Goal: Task Accomplishment & Management: Use online tool/utility

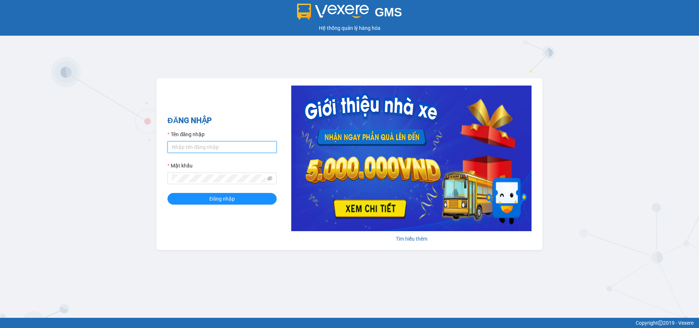
click at [231, 148] on input "Tên đăng nhập" at bounding box center [222, 147] width 109 height 12
type input "duongthuhuong.apq"
click at [168, 193] on button "Đăng nhập" at bounding box center [222, 199] width 109 height 12
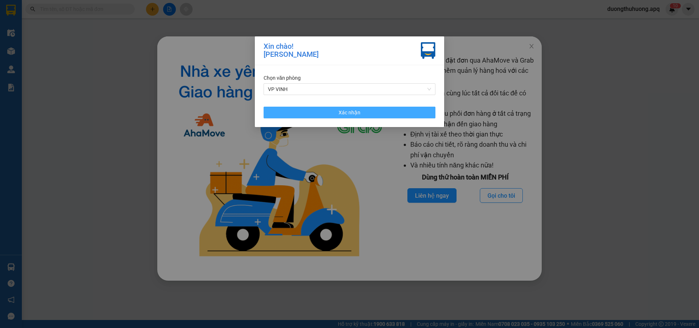
drag, startPoint x: 365, startPoint y: 113, endPoint x: 580, endPoint y: 55, distance: 223.5
click at [366, 113] on button "Xác nhận" at bounding box center [350, 113] width 172 height 12
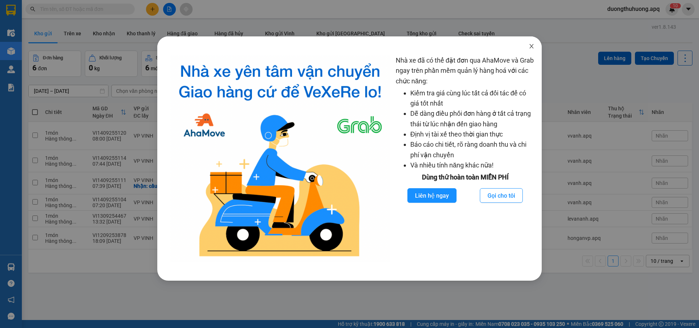
click at [530, 47] on icon "close" at bounding box center [532, 46] width 6 height 6
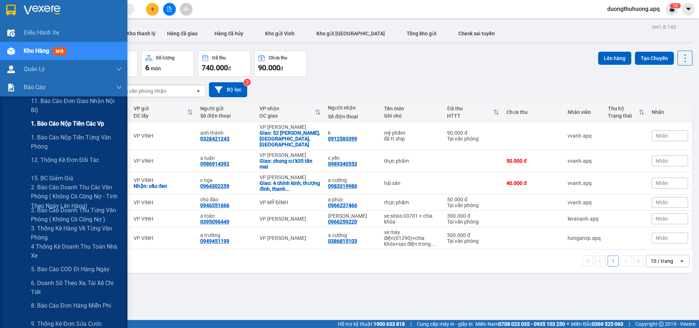
click at [54, 126] on span "1. Báo cáo nộp tiền các vp" at bounding box center [67, 123] width 73 height 9
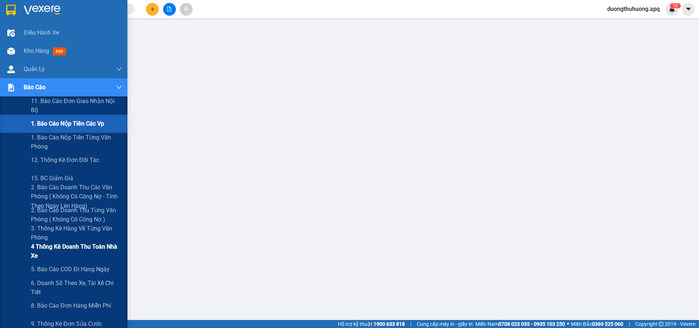
click at [47, 248] on span "4 Thống kê doanh thu toàn nhà xe" at bounding box center [76, 251] width 91 height 18
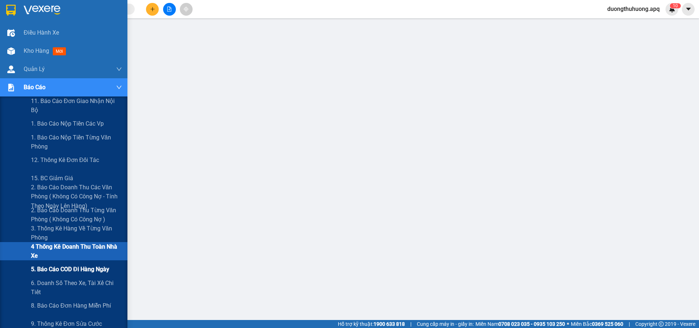
click at [50, 270] on span "5. Báo cáo COD đi hàng ngày" at bounding box center [70, 269] width 78 height 9
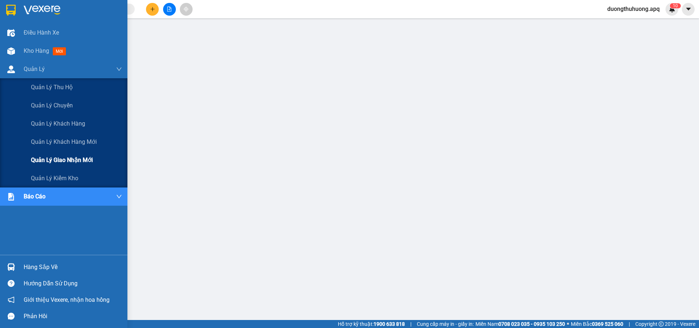
click at [56, 160] on span "Quản lý giao nhận mới" at bounding box center [62, 160] width 62 height 9
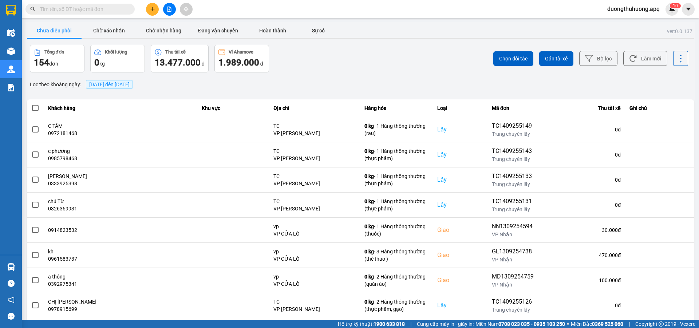
click at [130, 83] on span "[DATE] đến [DATE]" at bounding box center [109, 85] width 40 height 6
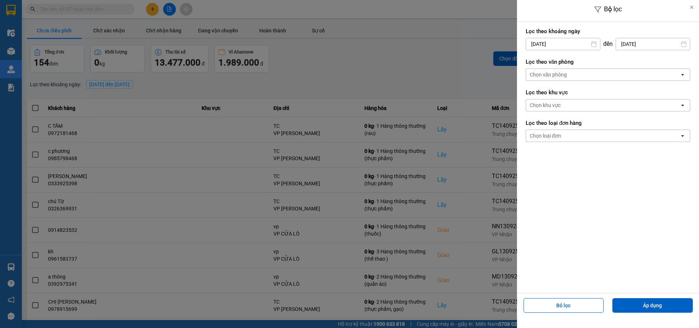
click at [580, 46] on input "[DATE]" at bounding box center [563, 44] width 74 height 12
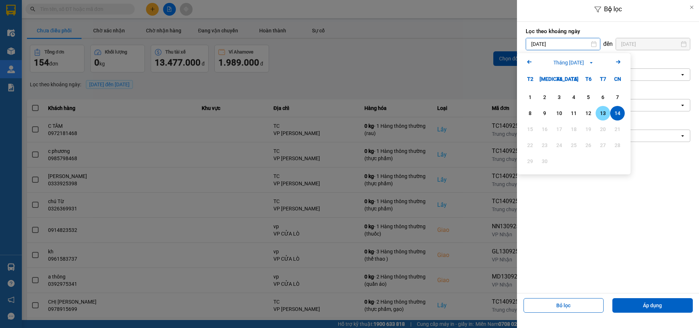
click at [601, 113] on div "13" at bounding box center [603, 113] width 10 height 9
type input "[DATE]"
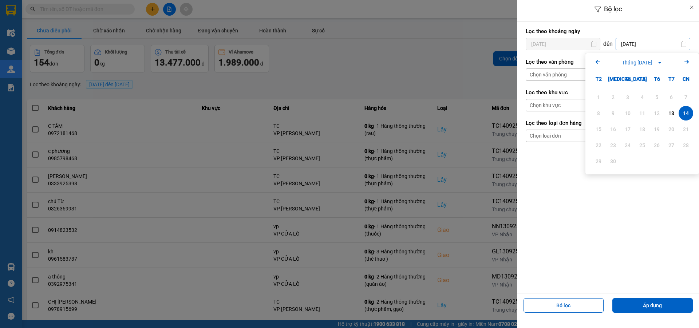
click at [658, 44] on input "[DATE]" at bounding box center [653, 44] width 74 height 12
click at [672, 114] on div "13" at bounding box center [672, 113] width 10 height 9
type input "[DATE]"
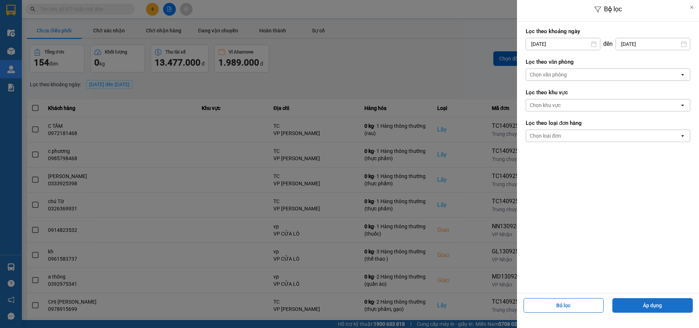
click at [649, 307] on button "Áp dụng" at bounding box center [653, 305] width 81 height 15
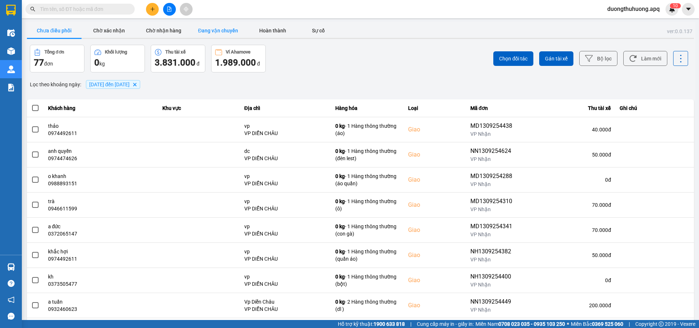
click at [220, 32] on button "Đang vận chuyển" at bounding box center [218, 30] width 55 height 15
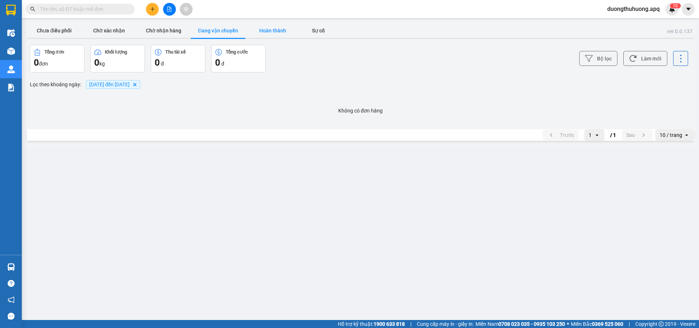
click at [275, 32] on button "Hoàn thành" at bounding box center [273, 30] width 55 height 15
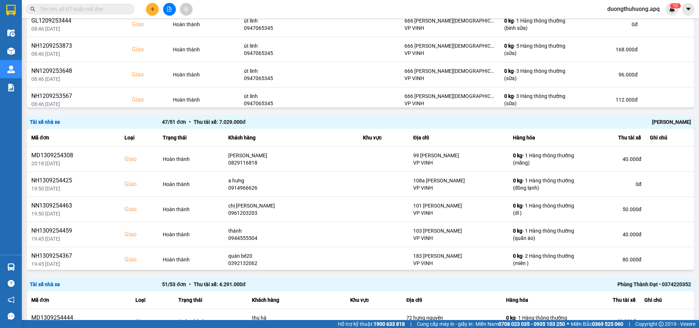
scroll to position [213, 0]
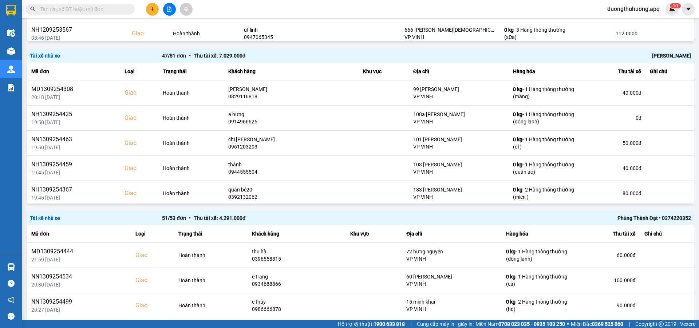
click at [669, 55] on div "[PERSON_NAME]" at bounding box center [559, 56] width 264 height 8
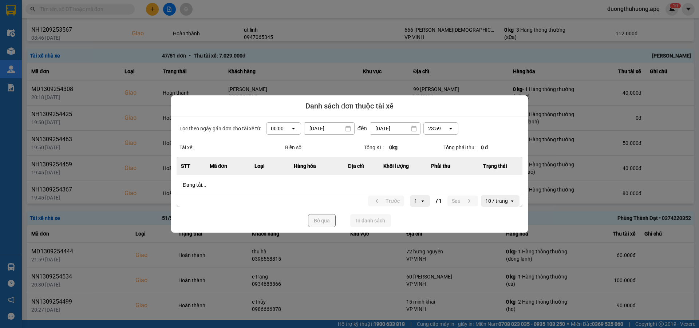
click at [294, 128] on icon "dialog" at bounding box center [293, 128] width 3 height 1
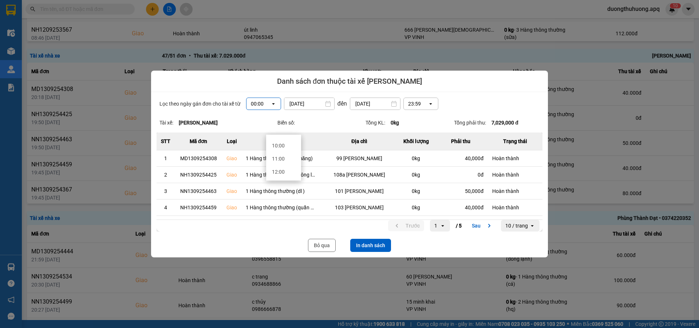
scroll to position [146, 0]
click at [279, 169] on div "13:00" at bounding box center [283, 168] width 23 height 7
click at [377, 246] on button "In danh sách" at bounding box center [370, 245] width 41 height 13
drag, startPoint x: 314, startPoint y: 248, endPoint x: 484, endPoint y: 209, distance: 174.6
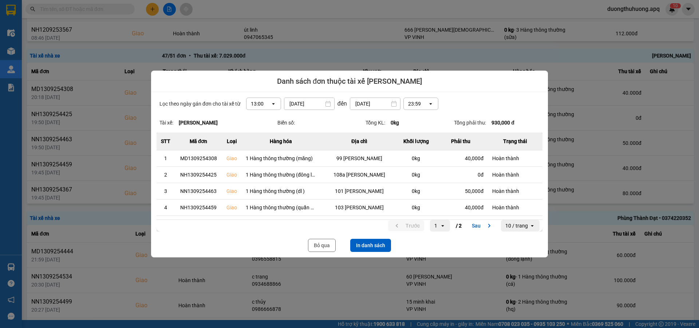
click at [314, 248] on button "Bỏ qua" at bounding box center [322, 245] width 28 height 13
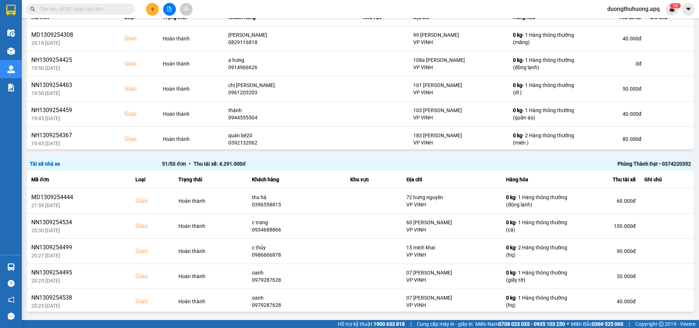
scroll to position [330, 0]
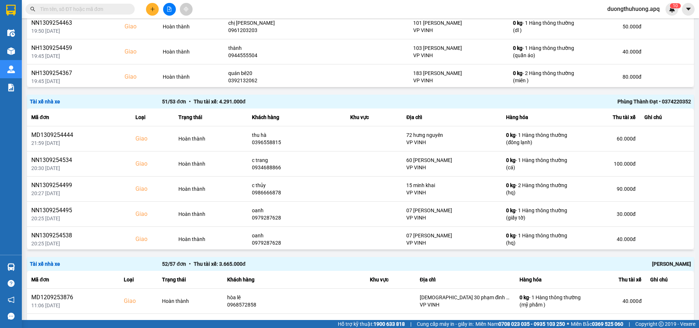
click at [632, 102] on div "Phùng Thành Đạt • 0374220352" at bounding box center [559, 102] width 264 height 8
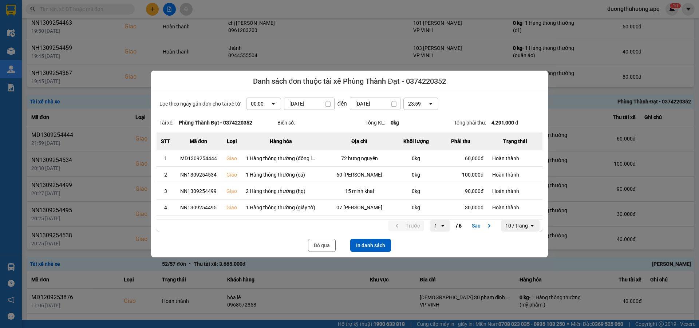
click at [272, 104] on icon "dialog" at bounding box center [273, 103] width 3 height 1
click at [255, 145] on div "13:00" at bounding box center [261, 144] width 23 height 7
click at [373, 245] on button "In danh sách" at bounding box center [370, 245] width 41 height 13
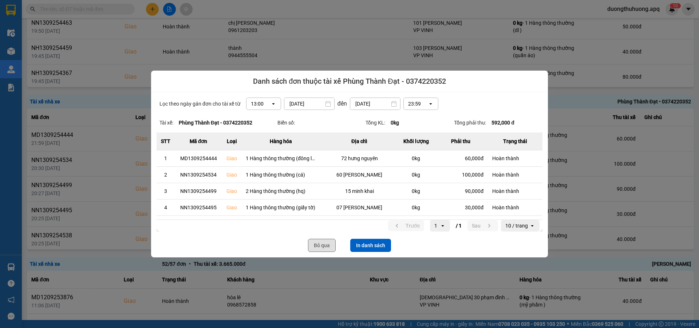
drag, startPoint x: 325, startPoint y: 244, endPoint x: 694, endPoint y: 79, distance: 405.0
click at [325, 244] on button "Bỏ qua" at bounding box center [322, 245] width 28 height 13
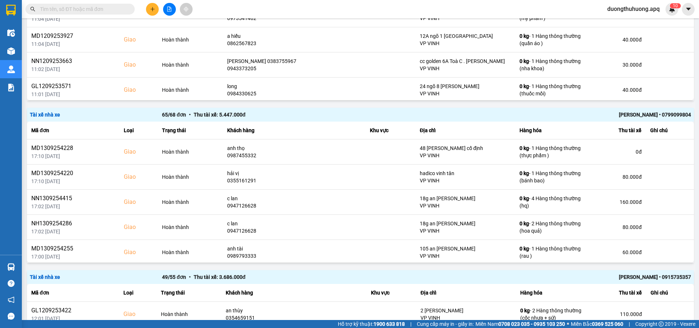
scroll to position [644, 0]
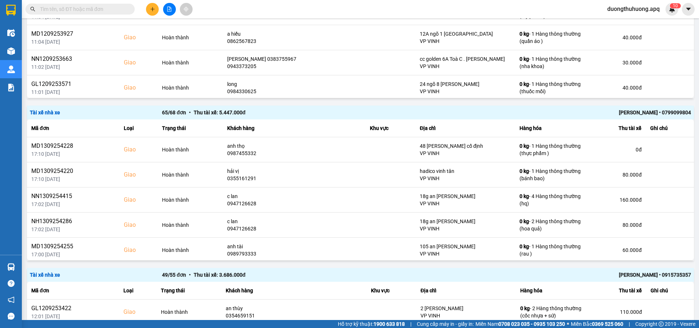
click at [640, 113] on div "[PERSON_NAME] • 0799099804" at bounding box center [559, 113] width 264 height 8
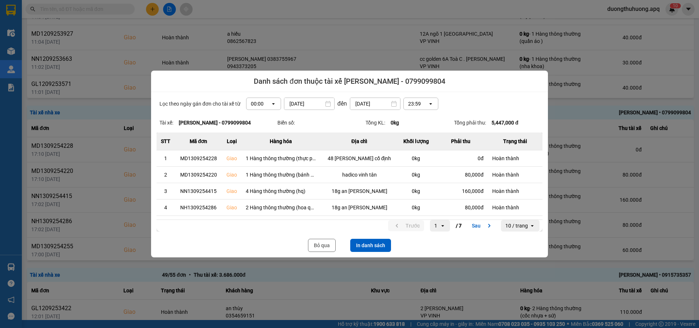
click at [271, 106] on icon "open" at bounding box center [274, 104] width 6 height 6
click at [258, 144] on div "13:00" at bounding box center [261, 144] width 23 height 7
click at [375, 246] on button "In danh sách" at bounding box center [370, 245] width 41 height 13
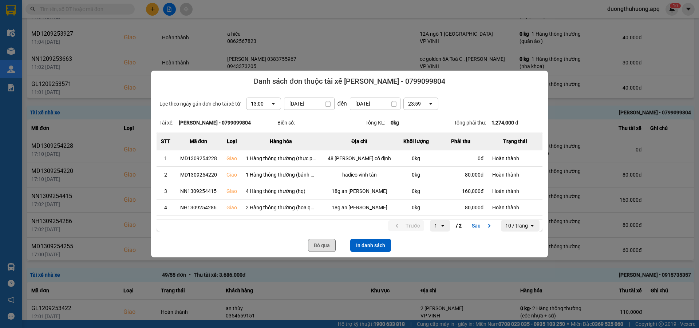
click at [318, 247] on button "Bỏ qua" at bounding box center [322, 245] width 28 height 13
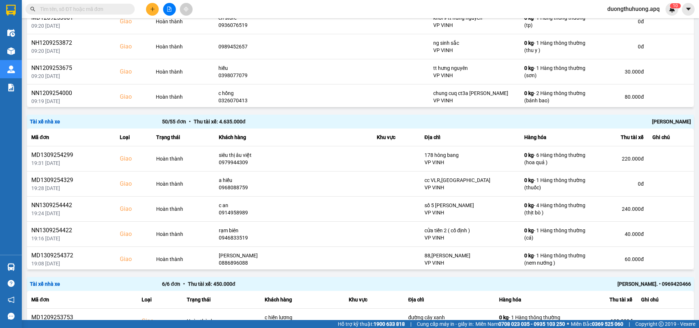
scroll to position [1128, 0]
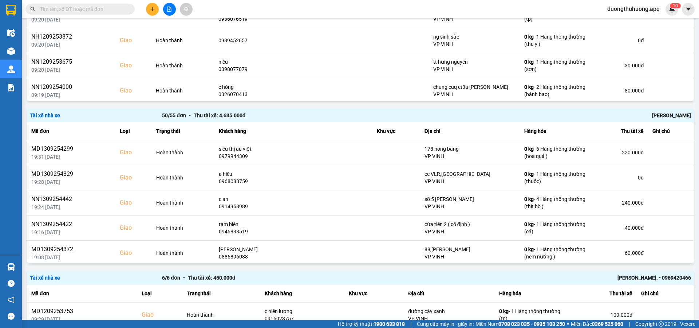
click at [663, 117] on div "[PERSON_NAME]" at bounding box center [559, 115] width 264 height 8
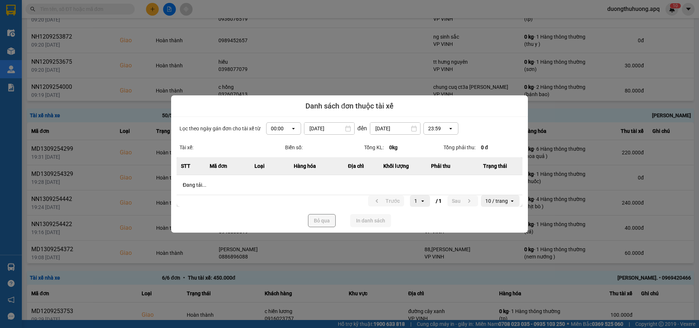
click at [294, 129] on icon "dialog" at bounding box center [293, 128] width 3 height 1
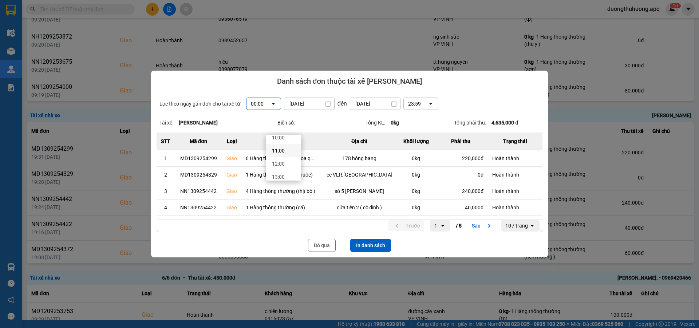
scroll to position [146, 0]
click at [278, 170] on div "13:00" at bounding box center [283, 168] width 23 height 7
click at [372, 247] on button "In danh sách" at bounding box center [370, 245] width 41 height 13
click at [325, 245] on button "Bỏ qua" at bounding box center [322, 245] width 28 height 13
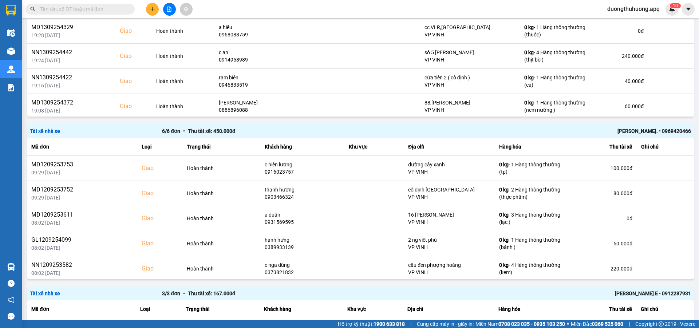
scroll to position [1376, 0]
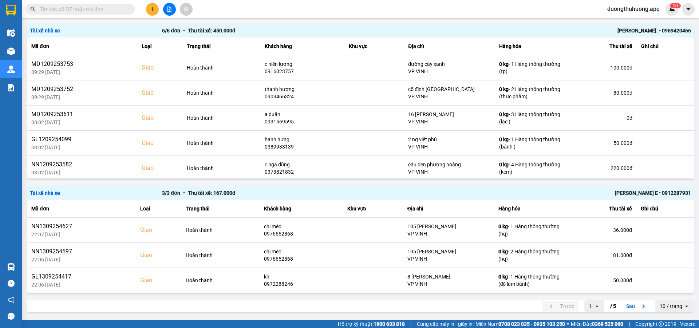
click at [636, 192] on div "Quang Văn E • 0912287931" at bounding box center [559, 193] width 264 height 8
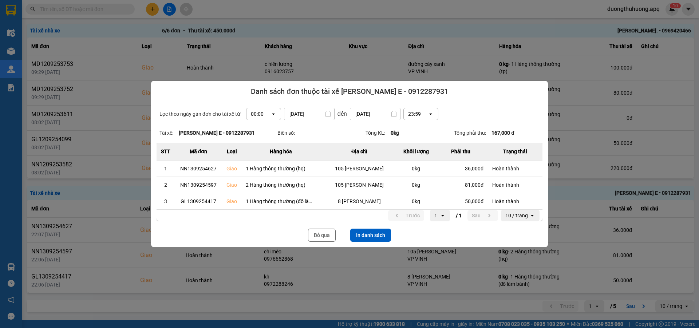
click at [274, 115] on icon "dialog" at bounding box center [273, 114] width 3 height 1
click at [259, 157] on div "13:00" at bounding box center [263, 154] width 23 height 7
click at [372, 234] on button "In danh sách" at bounding box center [370, 235] width 41 height 13
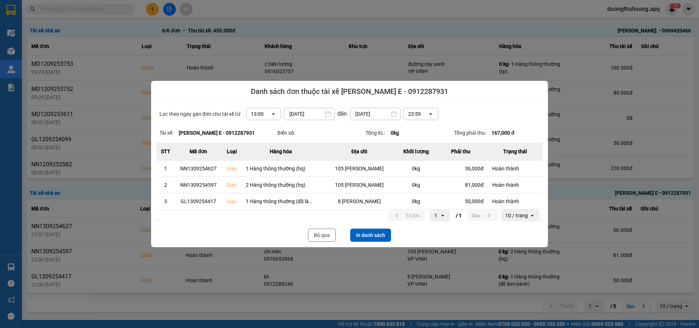
drag, startPoint x: 319, startPoint y: 238, endPoint x: 630, endPoint y: 304, distance: 318.1
click at [321, 238] on button "Bỏ qua" at bounding box center [322, 235] width 28 height 13
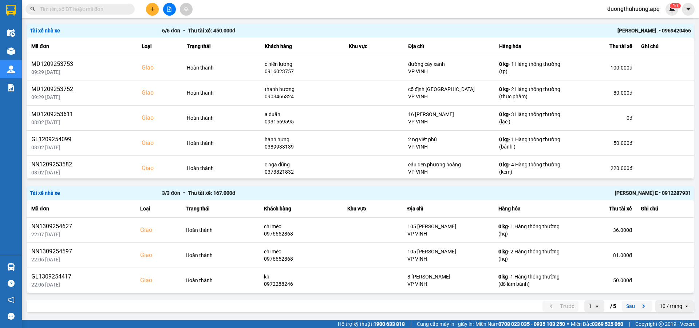
click at [625, 304] on button "Sau" at bounding box center [637, 306] width 31 height 11
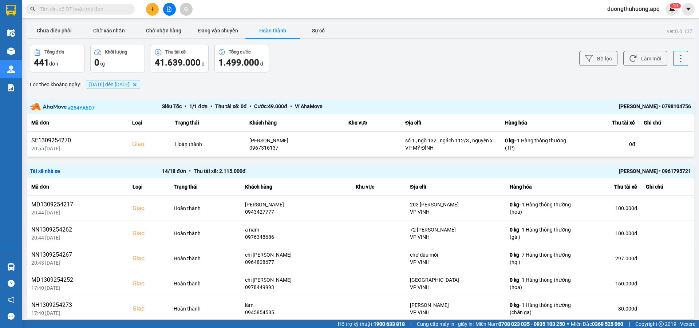
click at [635, 172] on div "Võ Quang Ngọc • 0961795721" at bounding box center [559, 171] width 264 height 8
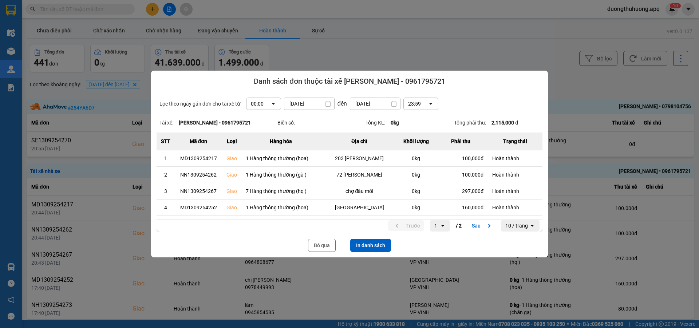
click at [271, 103] on icon "open" at bounding box center [274, 104] width 6 height 6
click at [257, 145] on div "13:00" at bounding box center [261, 144] width 23 height 7
click at [379, 244] on button "In danh sách" at bounding box center [370, 245] width 41 height 13
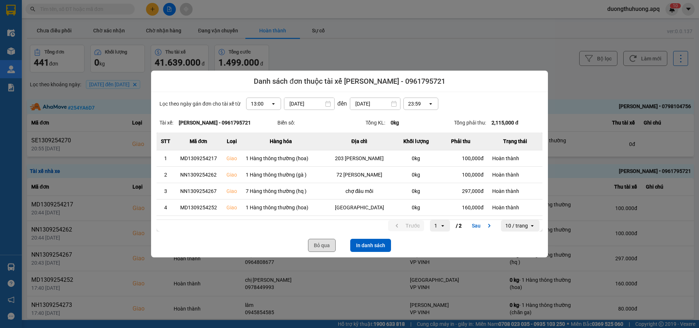
click at [326, 247] on button "Bỏ qua" at bounding box center [322, 245] width 28 height 13
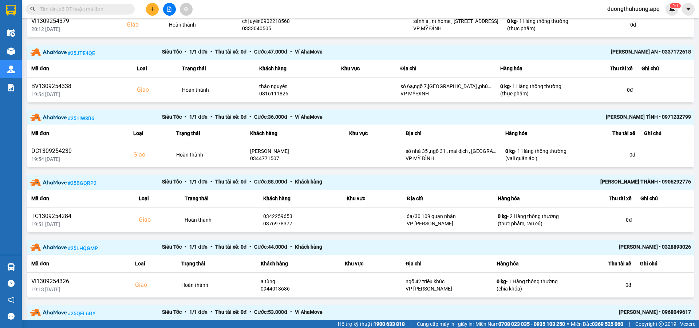
scroll to position [548, 0]
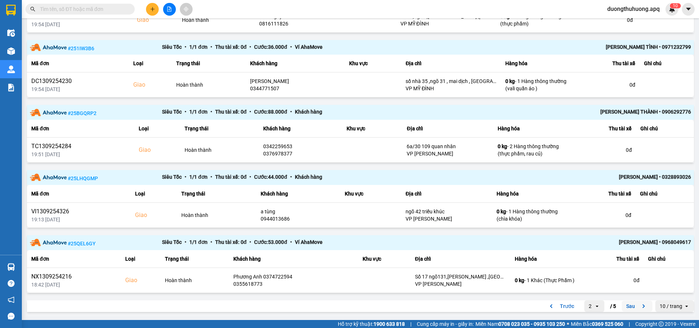
click at [625, 309] on button "Sau" at bounding box center [637, 306] width 31 height 11
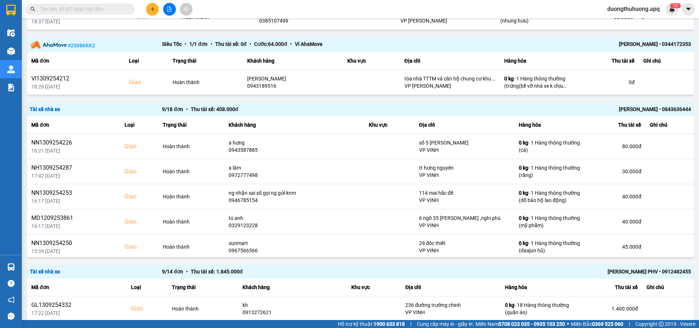
scroll to position [130, 0]
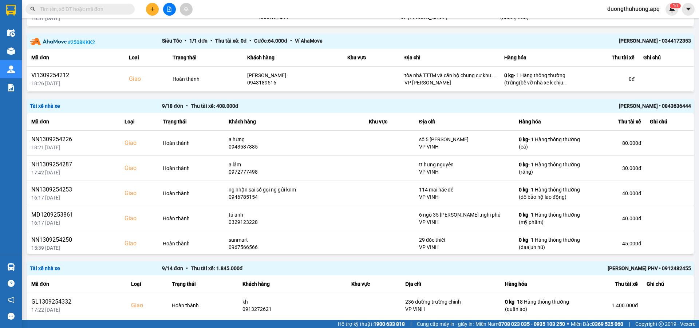
click at [636, 107] on div "Minh Tiến • 0843636444" at bounding box center [559, 106] width 264 height 8
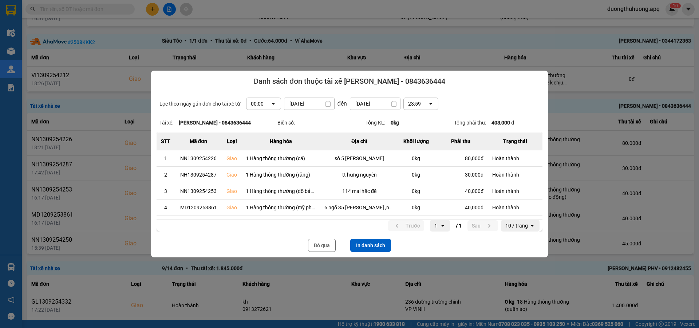
click at [272, 104] on icon "dialog" at bounding box center [273, 103] width 3 height 1
click at [254, 144] on div "13:00" at bounding box center [261, 144] width 23 height 7
click at [375, 245] on button "In danh sách" at bounding box center [370, 245] width 41 height 13
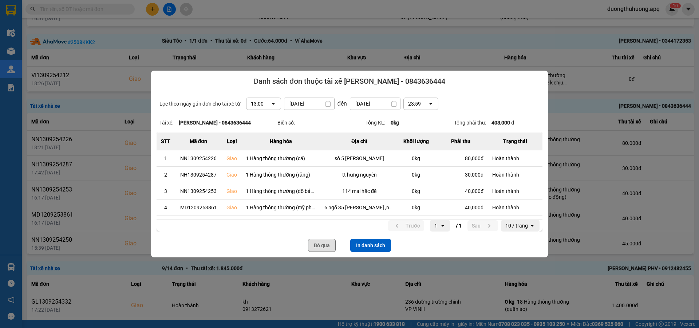
click at [318, 246] on button "Bỏ qua" at bounding box center [322, 245] width 28 height 13
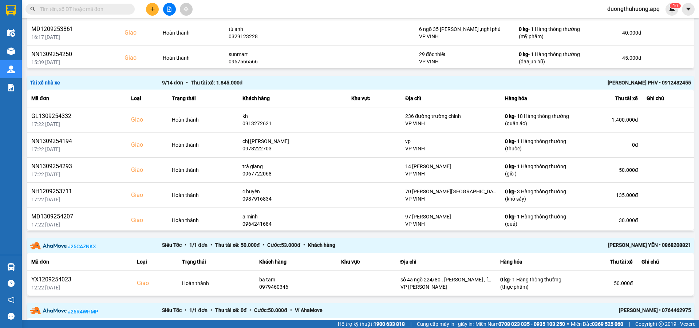
scroll to position [325, 0]
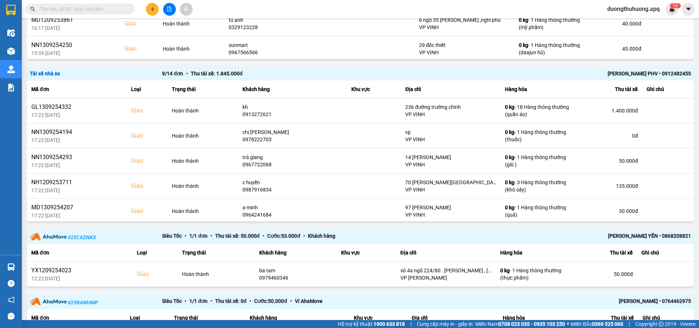
click at [625, 75] on div "Lê Hữu Thuỷ PHV • 0912482455" at bounding box center [559, 74] width 264 height 8
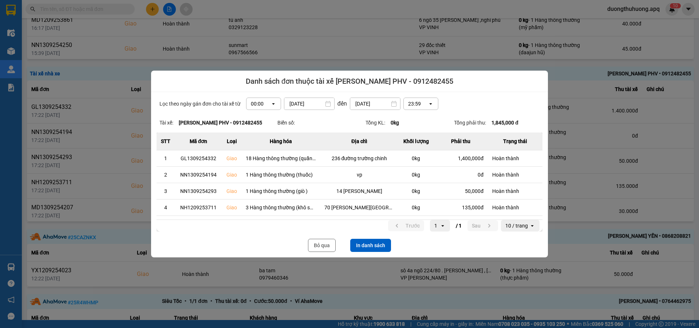
click at [272, 103] on icon "open" at bounding box center [274, 104] width 6 height 6
click at [256, 147] on div "13:00" at bounding box center [261, 144] width 23 height 7
click at [376, 246] on button "In danh sách" at bounding box center [370, 245] width 41 height 13
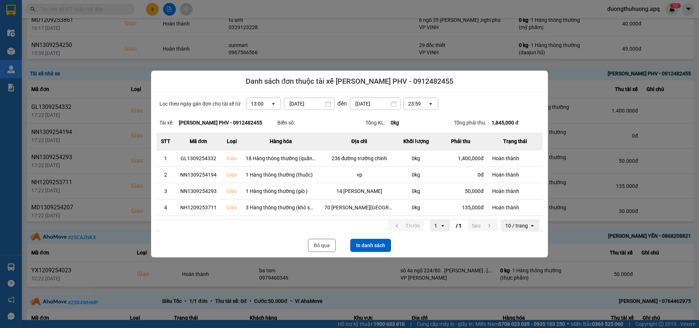
drag, startPoint x: 323, startPoint y: 246, endPoint x: 327, endPoint y: 245, distance: 3.7
click at [323, 246] on button "Bỏ qua" at bounding box center [322, 245] width 28 height 13
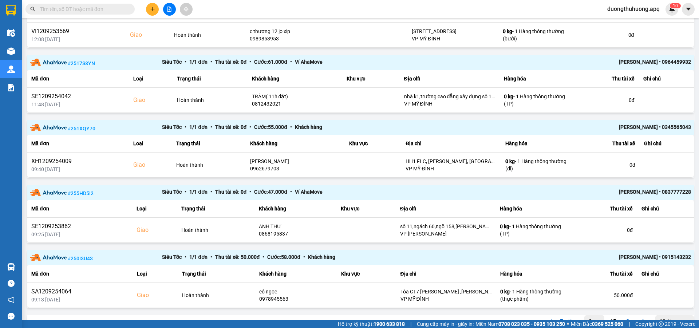
scroll to position [645, 0]
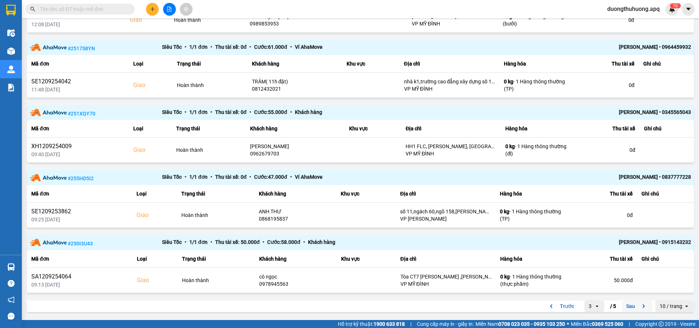
click at [622, 308] on button "Sau" at bounding box center [637, 306] width 31 height 11
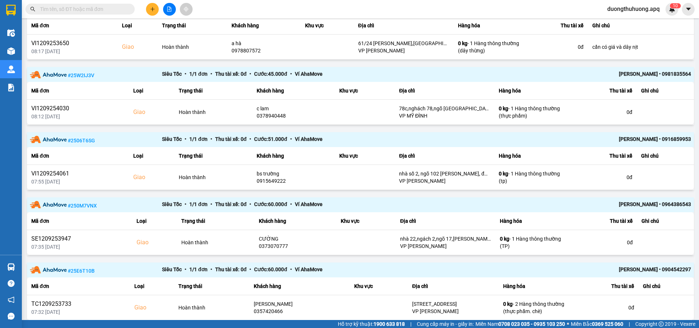
scroll to position [450, 0]
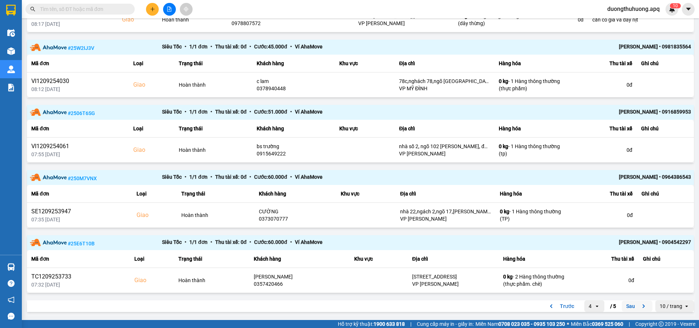
click at [625, 308] on button "Sau" at bounding box center [637, 306] width 31 height 11
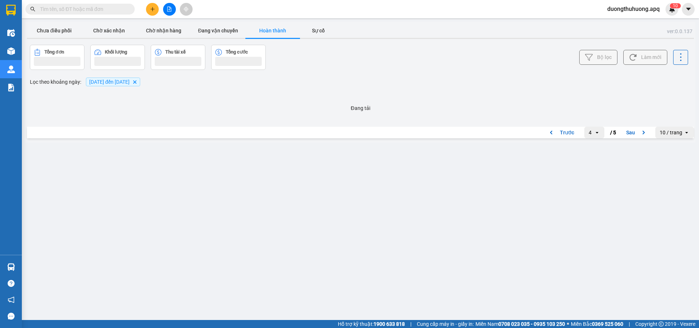
scroll to position [0, 0]
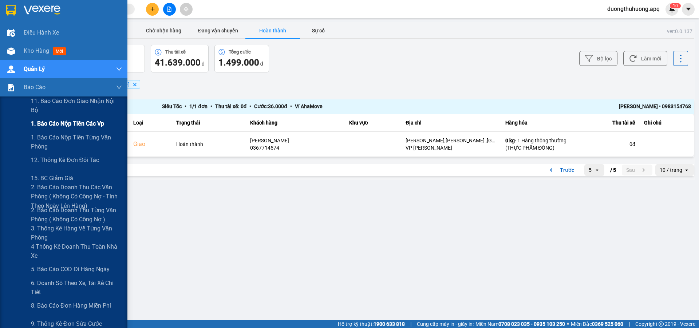
click at [55, 124] on span "1. Báo cáo nộp tiền các vp" at bounding box center [67, 123] width 73 height 9
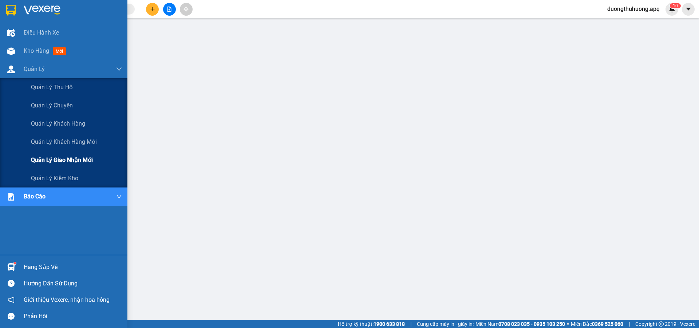
click at [68, 160] on span "Quản lý giao nhận mới" at bounding box center [62, 160] width 62 height 9
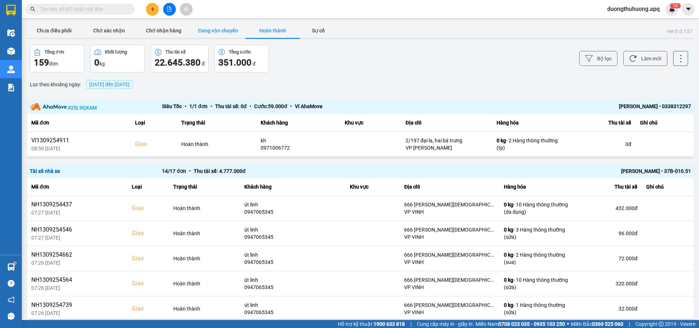
click at [220, 28] on button "Đang vận chuyển" at bounding box center [218, 30] width 55 height 15
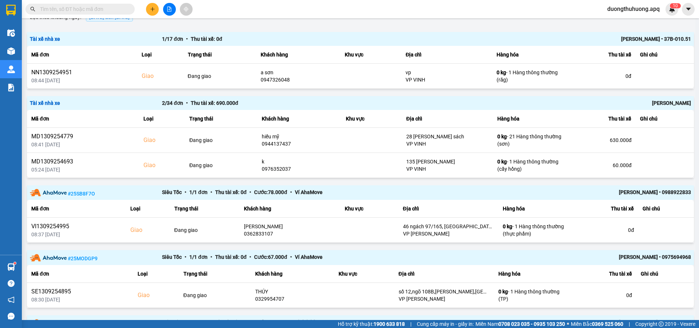
scroll to position [64, 0]
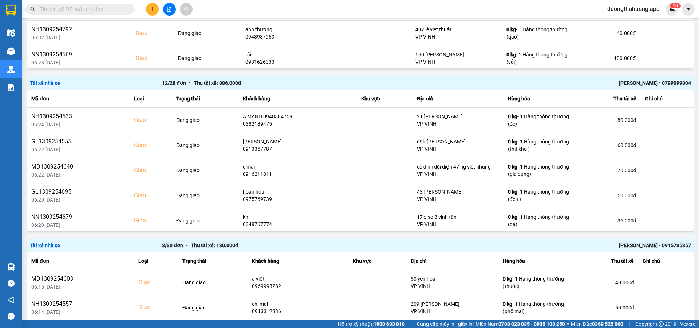
scroll to position [912, 0]
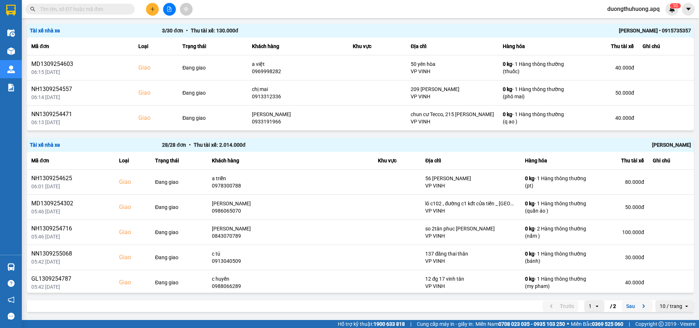
click at [627, 308] on button "Sau" at bounding box center [637, 306] width 31 height 11
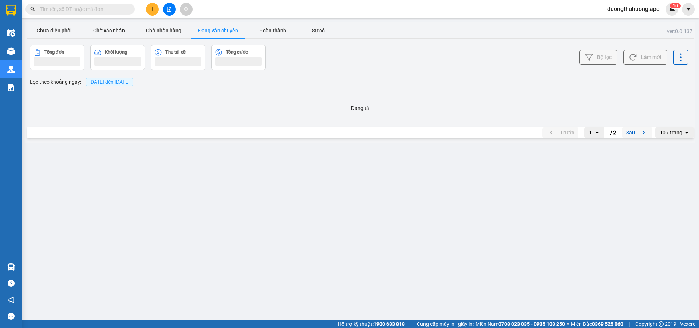
scroll to position [0, 0]
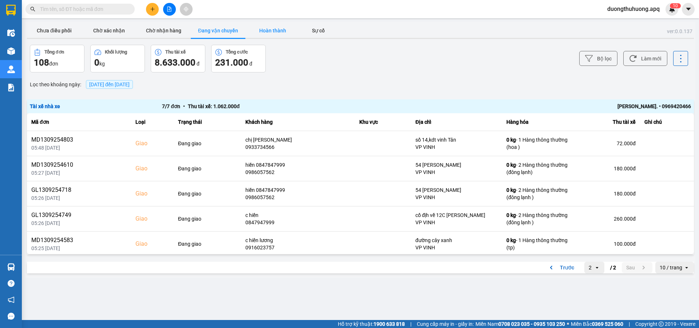
click at [272, 32] on button "Hoàn thành" at bounding box center [273, 30] width 55 height 15
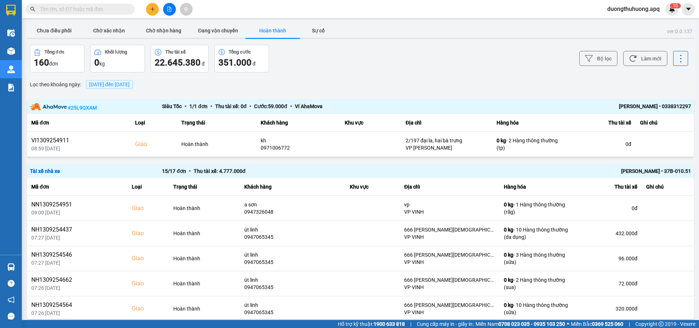
click at [634, 171] on div "[PERSON_NAME] • 37B-010.51" at bounding box center [559, 171] width 264 height 8
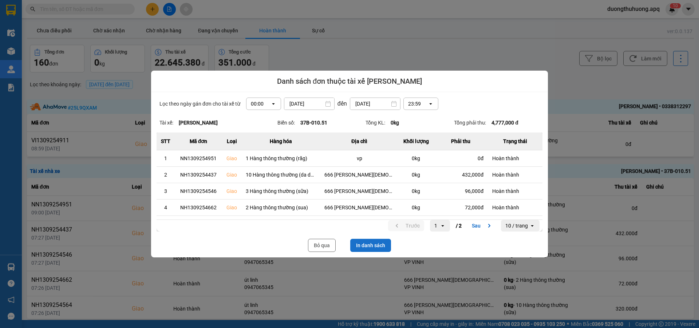
click at [372, 244] on button "In danh sách" at bounding box center [370, 245] width 41 height 13
click at [326, 246] on button "Bỏ qua" at bounding box center [322, 245] width 28 height 13
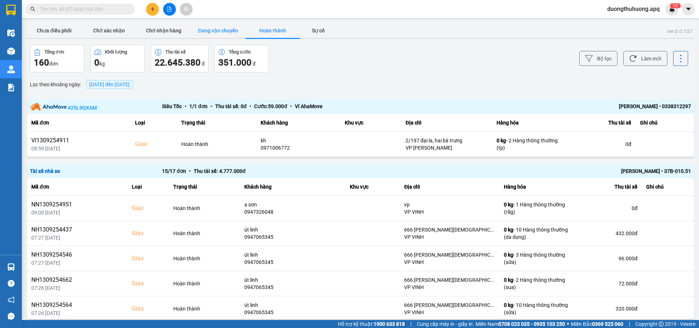
click at [219, 29] on button "Đang vận chuyển" at bounding box center [218, 30] width 55 height 15
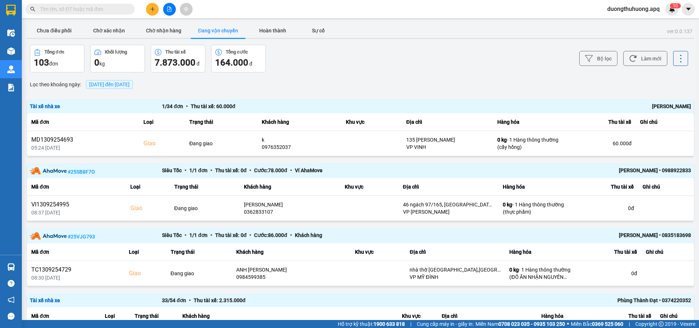
click at [97, 9] on input "text" at bounding box center [83, 9] width 86 height 8
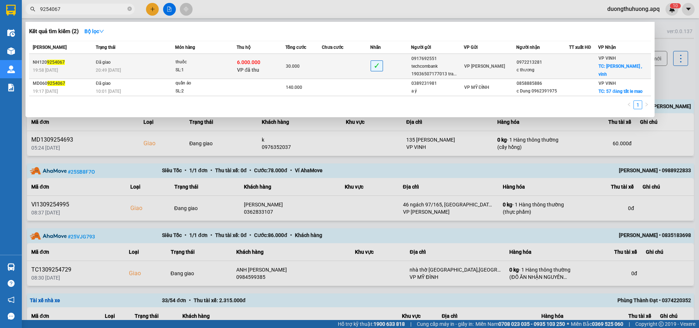
type input "9254067"
click at [132, 67] on div "20:49 - 13/09" at bounding box center [135, 70] width 79 height 8
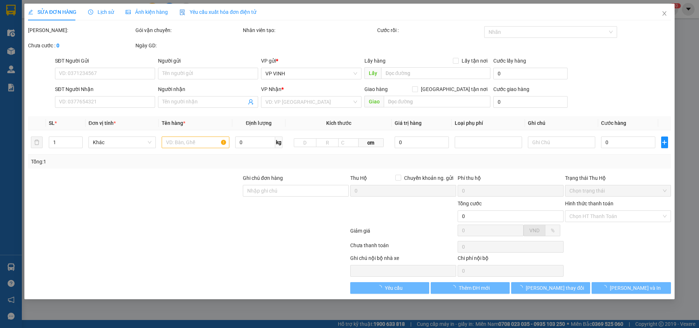
type input "0917692551"
type input "techcombank 19036507177013 tran van tuan"
type input "0972213281"
type input "c thương"
checkbox input "true"
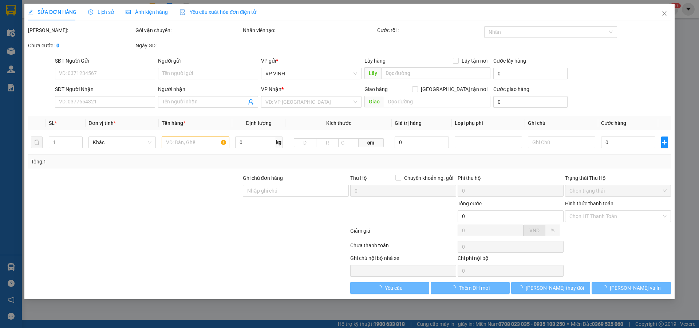
type input "hoàng nghĩa lương , vinh"
checkbox input "true"
type input "6.000.000"
type input "30.000"
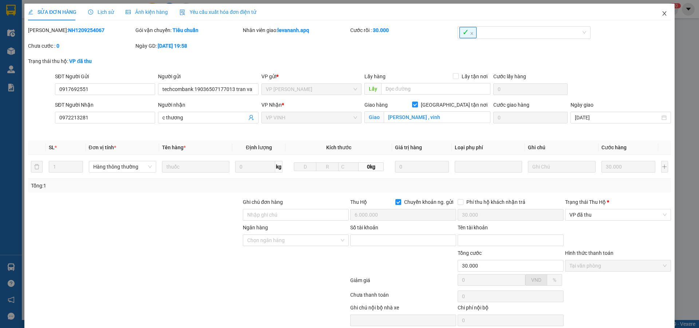
click at [662, 13] on icon "close" at bounding box center [665, 14] width 6 height 6
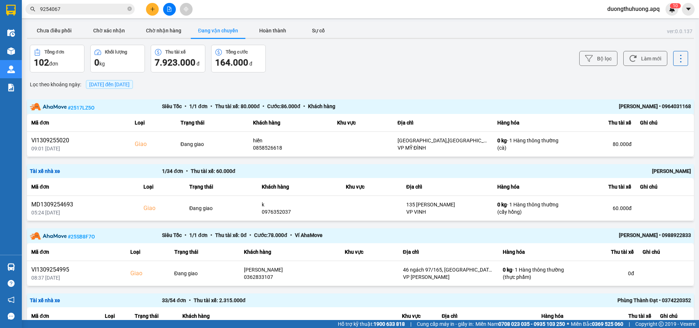
click at [127, 10] on icon "close-circle" at bounding box center [129, 9] width 4 height 4
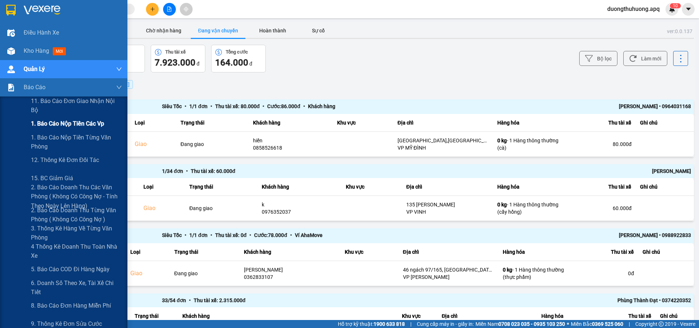
click at [50, 126] on span "1. Báo cáo nộp tiền các vp" at bounding box center [67, 123] width 73 height 9
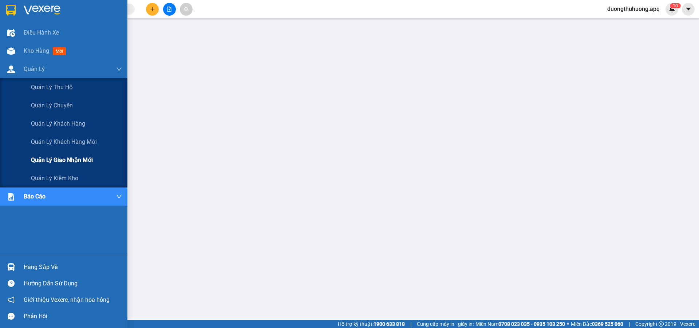
click at [60, 160] on span "Quản lý giao nhận mới" at bounding box center [62, 160] width 62 height 9
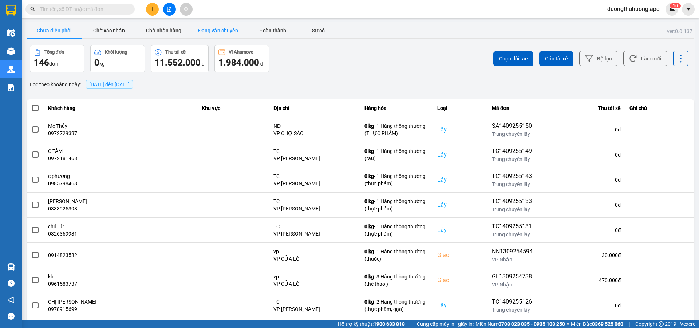
click at [219, 28] on button "Đang vận chuyển" at bounding box center [218, 30] width 55 height 15
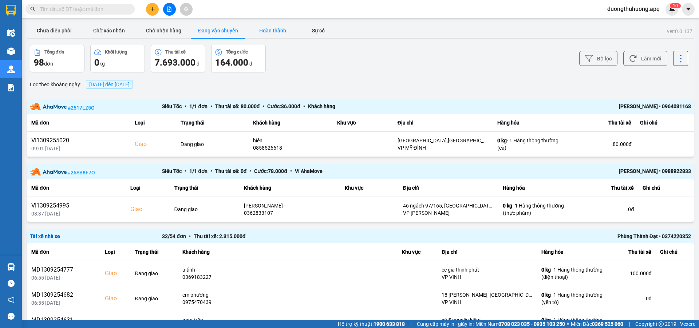
click at [274, 29] on button "Hoàn thành" at bounding box center [273, 30] width 55 height 15
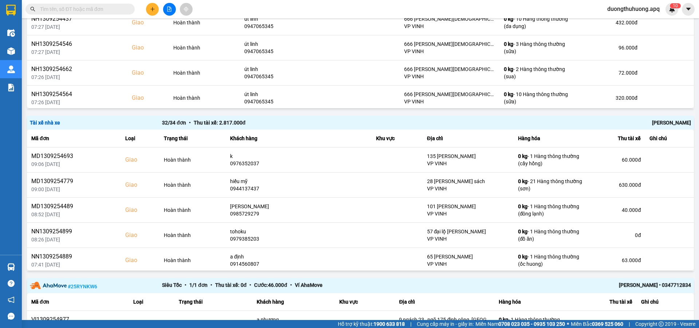
scroll to position [346, 0]
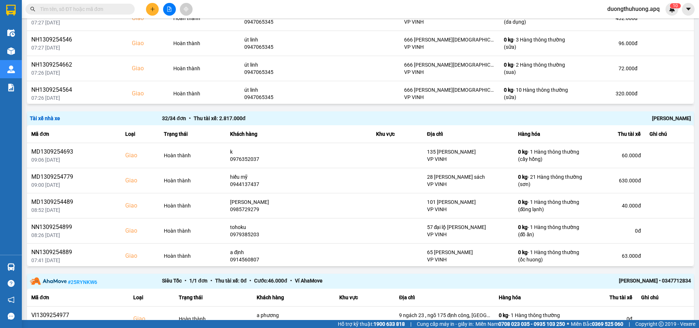
click at [663, 118] on div "[PERSON_NAME]" at bounding box center [559, 118] width 264 height 8
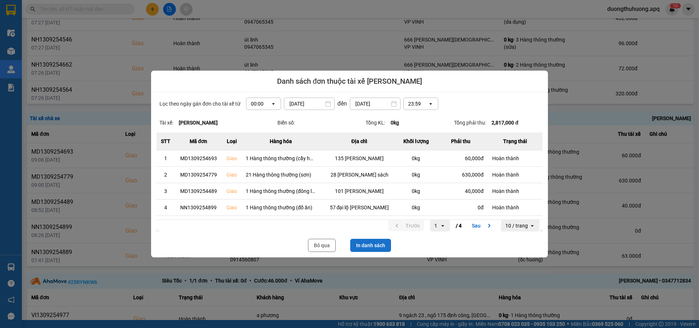
click at [376, 246] on button "In danh sách" at bounding box center [370, 245] width 41 height 13
click at [319, 247] on button "Bỏ qua" at bounding box center [322, 245] width 28 height 13
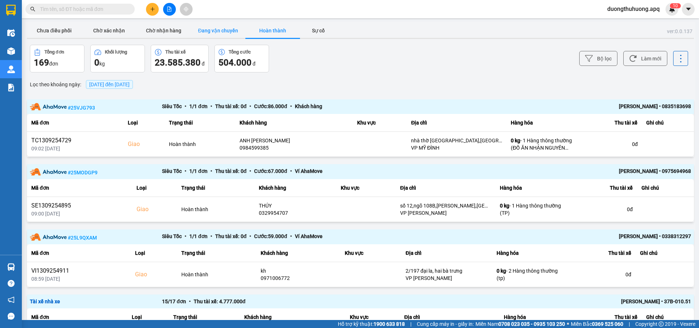
click at [226, 29] on button "Đang vận chuyển" at bounding box center [218, 30] width 55 height 15
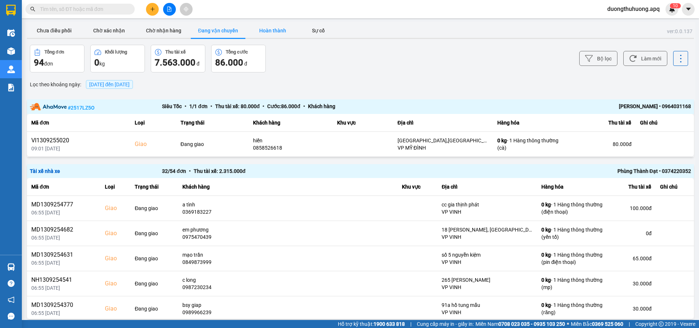
click at [275, 34] on button "Hoàn thành" at bounding box center [273, 30] width 55 height 15
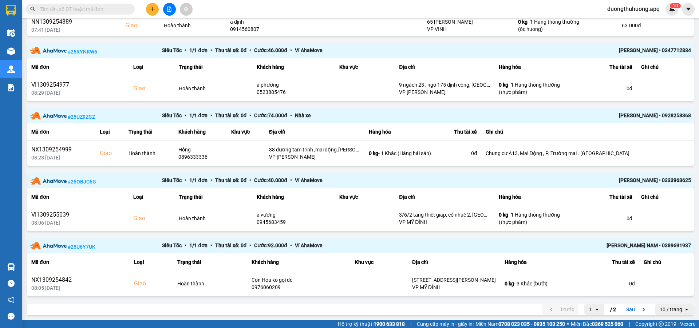
scroll to position [645, 0]
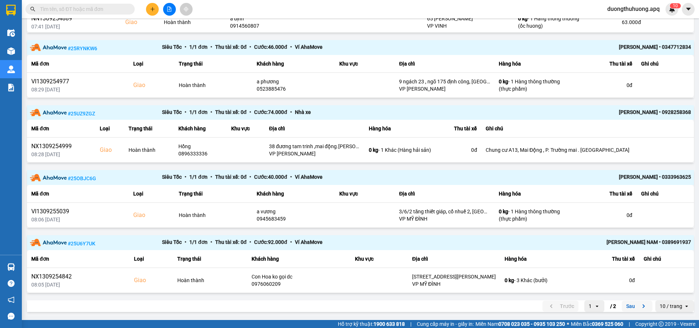
click at [625, 307] on button "Sau" at bounding box center [637, 306] width 31 height 11
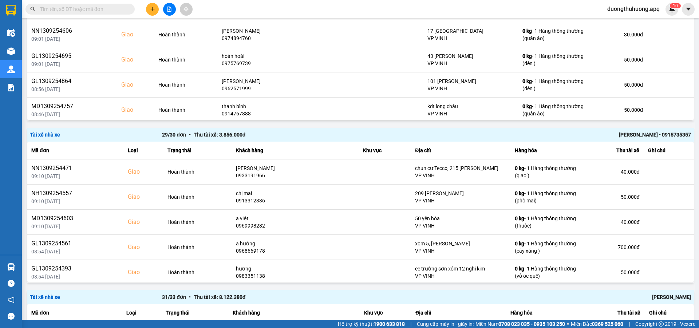
scroll to position [525, 0]
click at [630, 136] on div "[PERSON_NAME] • 0915735357" at bounding box center [559, 134] width 264 height 8
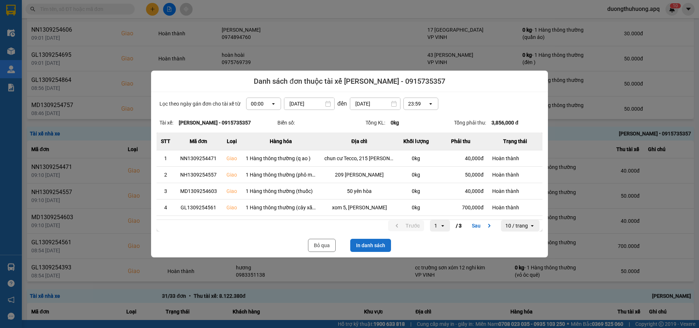
click at [374, 246] on button "In danh sách" at bounding box center [370, 245] width 41 height 13
click at [321, 246] on button "Bỏ qua" at bounding box center [322, 245] width 28 height 13
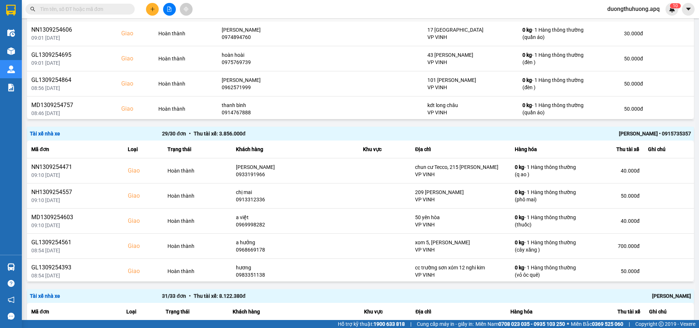
click at [337, 130] on div "29 / 30 đơn • Thu tài xế: 3.856.000 đ" at bounding box center [294, 134] width 264 height 8
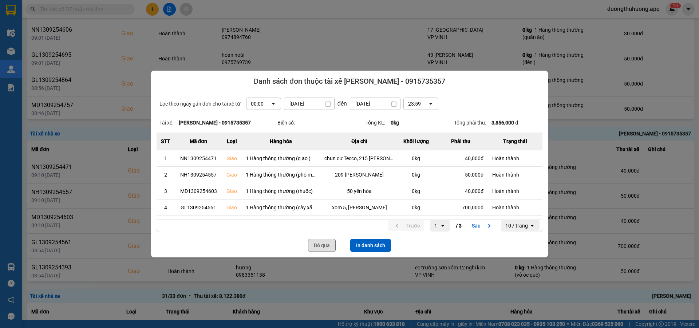
click at [321, 247] on button "Bỏ qua" at bounding box center [322, 245] width 28 height 13
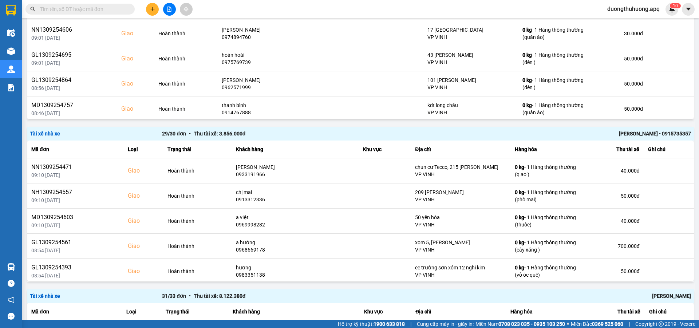
paste input "0961009595"
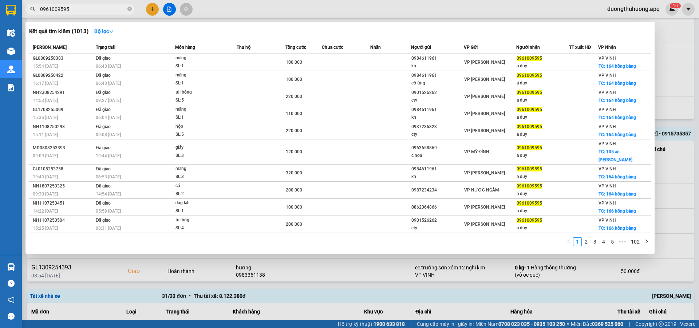
type input "0961009595"
drag, startPoint x: 129, startPoint y: 8, endPoint x: 121, endPoint y: 11, distance: 9.1
click at [129, 8] on icon "close-circle" at bounding box center [129, 9] width 4 height 4
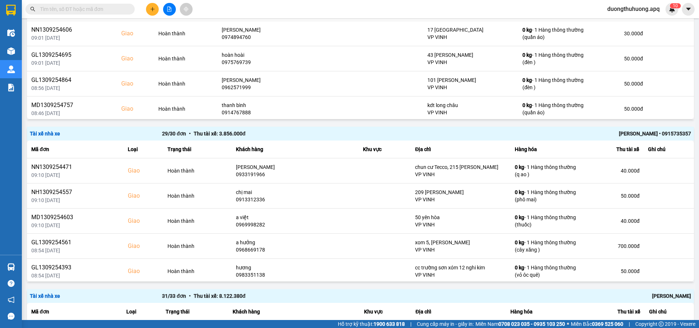
paste input "0985636629"
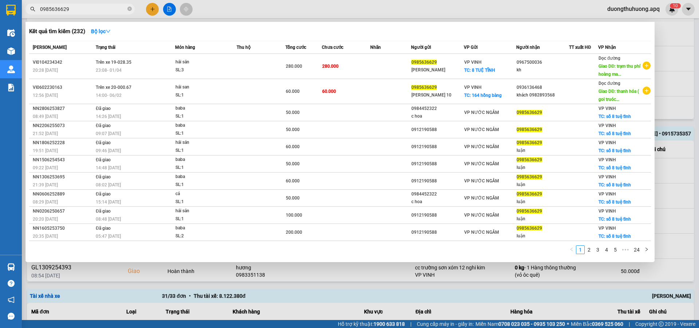
type input "0985636629"
drag, startPoint x: 130, startPoint y: 7, endPoint x: 109, endPoint y: 7, distance: 21.1
click at [130, 7] on icon "close-circle" at bounding box center [129, 9] width 4 height 4
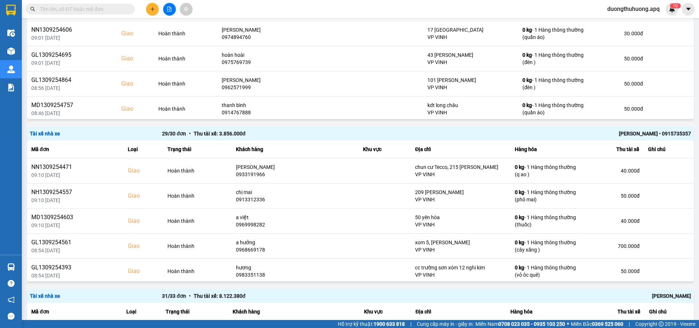
paste input "0989793333"
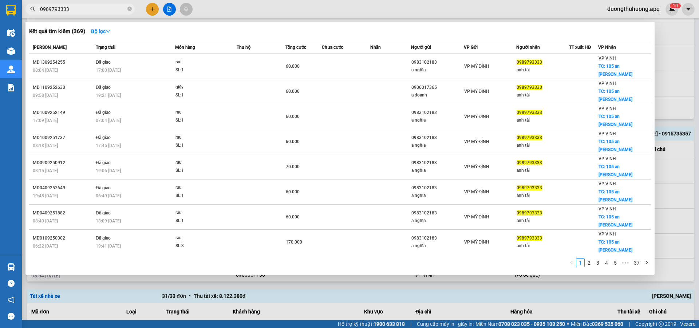
type input "0989793333"
click at [128, 7] on icon "close-circle" at bounding box center [129, 9] width 4 height 4
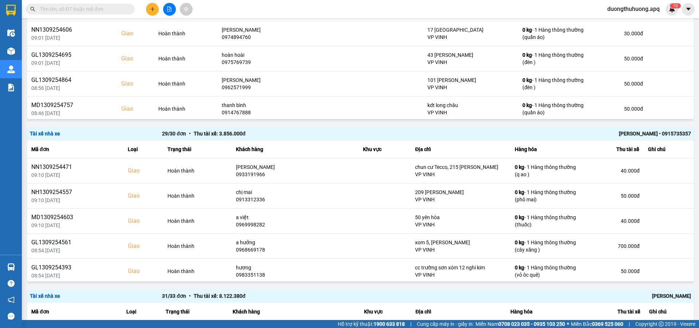
paste input "0983509595"
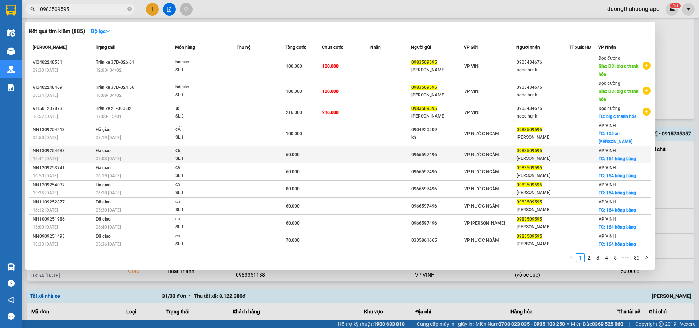
type input "0983509595"
click at [50, 147] on div "NN1309254638" at bounding box center [63, 151] width 61 height 8
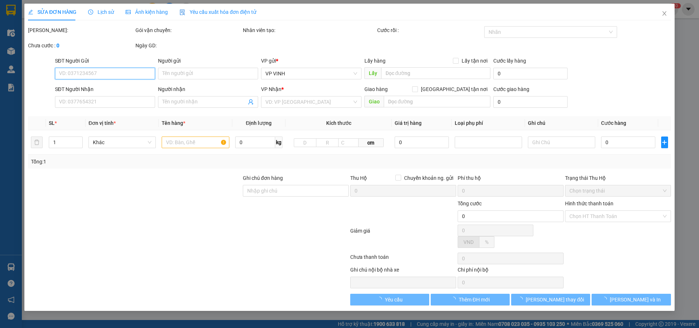
type input "0966597496"
type input "0983509595"
type input "[PERSON_NAME]"
checkbox input "true"
type input "164 hồng bàng"
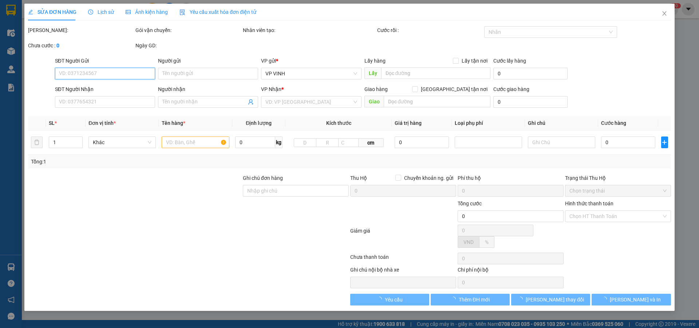
type input "60.000"
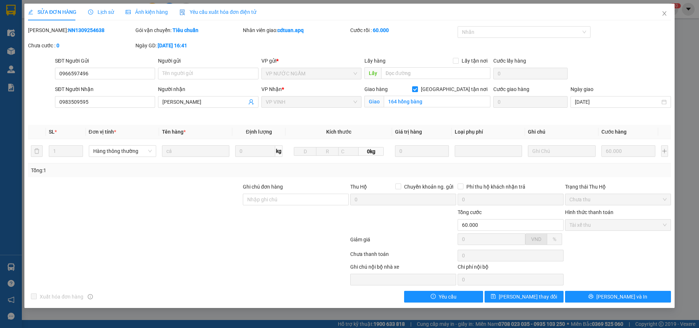
drag, startPoint x: 52, startPoint y: 30, endPoint x: 86, endPoint y: 30, distance: 33.9
click at [86, 30] on div "Mã ĐH: NN1309254638" at bounding box center [81, 30] width 106 height 8
click at [665, 11] on icon "close" at bounding box center [665, 14] width 6 height 6
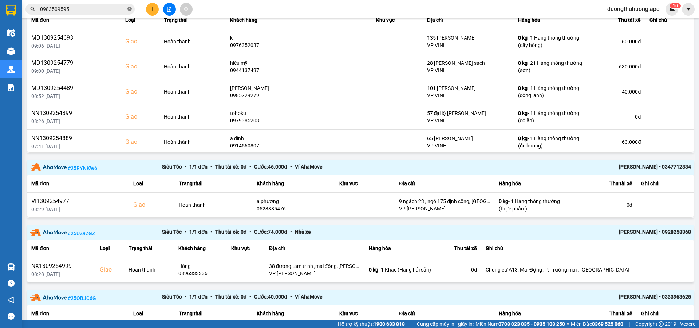
click at [128, 9] on icon "close-circle" at bounding box center [129, 9] width 4 height 4
paste input "0979509595"
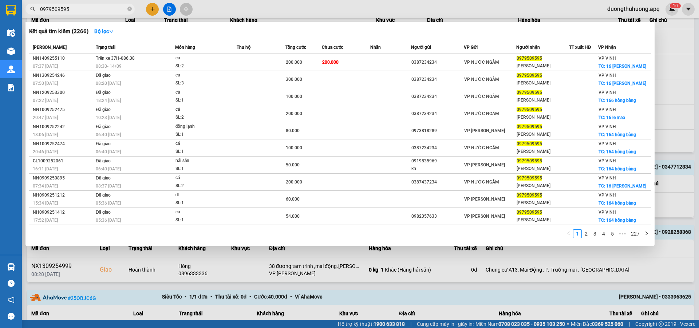
type input "0979509595"
drag, startPoint x: 132, startPoint y: 9, endPoint x: 127, endPoint y: 9, distance: 5.1
click at [132, 9] on span "0979509595" at bounding box center [79, 9] width 109 height 11
click at [129, 9] on icon "close-circle" at bounding box center [129, 9] width 4 height 4
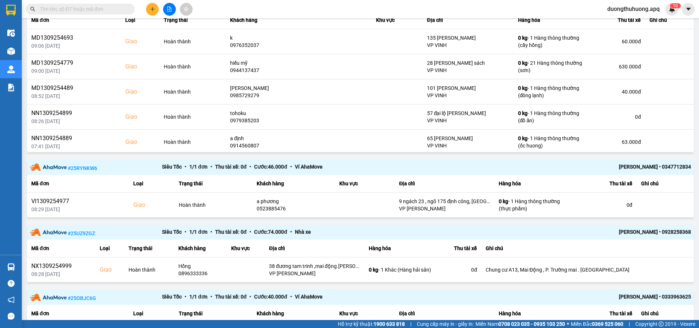
paste input "0971825555"
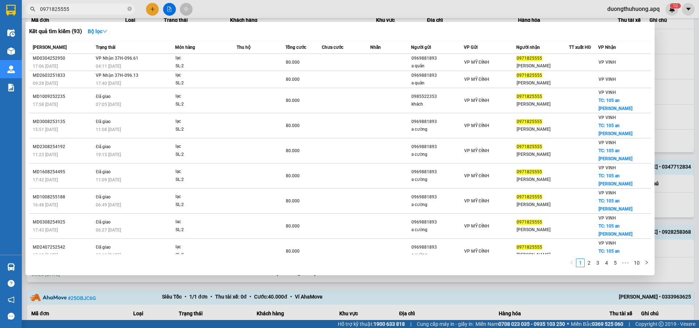
type input "0971825555"
click at [130, 10] on icon "close-circle" at bounding box center [129, 9] width 4 height 4
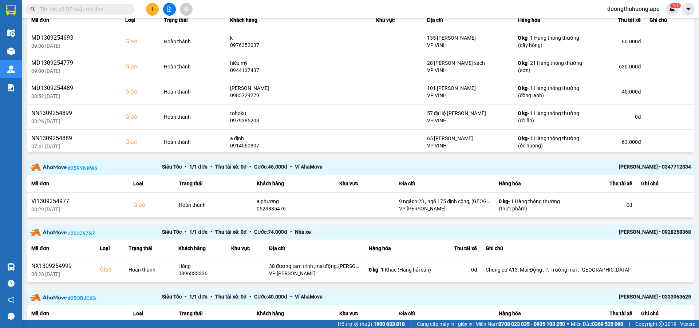
paste input "0978254459"
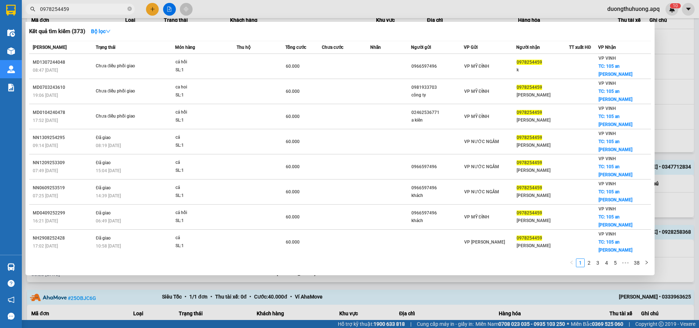
type input "0978254459"
drag, startPoint x: 129, startPoint y: 8, endPoint x: 109, endPoint y: 13, distance: 20.6
click at [127, 8] on icon "close-circle" at bounding box center [129, 9] width 4 height 4
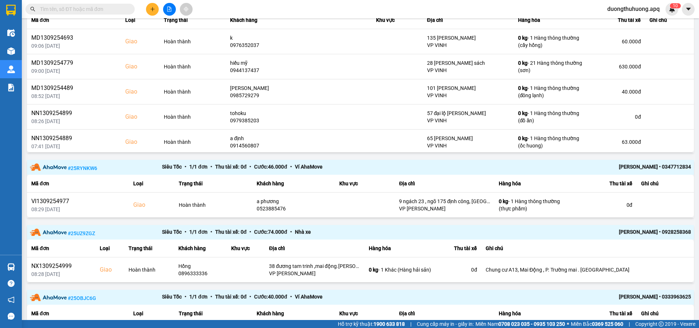
drag, startPoint x: 109, startPoint y: 13, endPoint x: 101, endPoint y: 8, distance: 8.5
click at [101, 8] on input "text" at bounding box center [83, 9] width 86 height 8
paste input "0983179595"
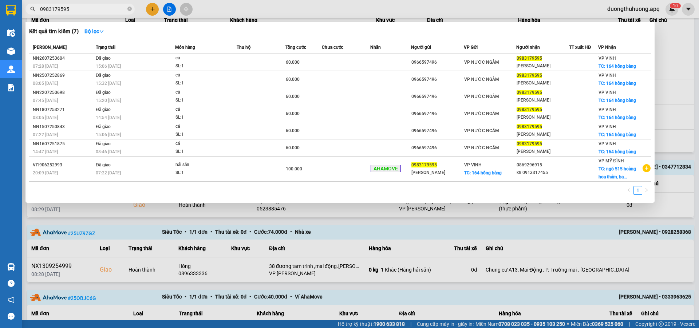
type input "0983179595"
click at [130, 7] on icon "close-circle" at bounding box center [129, 9] width 4 height 4
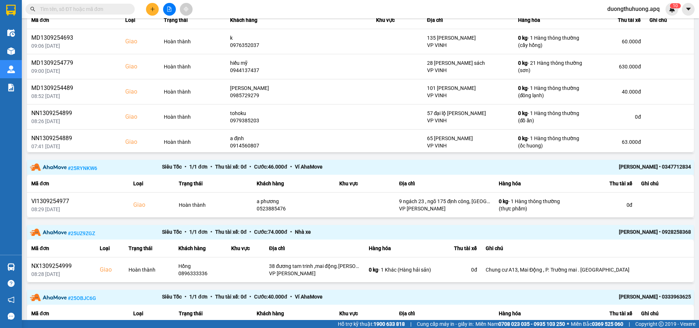
paste input "0817995995"
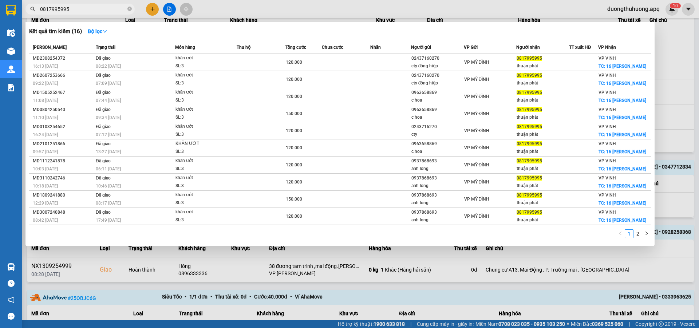
type input "0817995995"
click at [130, 9] on icon "close-circle" at bounding box center [129, 9] width 4 height 4
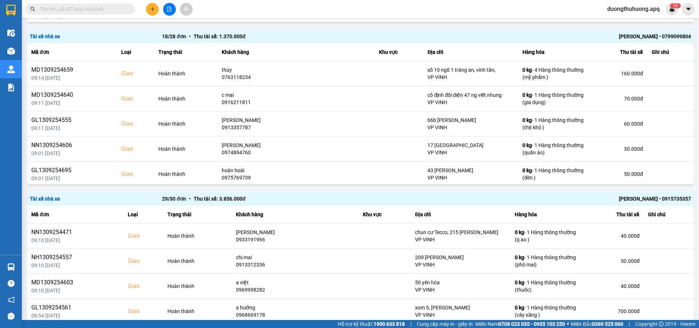
paste input "0817995995"
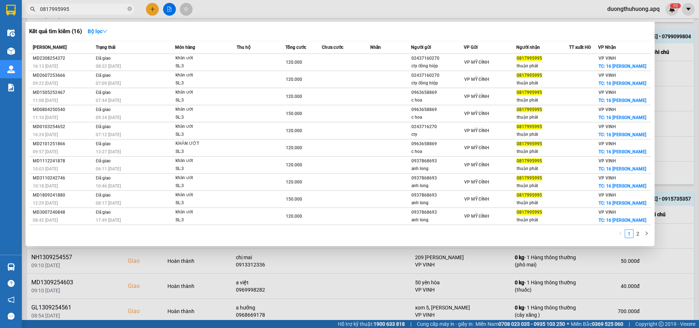
type input "0817995995"
click at [130, 8] on icon "close-circle" at bounding box center [129, 9] width 4 height 4
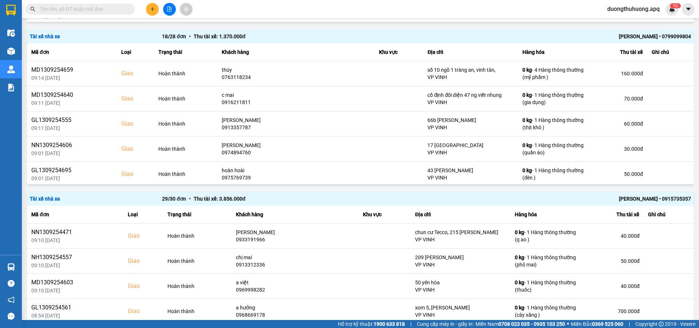
drag, startPoint x: 108, startPoint y: 3, endPoint x: 94, endPoint y: 8, distance: 14.3
click at [94, 8] on input "text" at bounding box center [83, 9] width 86 height 8
paste input "0931569595"
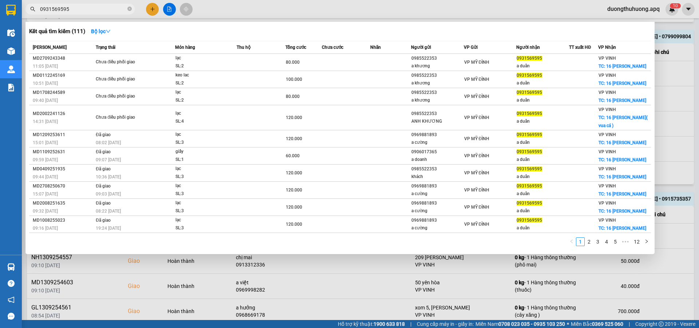
type input "0931569595"
drag, startPoint x: 129, startPoint y: 9, endPoint x: 114, endPoint y: 9, distance: 14.9
click at [127, 9] on icon "close-circle" at bounding box center [129, 9] width 4 height 4
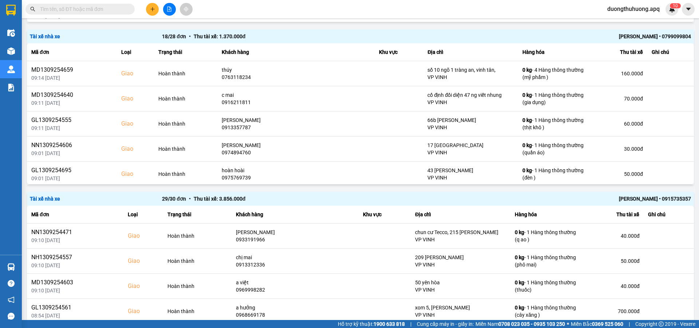
paste input "0833959595"
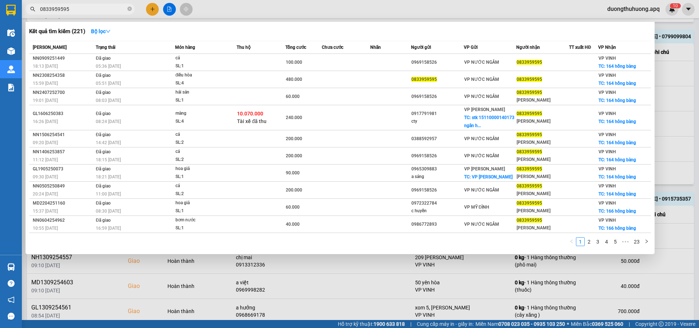
type input "0833959595"
drag, startPoint x: 131, startPoint y: 7, endPoint x: 126, endPoint y: 8, distance: 5.7
click at [131, 7] on icon "close-circle" at bounding box center [129, 9] width 4 height 4
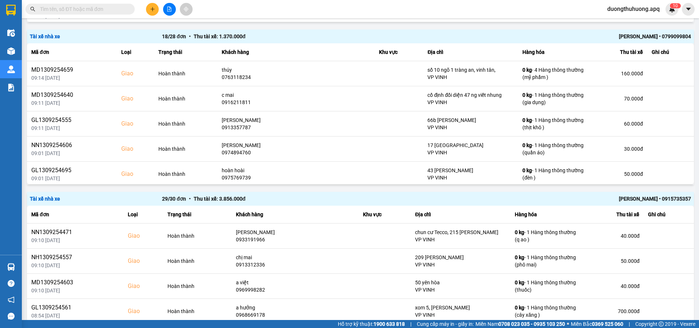
paste input "09799509595"
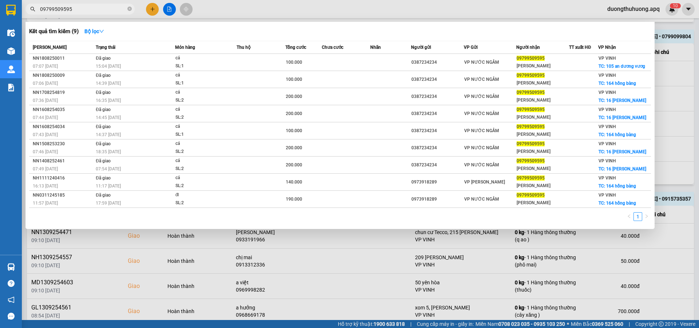
type input "09799509595"
click at [128, 10] on icon "close-circle" at bounding box center [129, 9] width 4 height 4
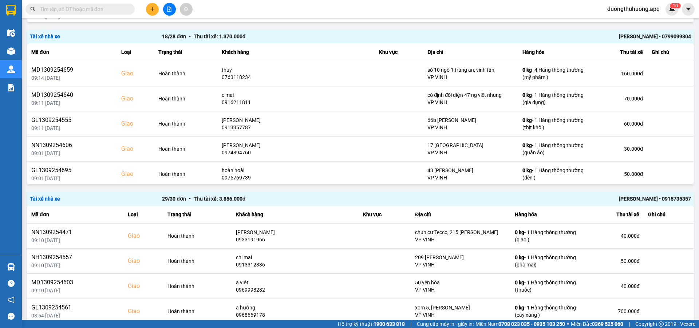
paste input "0966019712"
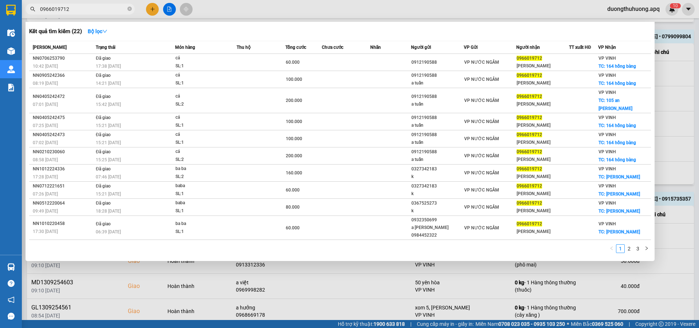
type input "0966019712"
click at [130, 8] on icon "close-circle" at bounding box center [129, 9] width 4 height 4
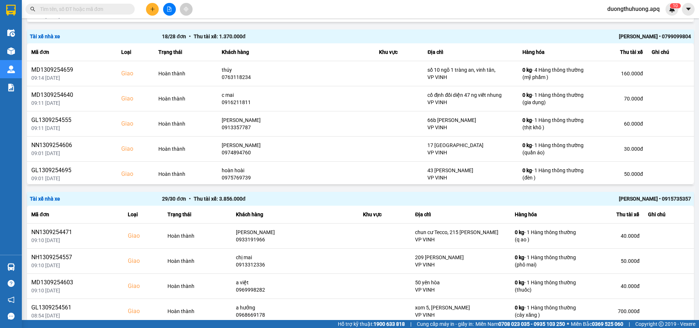
paste input "0966597496"
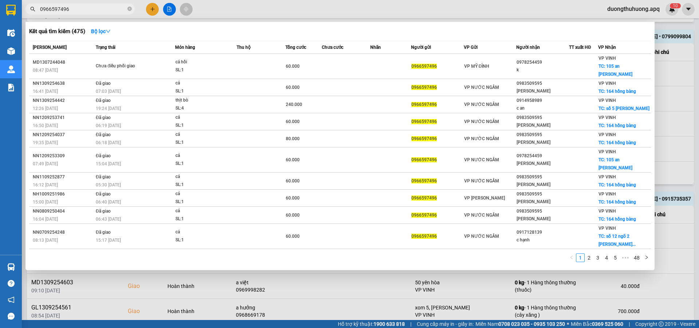
type input "0966597496"
click at [129, 11] on icon "close-circle" at bounding box center [129, 9] width 4 height 4
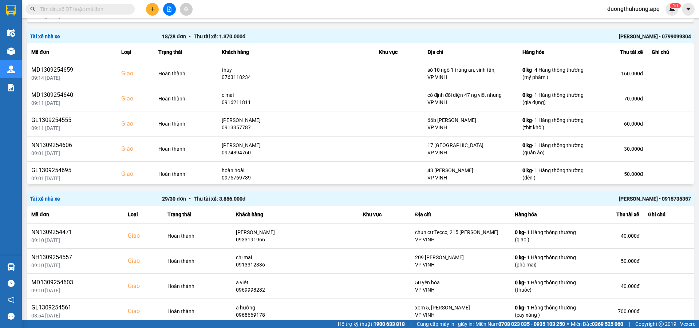
paste input "0917782228"
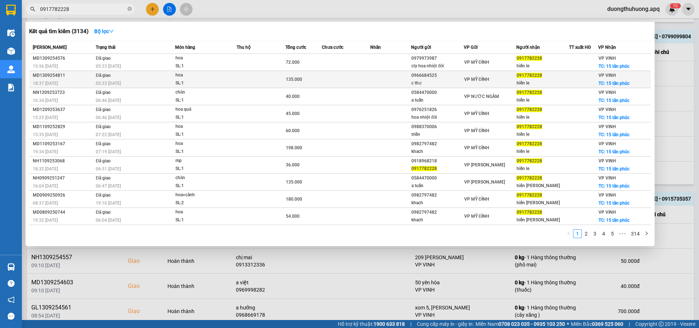
type input "0917782228"
click at [49, 74] on div "MD1309254811" at bounding box center [63, 76] width 61 height 8
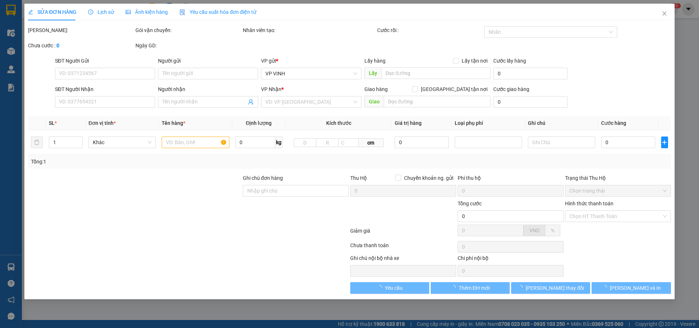
type input "0966684525"
type input "c thư"
type input "0917782228"
type input "hiền le"
checkbox input "true"
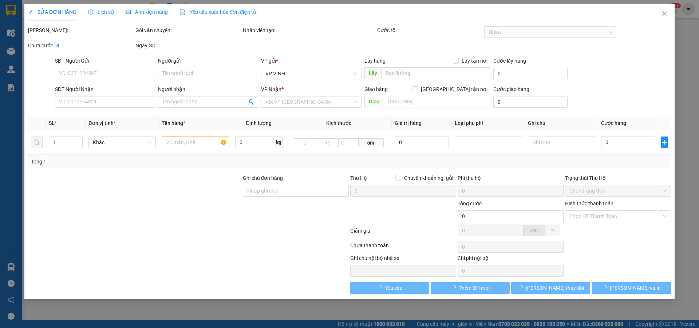
type input "15 tân phúc"
type input "135.000"
type input "10"
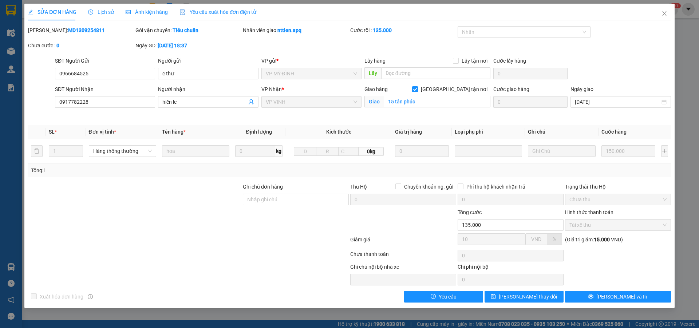
drag, startPoint x: 48, startPoint y: 30, endPoint x: 95, endPoint y: 30, distance: 46.3
click at [95, 30] on div "Mã ĐH: MD1309254811" at bounding box center [81, 30] width 106 height 8
click at [666, 13] on icon "close" at bounding box center [665, 14] width 6 height 6
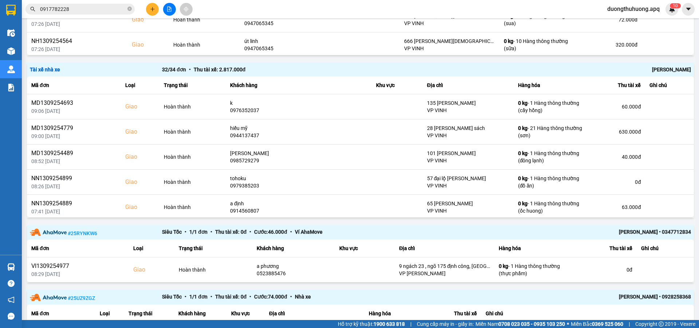
click at [103, 10] on input "0917782228" at bounding box center [83, 9] width 86 height 8
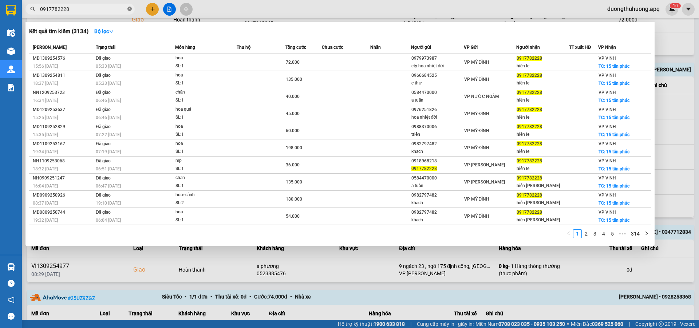
drag, startPoint x: 129, startPoint y: 10, endPoint x: 122, endPoint y: 9, distance: 7.3
click at [129, 9] on icon "close-circle" at bounding box center [129, 9] width 4 height 4
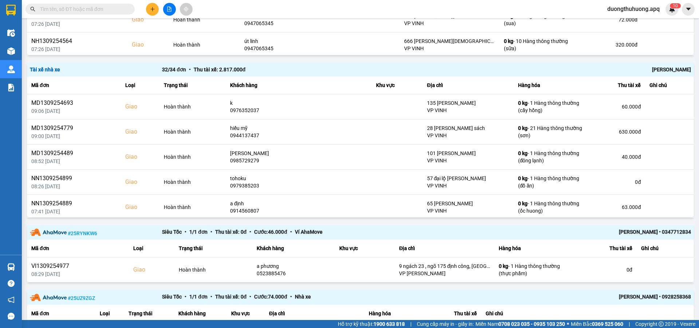
paste input "0942271988"
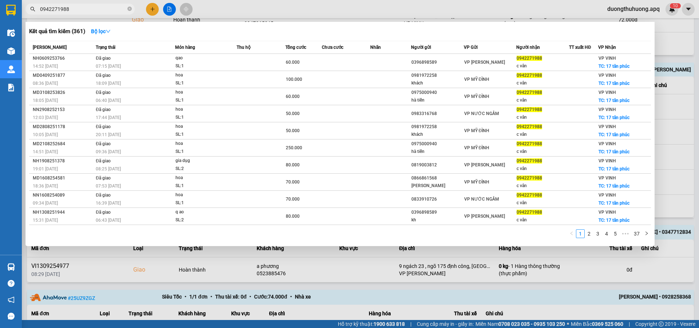
type input "0942271988"
drag, startPoint x: 131, startPoint y: 8, endPoint x: 127, endPoint y: 8, distance: 4.0
click at [130, 8] on icon "close-circle" at bounding box center [129, 9] width 4 height 4
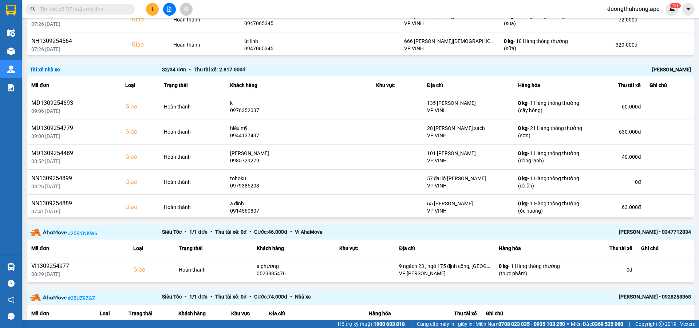
paste input "0986666878"
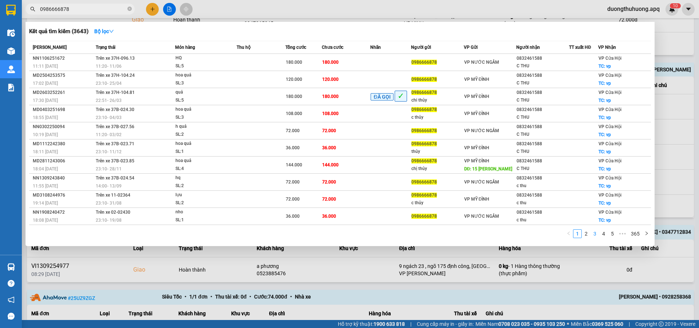
type input "0986666878"
click at [596, 235] on link "3" at bounding box center [595, 234] width 8 height 8
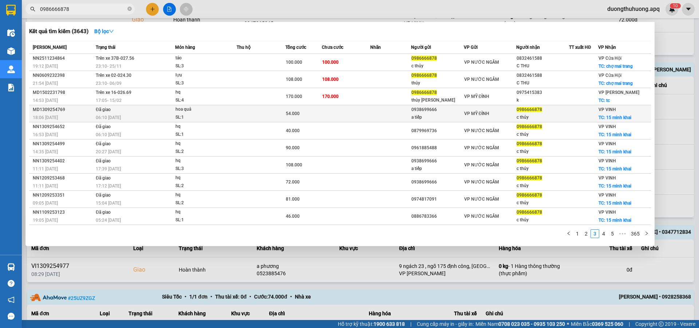
click at [47, 108] on div "MD1309254769" at bounding box center [63, 110] width 61 height 8
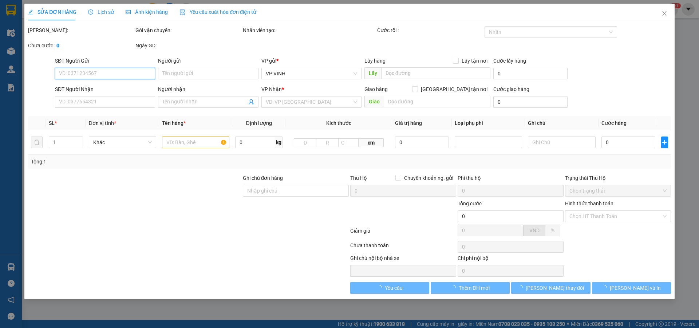
type input "0938699666"
type input "a tiếp"
type input "0986666878"
type input "c thủy"
checkbox input "true"
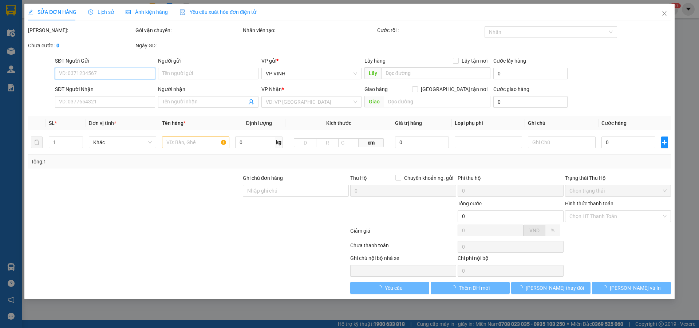
type input "15 minh khai"
type input "54.000"
type input "10"
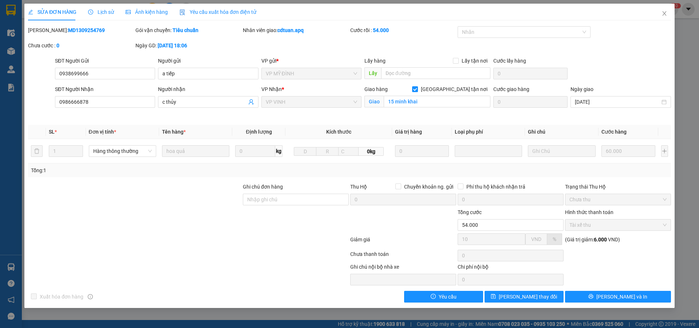
drag, startPoint x: 47, startPoint y: 30, endPoint x: 87, endPoint y: 30, distance: 40.1
click at [94, 30] on div "Mã ĐH: MD1309254769" at bounding box center [81, 30] width 106 height 8
drag, startPoint x: 665, startPoint y: 16, endPoint x: 300, endPoint y: 1, distance: 364.9
click at [665, 15] on icon "close" at bounding box center [665, 14] width 6 height 6
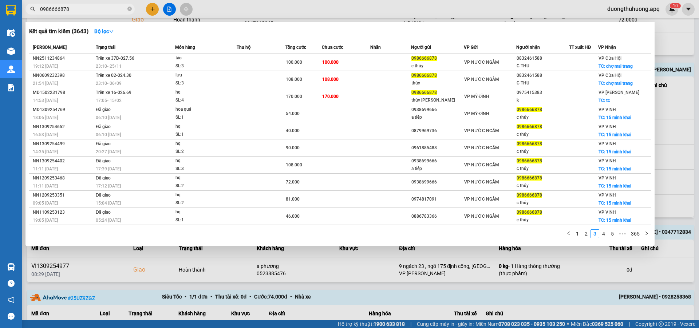
click at [86, 11] on input "0986666878" at bounding box center [83, 9] width 86 height 8
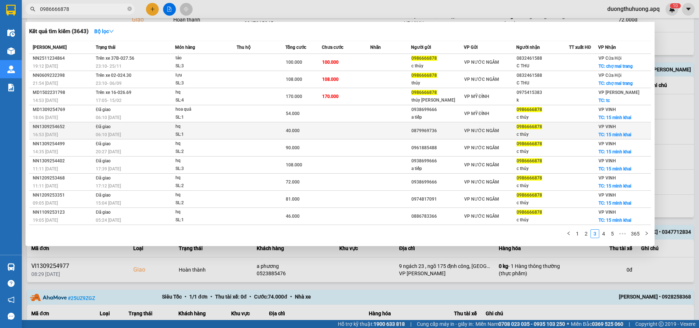
click at [46, 127] on div "NN1309254652" at bounding box center [63, 127] width 61 height 8
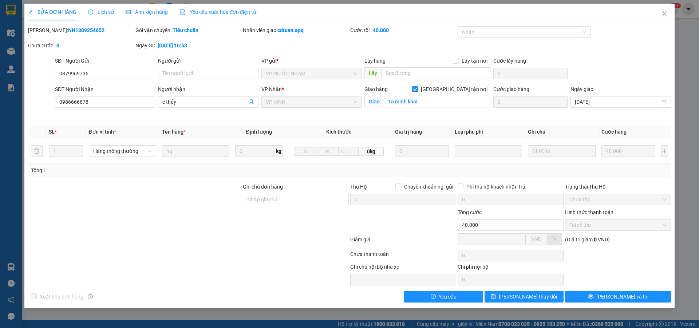
drag, startPoint x: 48, startPoint y: 29, endPoint x: 85, endPoint y: 28, distance: 36.8
click at [85, 28] on div "Mã ĐH: NN1309254652" at bounding box center [81, 30] width 106 height 8
click at [664, 13] on icon "close" at bounding box center [665, 14] width 6 height 6
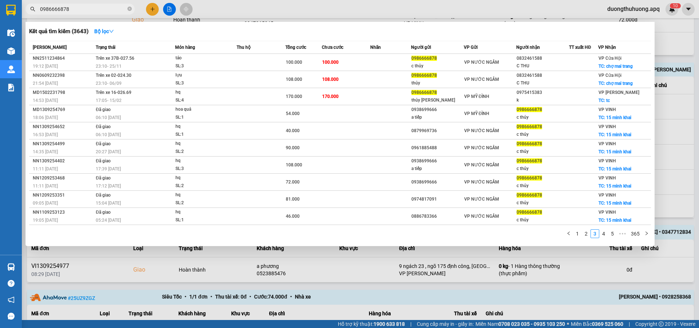
click at [79, 8] on input "0986666878" at bounding box center [83, 9] width 86 height 8
click at [130, 8] on icon "close-circle" at bounding box center [129, 9] width 4 height 4
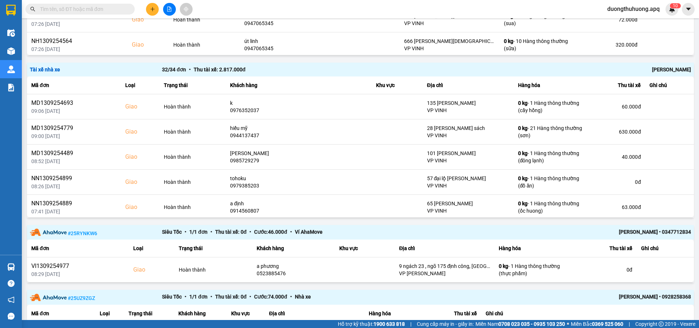
paste input "0389933139"
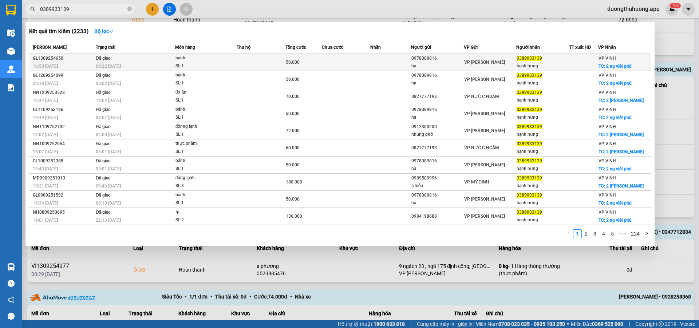
type input "0389933139"
click at [47, 58] on div "GL1309254650" at bounding box center [63, 59] width 61 height 8
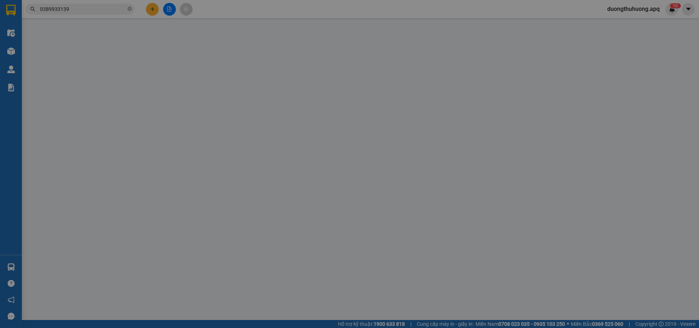
type input "0978089816"
type input "hà"
type input "0389933139"
type input "hạnh hưng"
checkbox input "true"
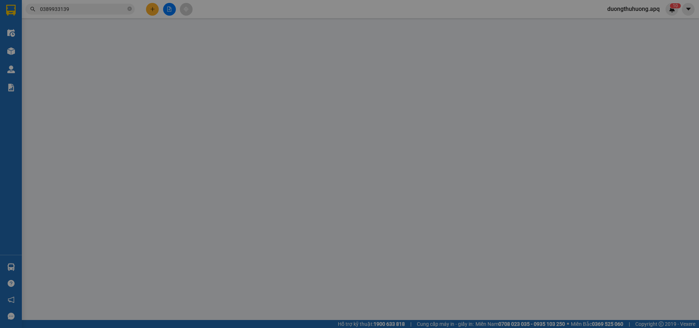
type input "2 ng viết phú"
type input "50.000"
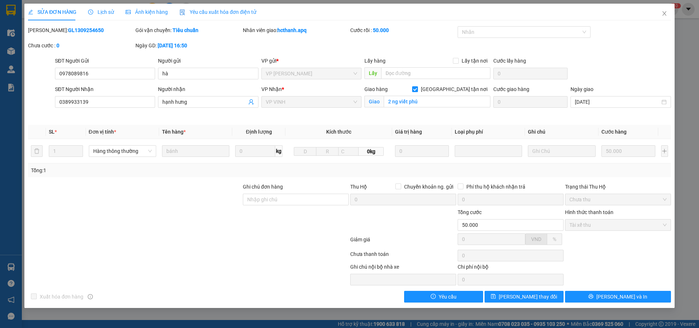
drag, startPoint x: 47, startPoint y: 30, endPoint x: 88, endPoint y: 27, distance: 41.3
click at [88, 27] on div "Mã ĐH: GL1309254650" at bounding box center [81, 30] width 106 height 8
click at [664, 12] on icon "close" at bounding box center [665, 14] width 6 height 6
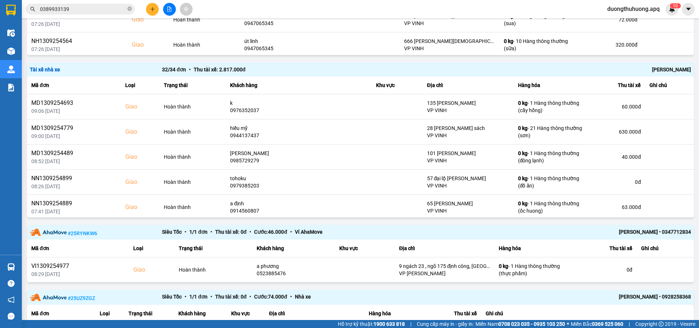
click at [83, 7] on input "0389933139" at bounding box center [83, 9] width 86 height 8
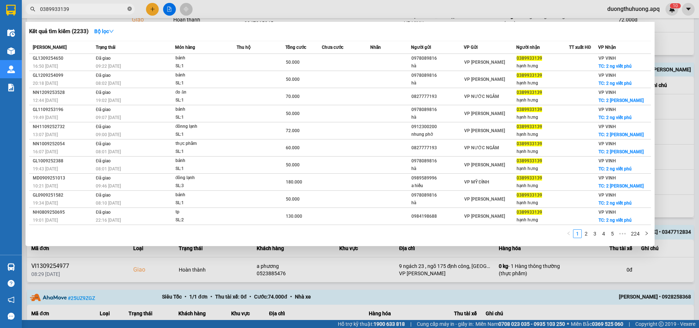
drag, startPoint x: 130, startPoint y: 9, endPoint x: 117, endPoint y: 10, distance: 13.1
click at [129, 9] on icon "close-circle" at bounding box center [129, 9] width 4 height 4
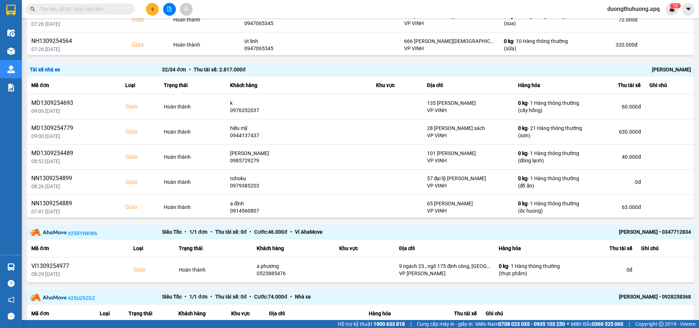
paste input "0971370408"
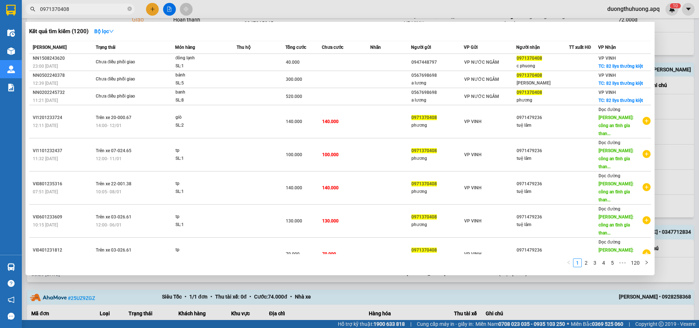
type input "0971370408"
drag, startPoint x: 130, startPoint y: 9, endPoint x: 116, endPoint y: 11, distance: 14.2
click at [129, 9] on icon "close-circle" at bounding box center [129, 9] width 4 height 4
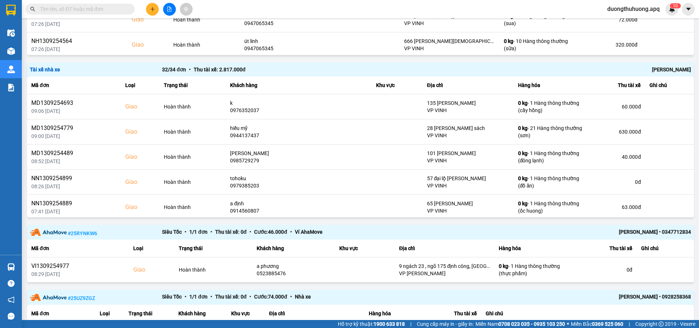
paste input "0969908037"
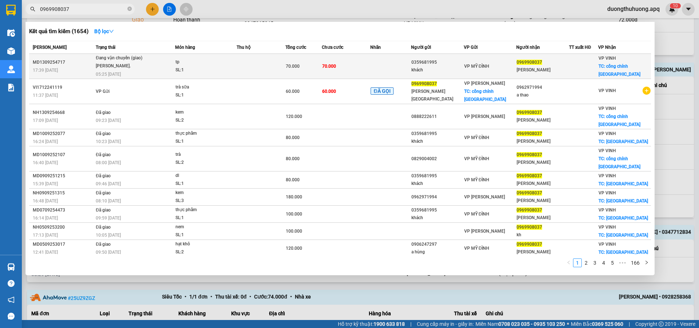
type input "0969908037"
click at [47, 62] on div "MD1309254717" at bounding box center [63, 63] width 61 height 8
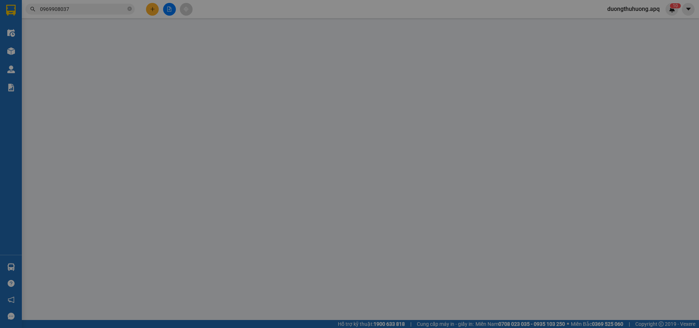
type input "0359681995"
type input "khách"
type input "0969908037"
type input "[PERSON_NAME]"
checkbox input "true"
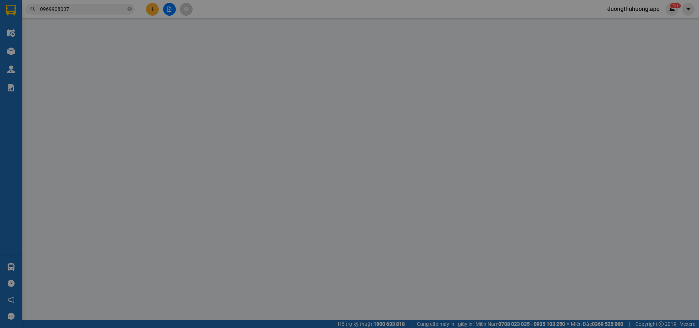
type input "cổng chính [GEOGRAPHIC_DATA]"
type input "70.000"
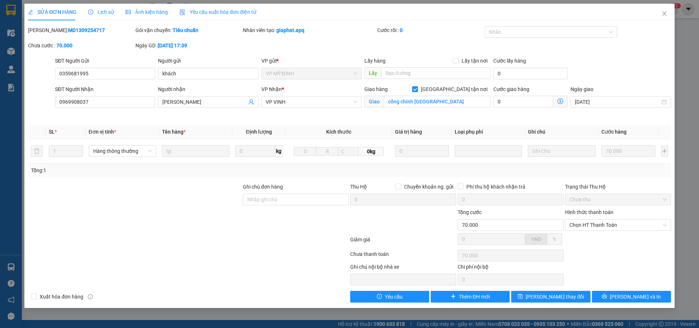
drag, startPoint x: 47, startPoint y: 29, endPoint x: 84, endPoint y: 27, distance: 37.6
click at [92, 30] on div "Mã ĐH: MD1309254717" at bounding box center [81, 30] width 106 height 8
click at [664, 14] on icon "close" at bounding box center [665, 14] width 6 height 6
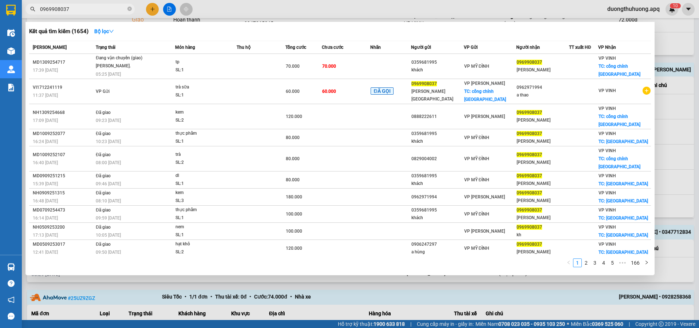
click at [115, 10] on input "0969908037" at bounding box center [83, 9] width 86 height 8
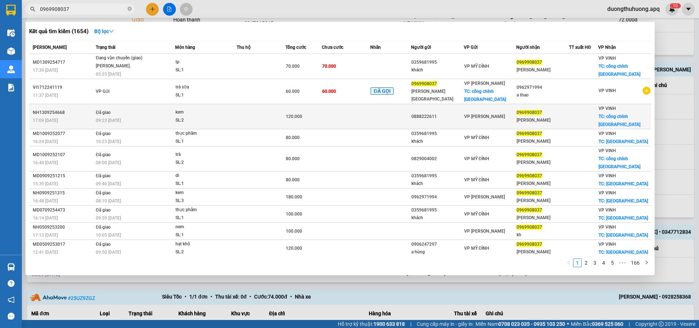
click at [46, 109] on div "NH1309254668" at bounding box center [63, 113] width 61 height 8
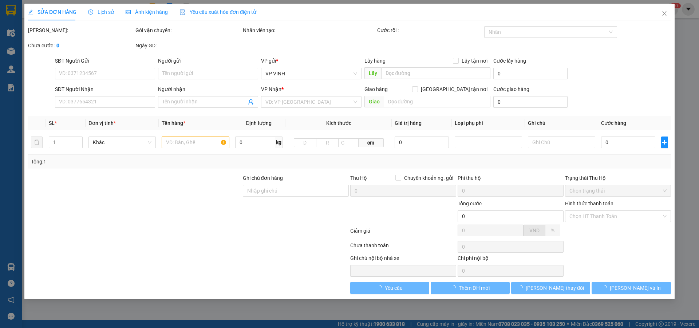
type input "0888222611"
type input "0969908037"
type input "[PERSON_NAME]"
checkbox input "true"
type input "cổng chính [GEOGRAPHIC_DATA]"
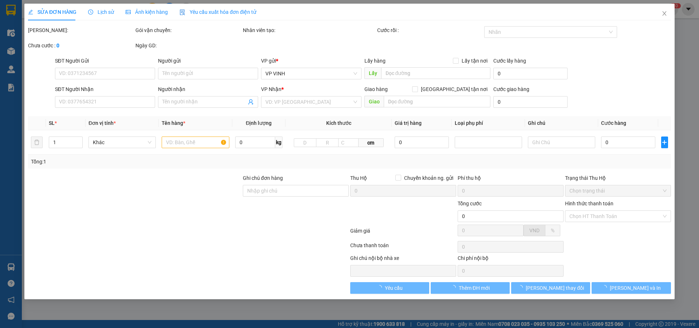
type input "120.000"
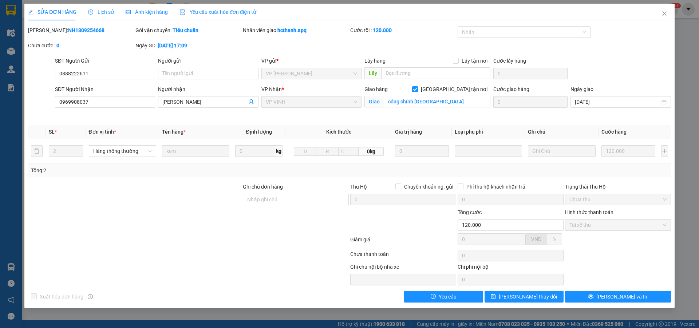
drag, startPoint x: 47, startPoint y: 28, endPoint x: 90, endPoint y: 30, distance: 43.4
click at [90, 30] on div "Mã ĐH: NH1309254668" at bounding box center [81, 30] width 106 height 8
click at [666, 15] on icon "close" at bounding box center [665, 14] width 6 height 6
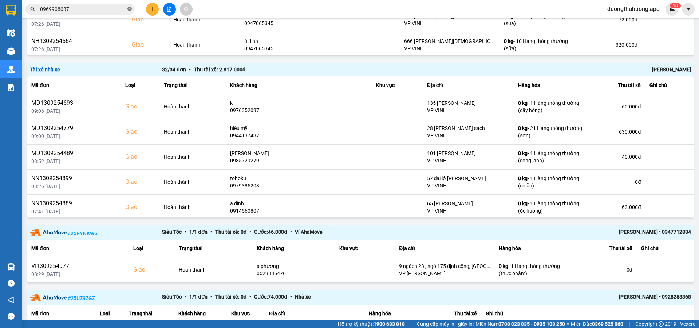
click at [129, 9] on icon "close-circle" at bounding box center [129, 9] width 4 height 4
paste input "0971768119"
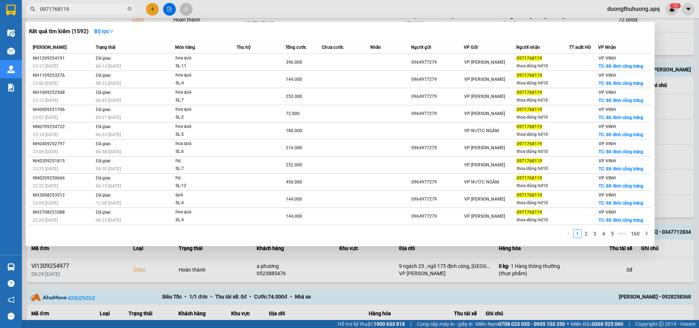
type input "0971768119"
click at [128, 9] on icon "close-circle" at bounding box center [129, 9] width 4 height 4
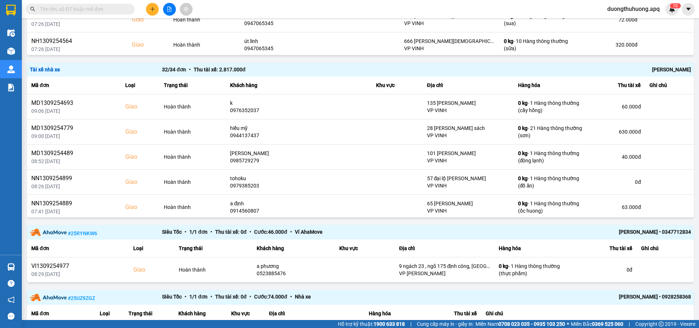
paste input "0913816866"
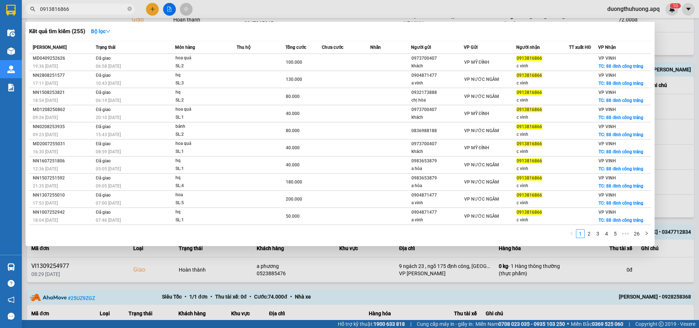
type input "0913816866"
click at [130, 8] on icon "close-circle" at bounding box center [129, 9] width 4 height 4
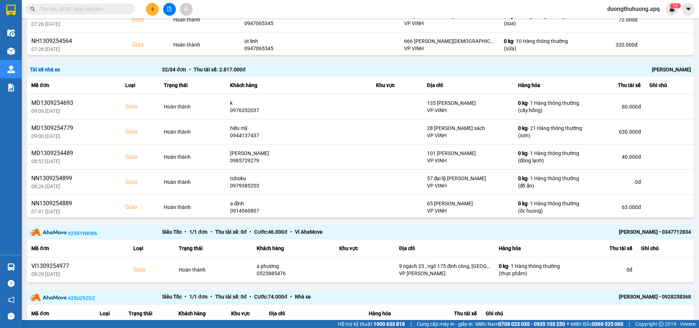
paste input "0914560807"
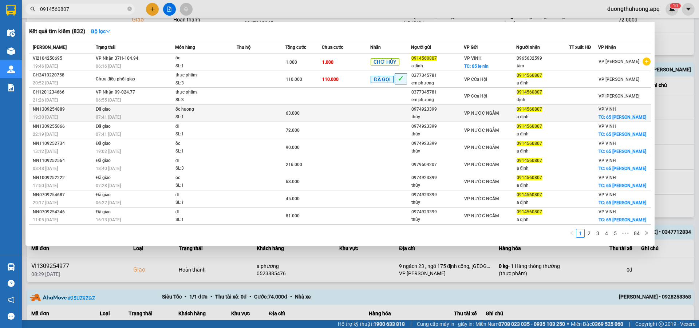
type input "0914560807"
click at [48, 110] on div "NN1309254889" at bounding box center [63, 110] width 61 height 8
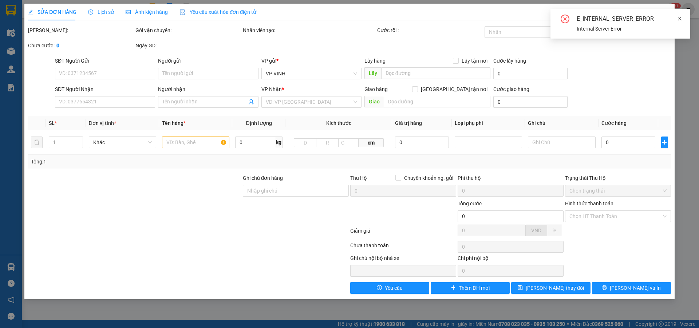
click at [680, 18] on icon "close" at bounding box center [680, 18] width 5 height 5
click at [666, 13] on icon "close" at bounding box center [665, 13] width 4 height 4
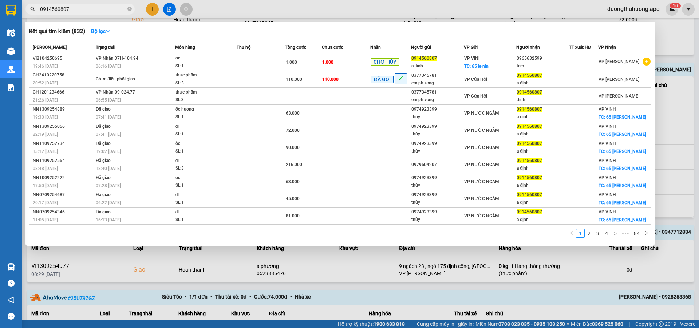
click at [100, 7] on input "0914560807" at bounding box center [83, 9] width 86 height 8
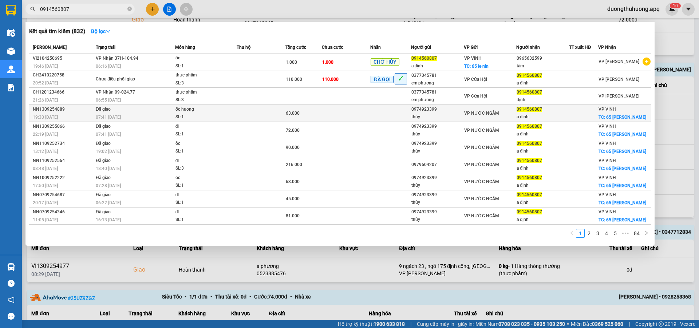
click at [47, 110] on div "NN1309254889" at bounding box center [63, 110] width 61 height 8
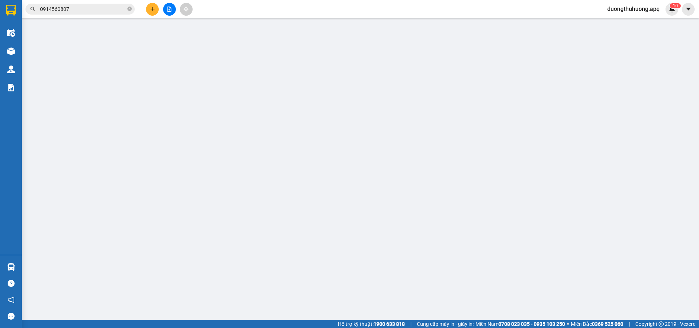
type input "0974923399"
type input "thủy"
type input "0914560807"
type input "a định"
checkbox input "true"
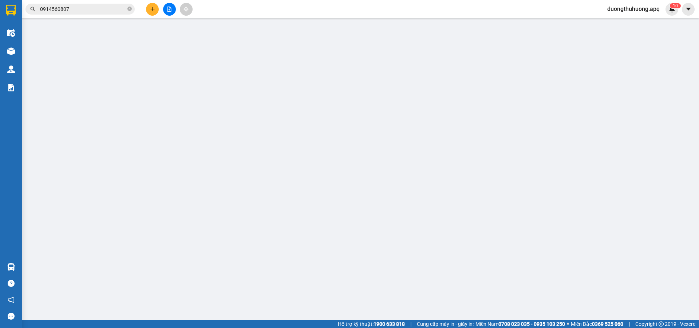
type input "65 [PERSON_NAME]"
type input "63.000"
type input "10"
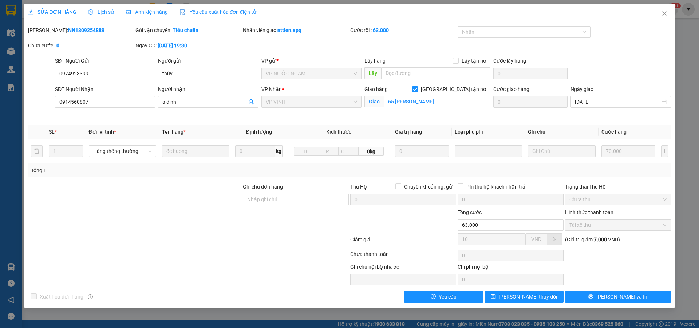
drag, startPoint x: 48, startPoint y: 30, endPoint x: 90, endPoint y: 28, distance: 42.3
click at [90, 28] on div "Mã ĐH: NN1309254889" at bounding box center [81, 30] width 106 height 8
click at [665, 13] on icon "close" at bounding box center [665, 14] width 6 height 6
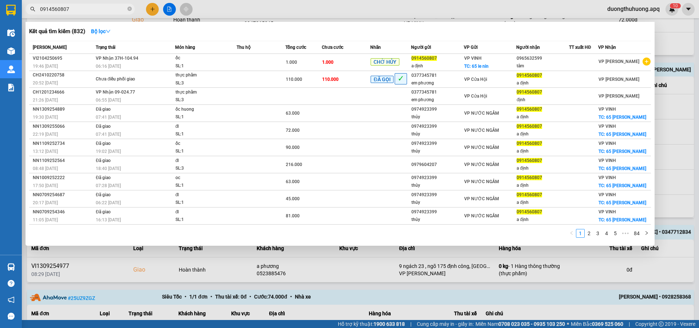
click at [76, 9] on input "0914560807" at bounding box center [83, 9] width 86 height 8
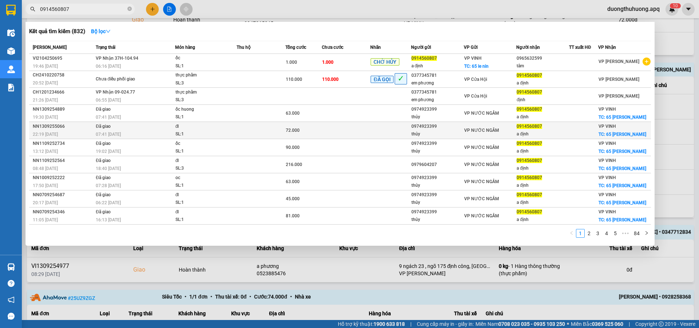
click at [43, 126] on div "NN1309255066" at bounding box center [63, 127] width 61 height 8
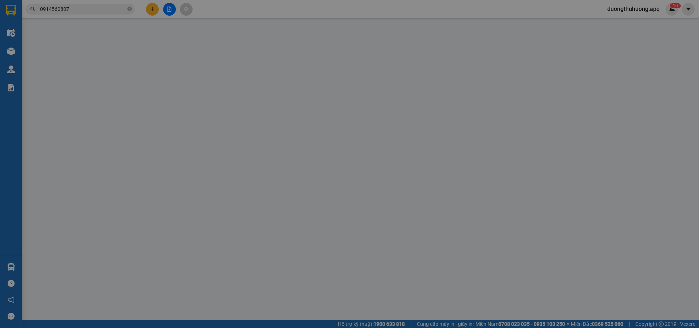
type input "0974923399"
type input "thủy"
type input "0914560807"
type input "a định"
checkbox input "true"
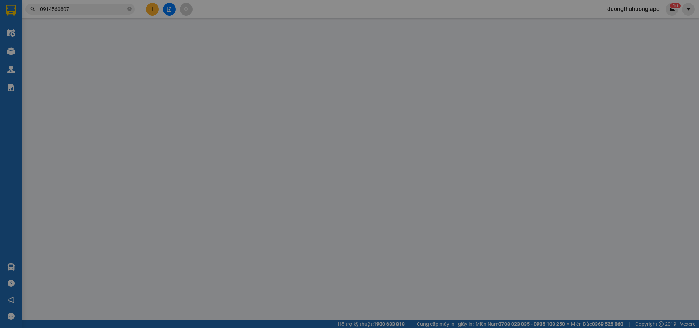
type input "65 [PERSON_NAME]"
type input "72.000"
type input "10"
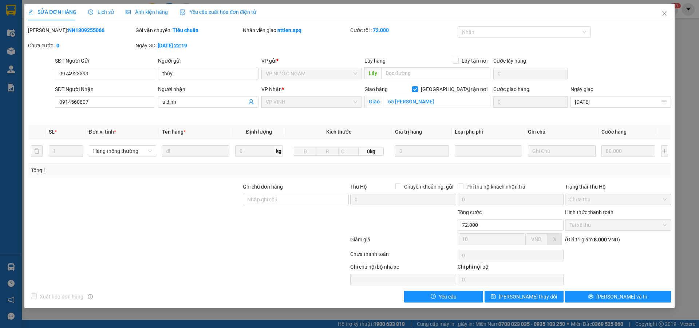
drag, startPoint x: 47, startPoint y: 32, endPoint x: 97, endPoint y: 32, distance: 50.6
click at [97, 32] on div "Mã ĐH: NN1309255066" at bounding box center [81, 30] width 106 height 8
drag, startPoint x: 666, startPoint y: 12, endPoint x: 463, endPoint y: 15, distance: 202.2
click at [665, 12] on icon "close" at bounding box center [665, 14] width 6 height 6
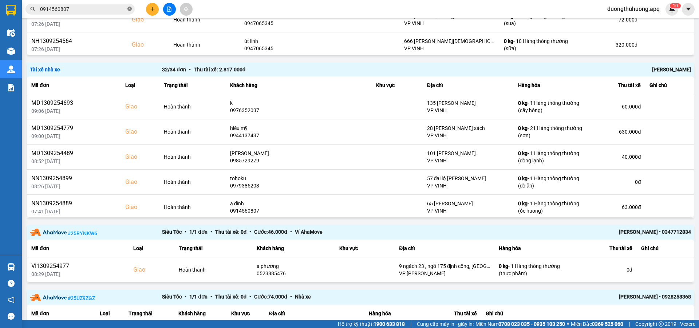
click at [129, 8] on icon "close-circle" at bounding box center [129, 9] width 4 height 4
paste input "0979604207"
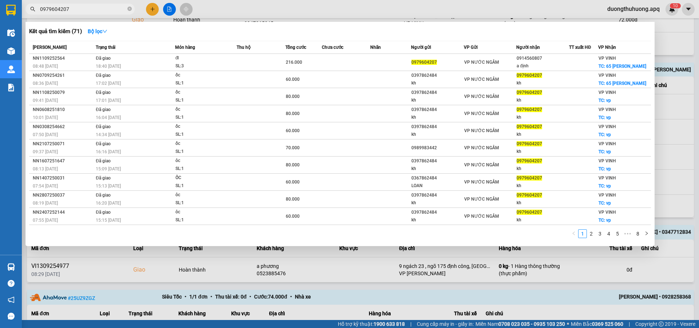
type input "0979604207"
drag, startPoint x: 131, startPoint y: 10, endPoint x: 114, endPoint y: 12, distance: 16.5
click at [130, 10] on icon "close-circle" at bounding box center [129, 9] width 4 height 4
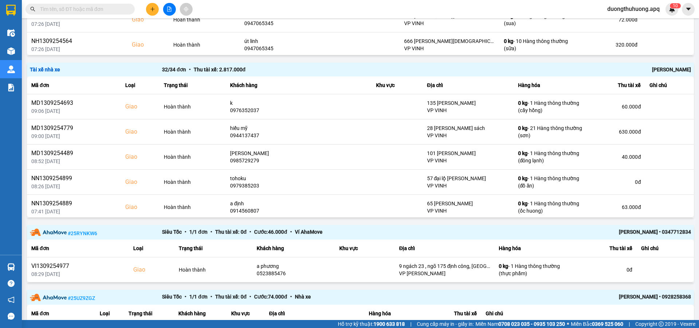
paste input "0973417352"
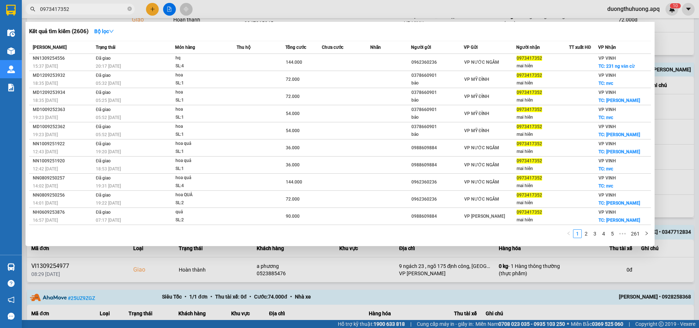
type input "0973417352"
drag, startPoint x: 130, startPoint y: 8, endPoint x: 122, endPoint y: 10, distance: 8.6
click at [130, 8] on icon "close-circle" at bounding box center [129, 9] width 4 height 4
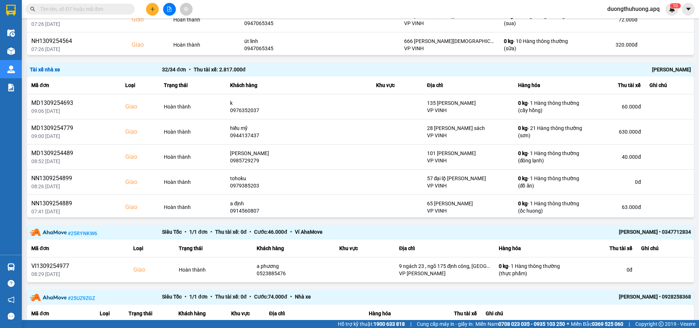
paste input "0983548956"
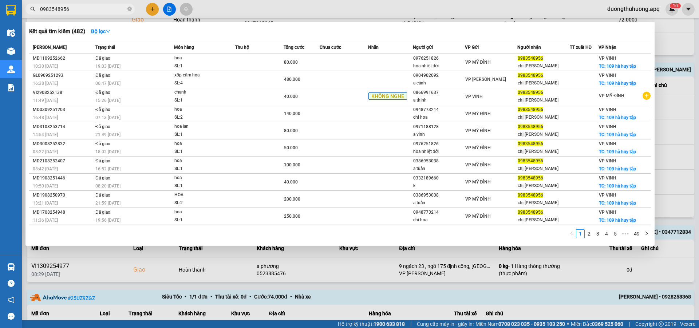
type input "0983548956"
click at [129, 8] on icon "close-circle" at bounding box center [129, 9] width 4 height 4
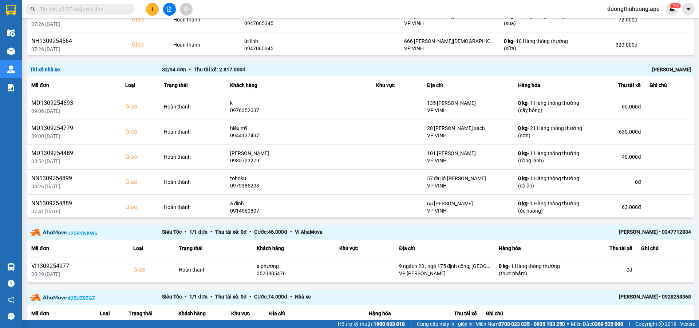
paste input "0988529035"
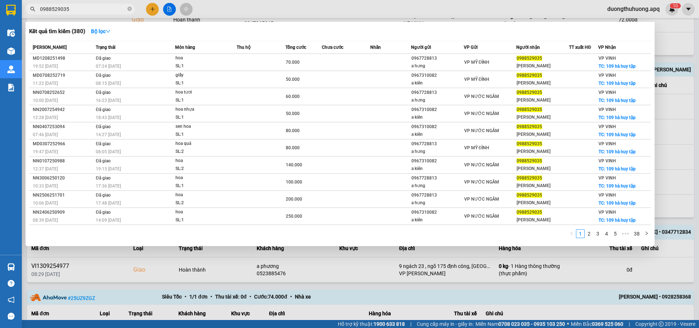
type input "0988529035"
click at [128, 8] on icon "close-circle" at bounding box center [129, 9] width 4 height 4
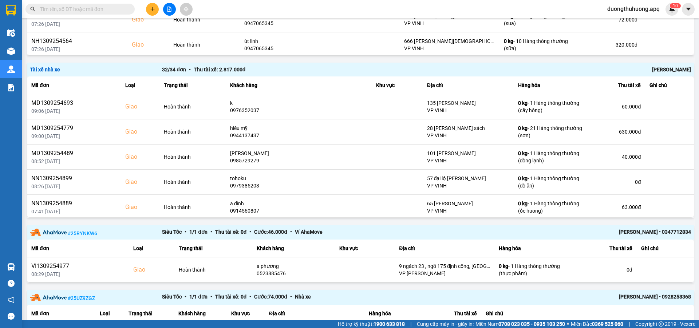
paste input "0983695936"
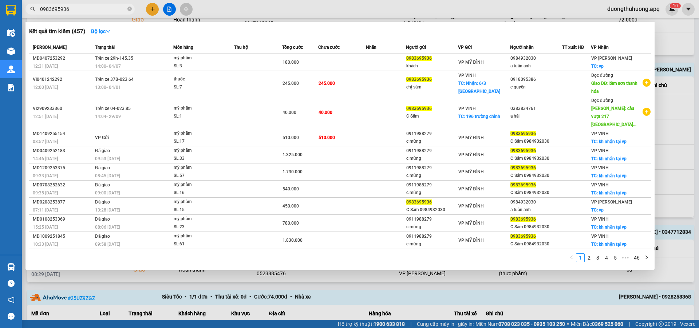
type input "0983695936"
click at [128, 11] on icon "close-circle" at bounding box center [129, 9] width 4 height 4
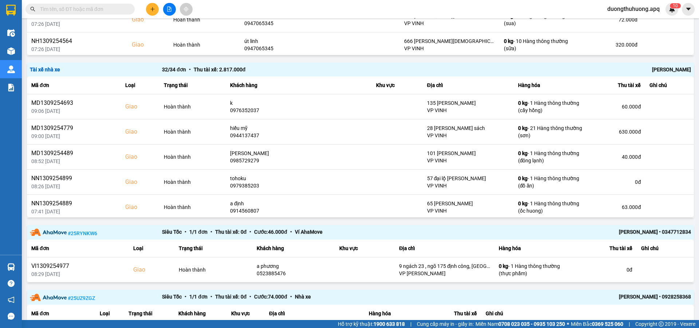
paste input "0934777959"
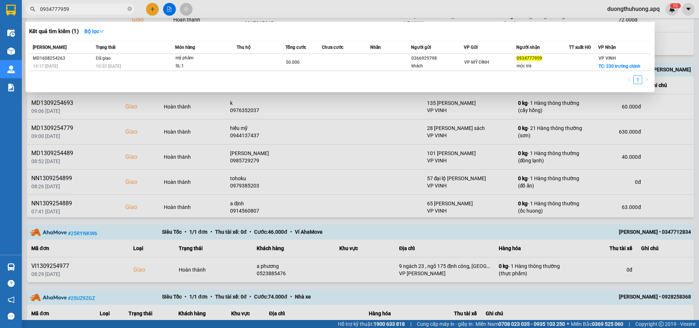
type input "0934777959"
click at [130, 9] on icon "close-circle" at bounding box center [129, 9] width 4 height 4
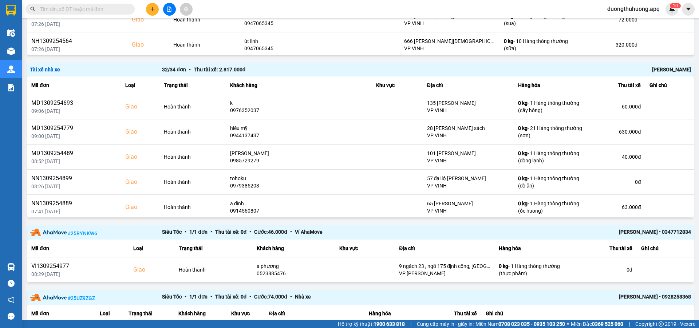
paste input "0366529948"
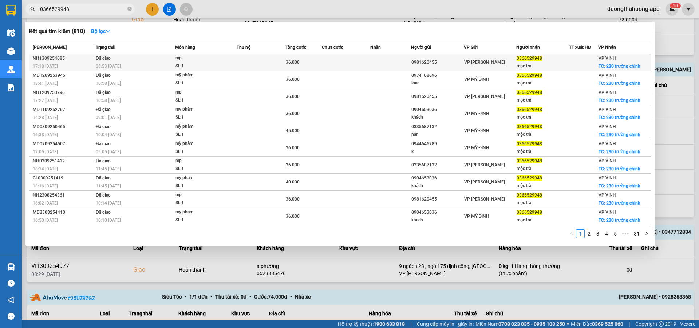
type input "0366529948"
click at [48, 59] on div "NH1309254685" at bounding box center [63, 59] width 61 height 8
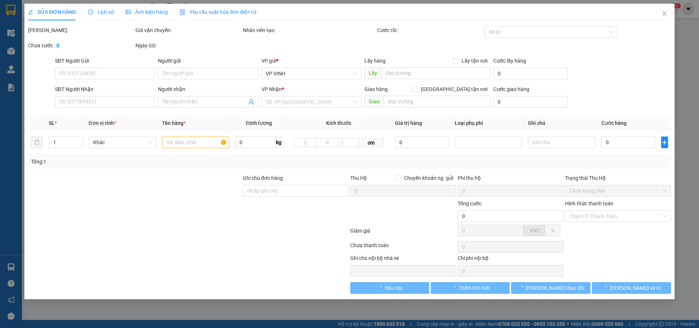
type input "0981620455"
type input "0366529948"
type input "mộc trà"
checkbox input "true"
type input "230 trường chinh"
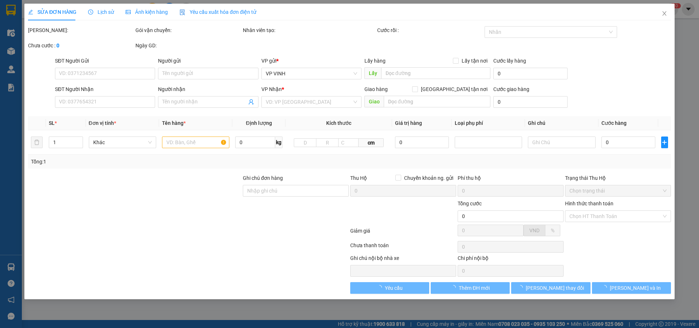
type input "36.000"
type input "10"
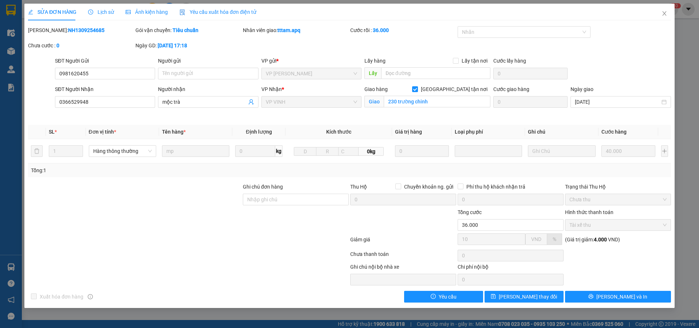
drag, startPoint x: 47, startPoint y: 30, endPoint x: 89, endPoint y: 30, distance: 41.9
click at [89, 30] on div "Mã ĐH: NH1309254685" at bounding box center [81, 30] width 106 height 8
click at [664, 14] on icon "close" at bounding box center [665, 14] width 6 height 6
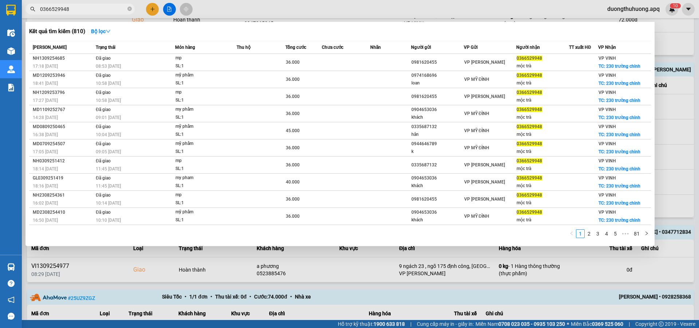
click at [108, 9] on input "0366529948" at bounding box center [83, 9] width 86 height 8
click at [129, 8] on icon "close-circle" at bounding box center [129, 9] width 4 height 4
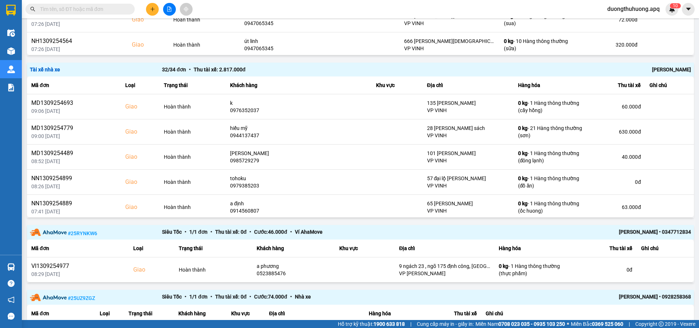
paste input "0832833444"
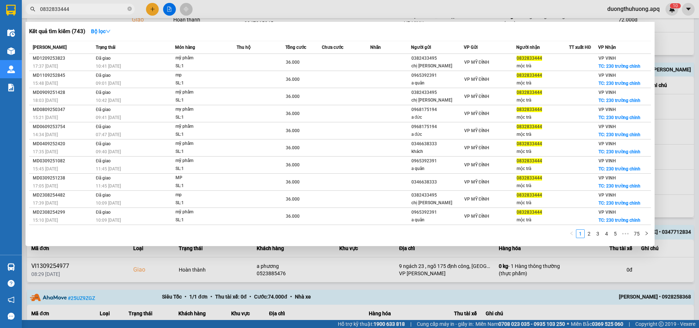
type input "0832833444"
click at [130, 9] on icon "close-circle" at bounding box center [129, 9] width 4 height 4
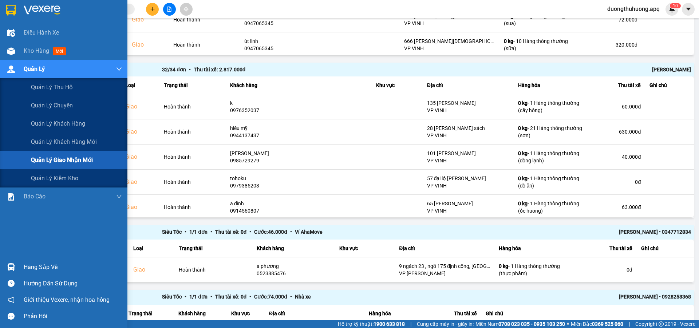
click at [55, 160] on span "Quản lý giao nhận mới" at bounding box center [62, 160] width 62 height 9
click at [56, 160] on span "Quản lý giao nhận mới" at bounding box center [62, 160] width 62 height 9
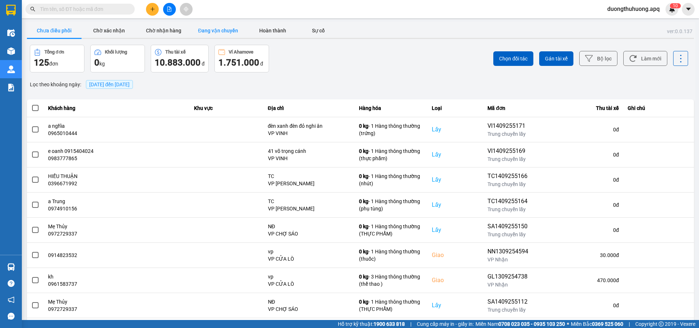
click at [224, 30] on button "Đang vận chuyển" at bounding box center [218, 30] width 55 height 15
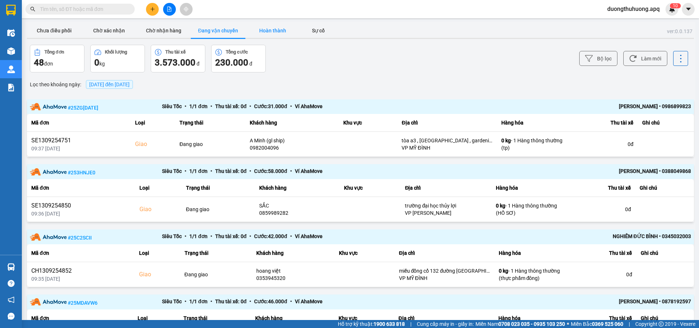
click at [274, 30] on button "Hoàn thành" at bounding box center [273, 30] width 55 height 15
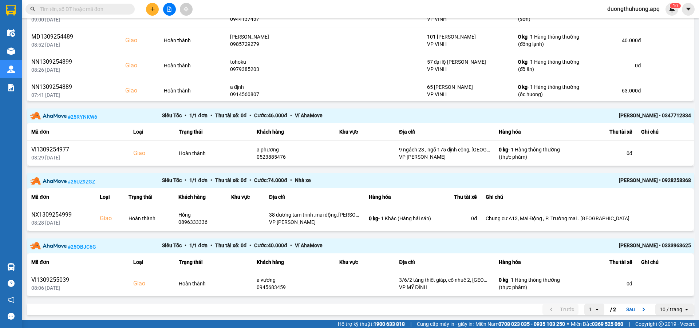
scroll to position [645, 0]
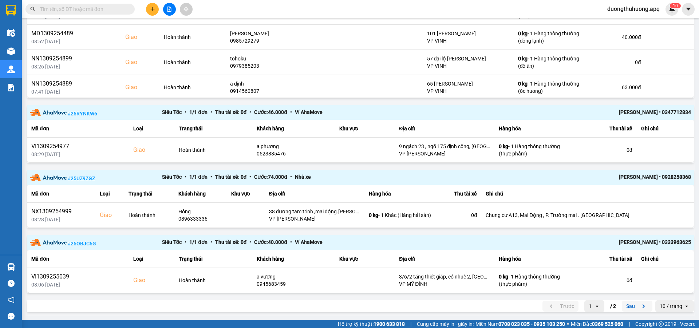
click at [624, 308] on button "Sau" at bounding box center [637, 306] width 31 height 11
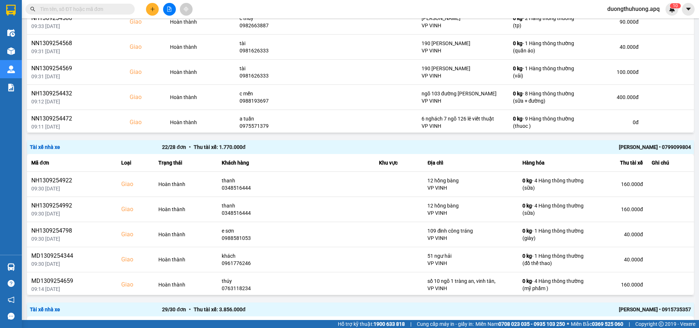
scroll to position [416, 0]
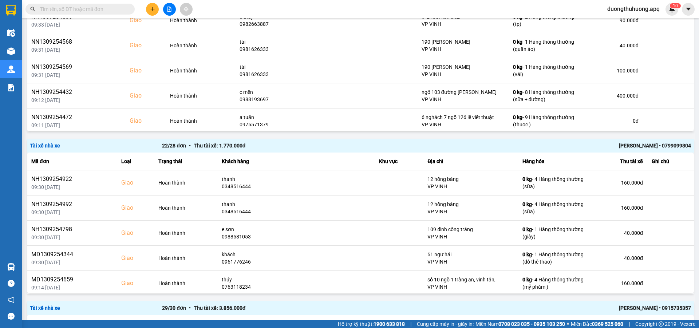
click at [635, 145] on div "[PERSON_NAME] • 0799099804" at bounding box center [559, 146] width 264 height 8
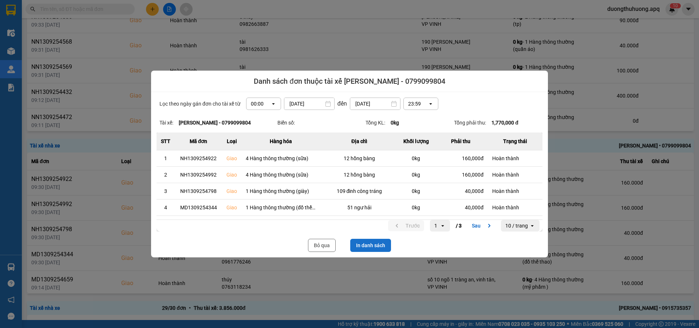
click at [375, 247] on button "In danh sách" at bounding box center [370, 245] width 41 height 13
drag, startPoint x: 325, startPoint y: 245, endPoint x: 128, endPoint y: 296, distance: 203.2
click at [325, 245] on button "Bỏ qua" at bounding box center [322, 245] width 28 height 13
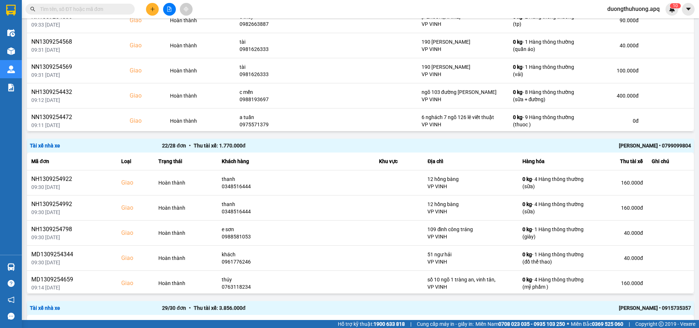
paste input "0359150687"
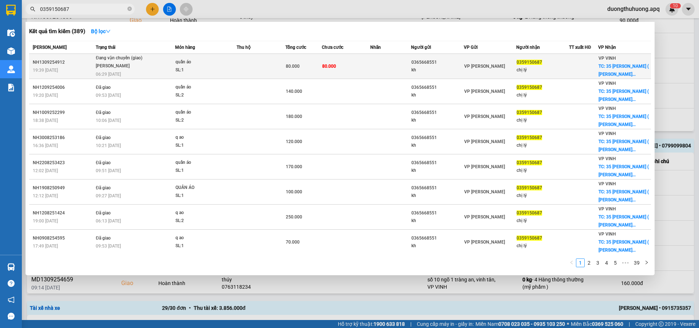
type input "0359150687"
click at [48, 62] on div "NH1309254912" at bounding box center [63, 63] width 61 height 8
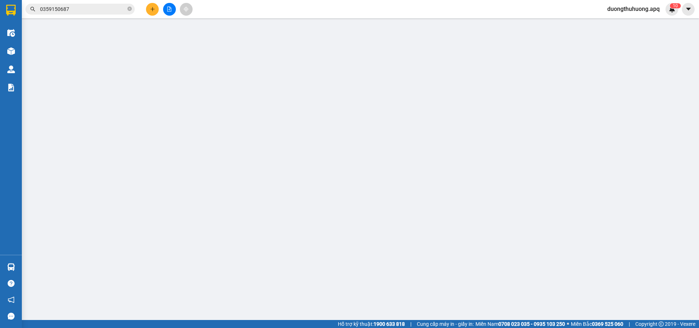
type input "0365668551"
type input "kh"
type input "0359150687"
type input "chị lý"
checkbox input "true"
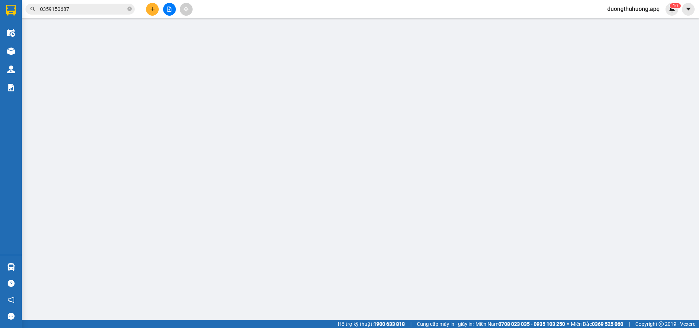
type input "35 [PERSON_NAME] ( cố định )"
type input "80.000"
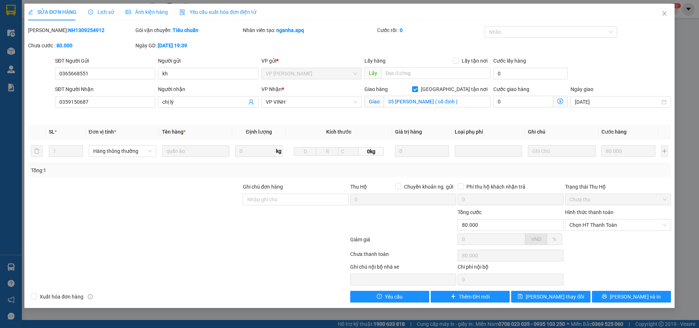
drag, startPoint x: 50, startPoint y: 30, endPoint x: 86, endPoint y: 30, distance: 36.4
click at [100, 30] on div "[PERSON_NAME]: NH1309254912" at bounding box center [81, 30] width 106 height 8
copy b "NH1309254912"
click at [665, 12] on icon "close" at bounding box center [665, 14] width 6 height 6
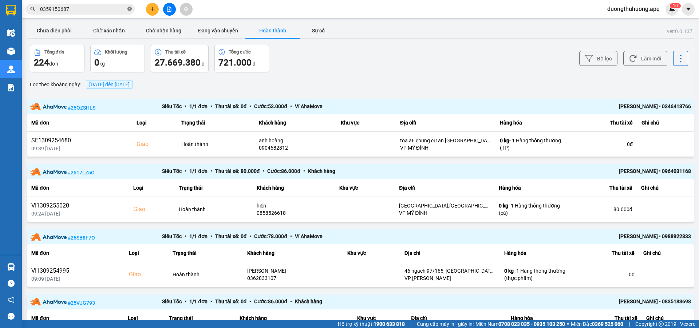
click at [129, 9] on icon "close-circle" at bounding box center [129, 9] width 4 height 4
paste input "0971665999"
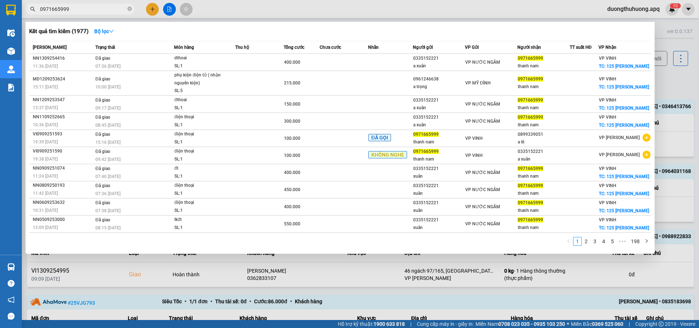
type input "0971665999"
drag, startPoint x: 129, startPoint y: 7, endPoint x: 104, endPoint y: 8, distance: 24.8
click at [127, 7] on span "0971665999" at bounding box center [79, 9] width 109 height 11
click at [129, 10] on icon "close-circle" at bounding box center [129, 9] width 4 height 4
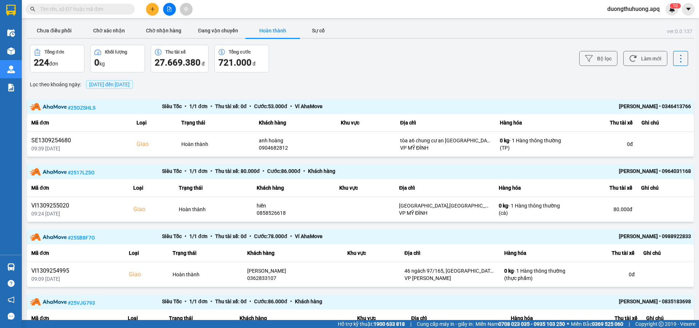
paste input "0984428888"
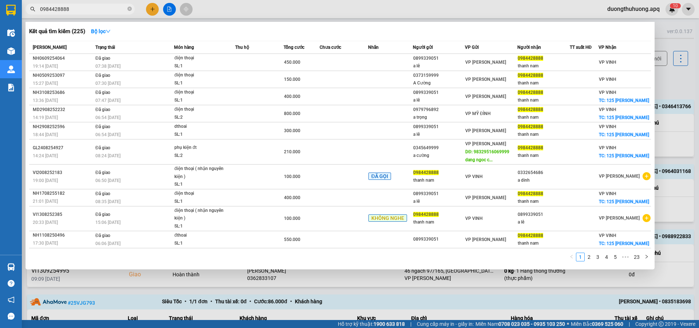
type input "0984428888"
click at [128, 9] on icon "close-circle" at bounding box center [129, 9] width 4 height 4
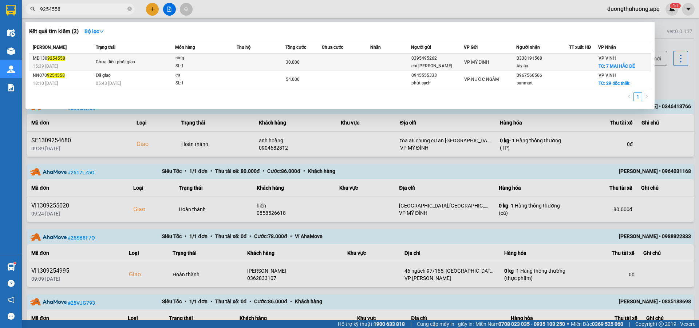
type input "9254558"
click at [204, 66] on div "SL: 1" at bounding box center [203, 66] width 55 height 8
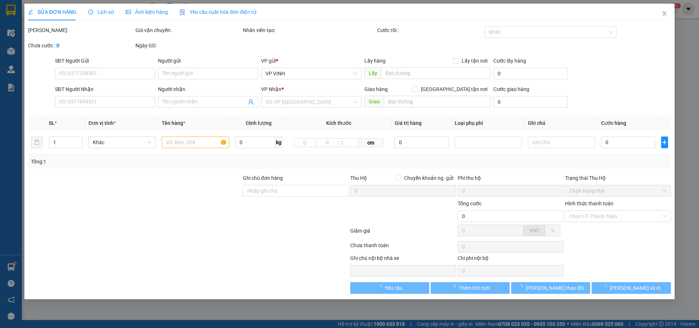
type input "0395495262"
type input "chị [PERSON_NAME]"
type input "0338191568"
type input "tây âu"
checkbox input "true"
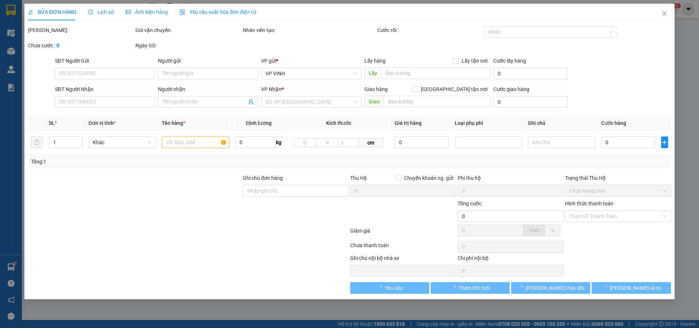
type input "7 MAI HẮC ĐÉ"
type input "30.000"
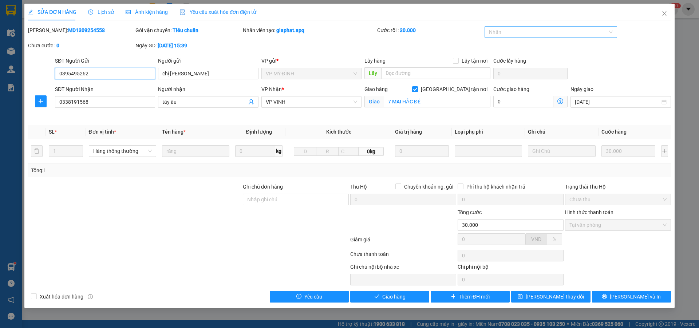
click at [580, 36] on div "Nhãn" at bounding box center [551, 32] width 133 height 12
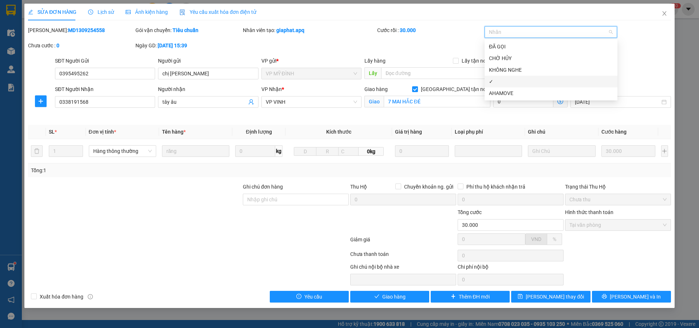
click at [502, 83] on div "✓" at bounding box center [551, 82] width 124 height 8
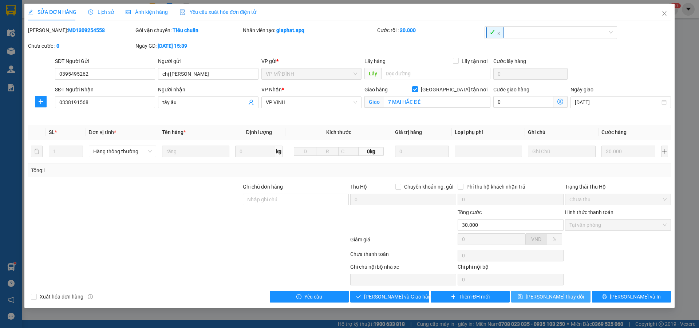
click at [558, 297] on span "[PERSON_NAME] thay đổi" at bounding box center [555, 297] width 58 height 8
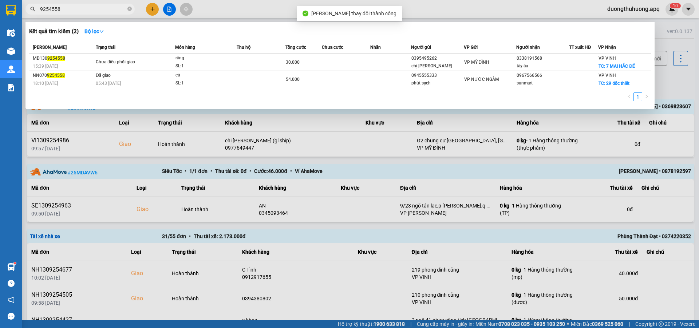
click at [97, 11] on input "9254558" at bounding box center [83, 9] width 86 height 8
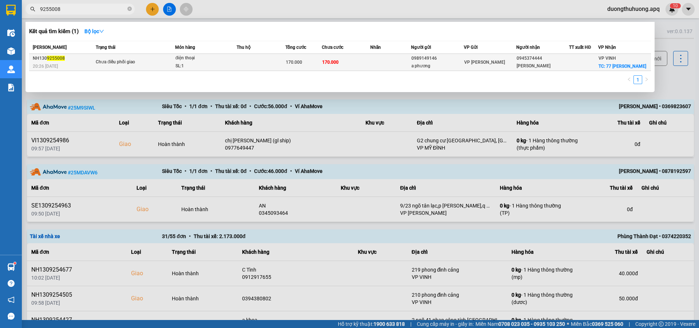
type input "9255008"
click at [219, 65] on div "SL: 1" at bounding box center [203, 66] width 55 height 8
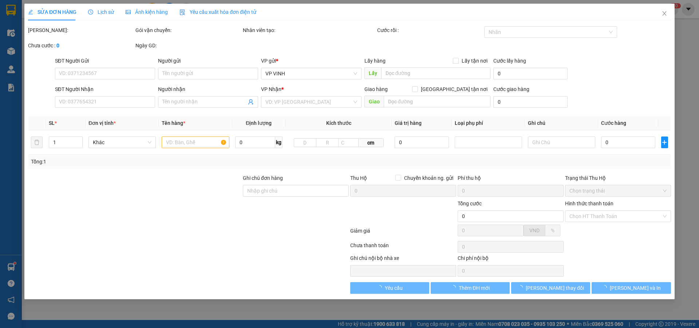
type input "0989149146"
type input "a phương"
type input "0945374444"
type input "[PERSON_NAME]"
checkbox input "true"
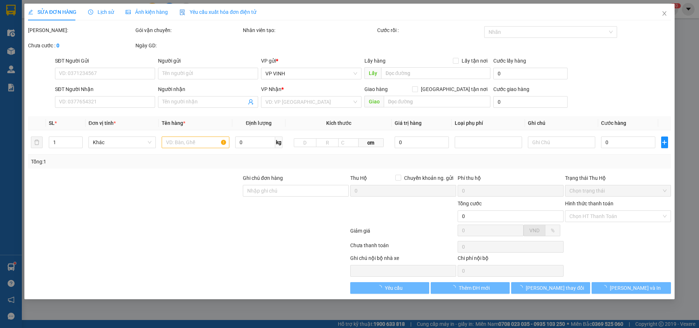
type input "77 [PERSON_NAME]"
type input "170.000"
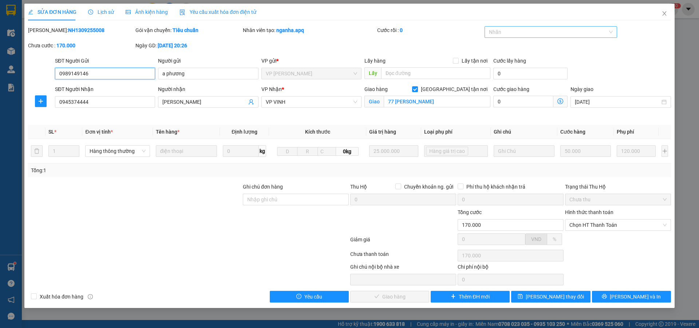
click at [559, 35] on div at bounding box center [548, 32] width 122 height 9
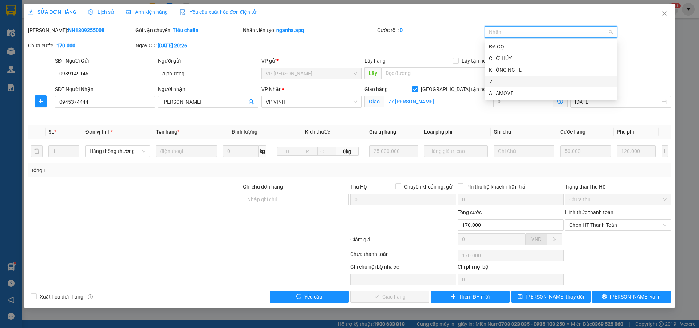
click at [497, 81] on div "✓" at bounding box center [551, 82] width 124 height 8
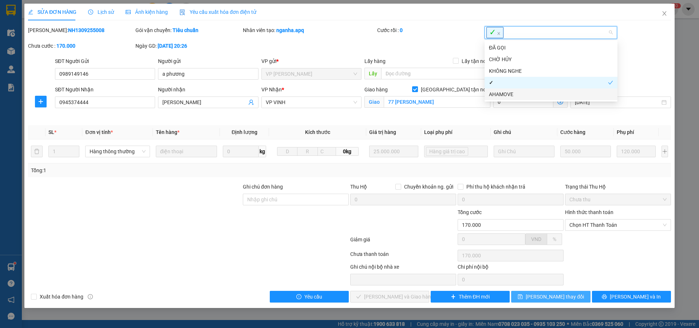
click at [547, 298] on span "[PERSON_NAME] thay đổi" at bounding box center [555, 297] width 58 height 8
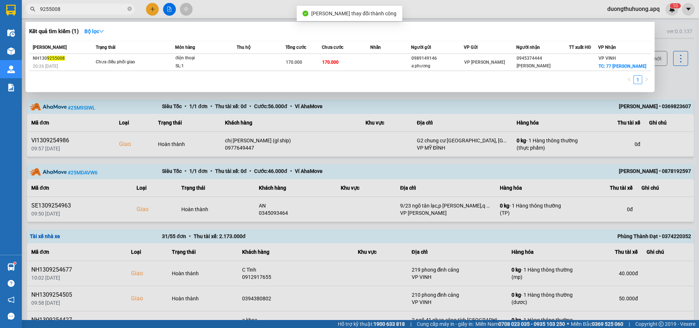
click at [86, 9] on input "9255008" at bounding box center [83, 9] width 86 height 8
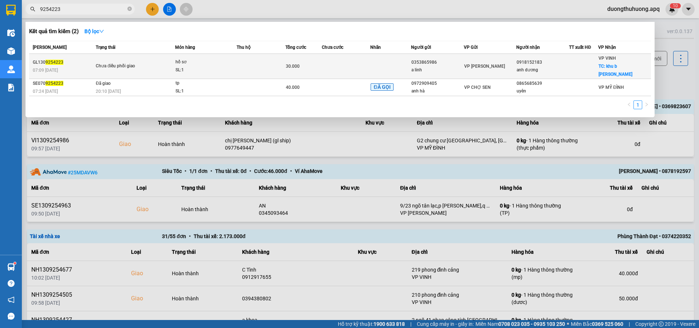
type input "9254223"
click at [207, 66] on div "SL: 1" at bounding box center [203, 70] width 55 height 8
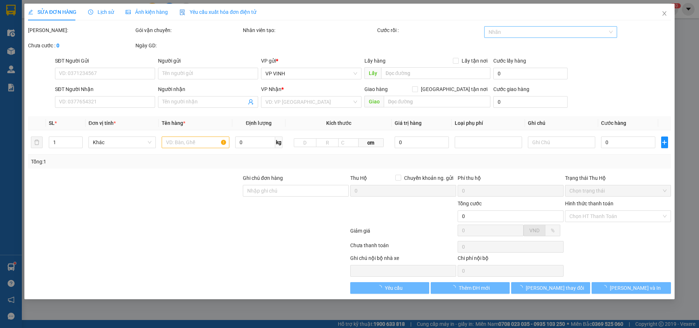
type input "0353865986"
type input "a linh"
type input "0918152183"
type input "anh dương"
checkbox input "true"
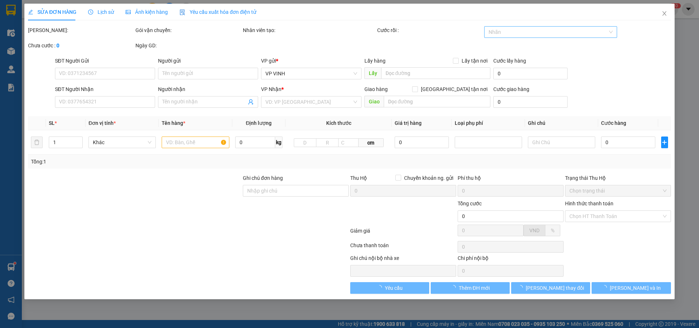
type input "khu b [PERSON_NAME]"
type input "30.000"
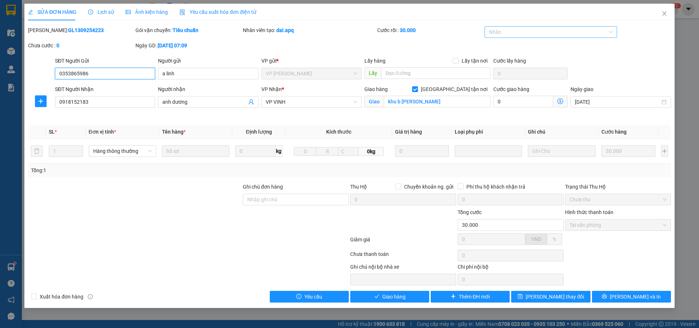
click at [566, 35] on div at bounding box center [548, 32] width 122 height 9
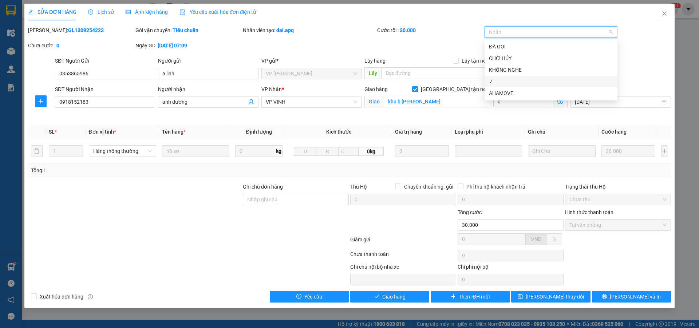
click at [497, 84] on div "✓" at bounding box center [551, 82] width 124 height 8
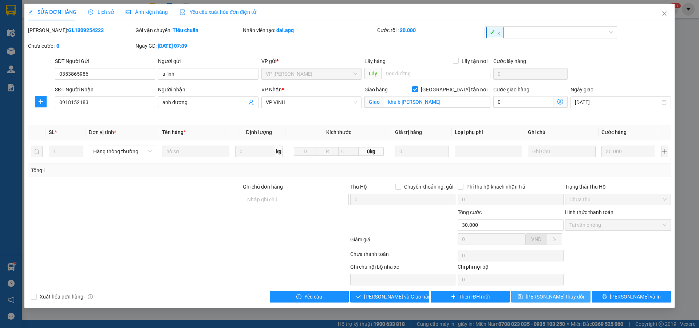
click at [556, 297] on span "[PERSON_NAME] thay đổi" at bounding box center [555, 297] width 58 height 8
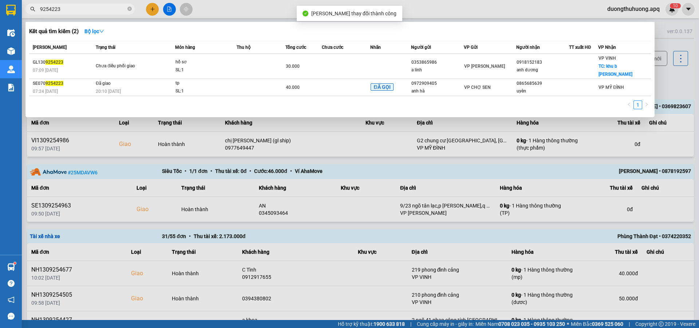
click at [94, 10] on input "9254223" at bounding box center [83, 9] width 86 height 8
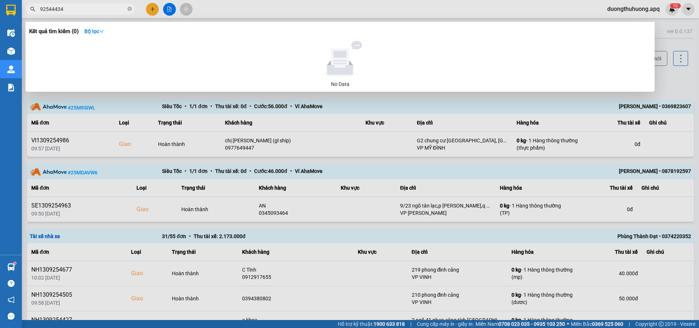
click at [54, 8] on input "92544434" at bounding box center [83, 9] width 86 height 8
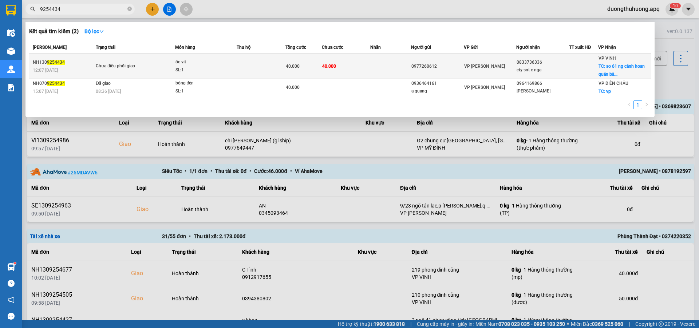
type input "9254434"
click at [208, 70] on div "SL: 1" at bounding box center [203, 70] width 55 height 8
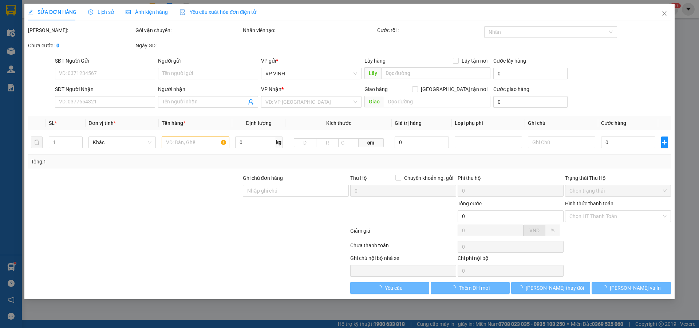
type input "0977260612"
type input "0833736336"
type input "cty snt c nga"
checkbox input "true"
type input "so 61 ng cảnh hoan quán bàu"
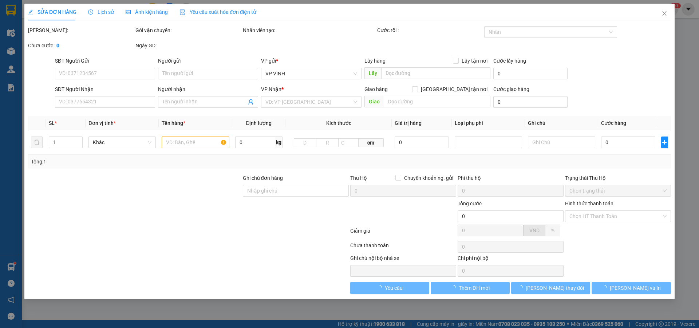
type input "40.000"
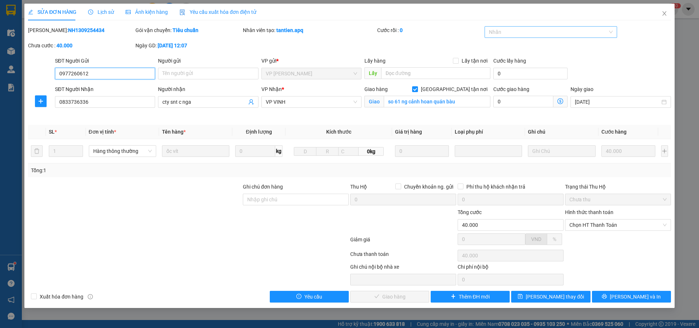
click at [553, 32] on div at bounding box center [548, 32] width 122 height 9
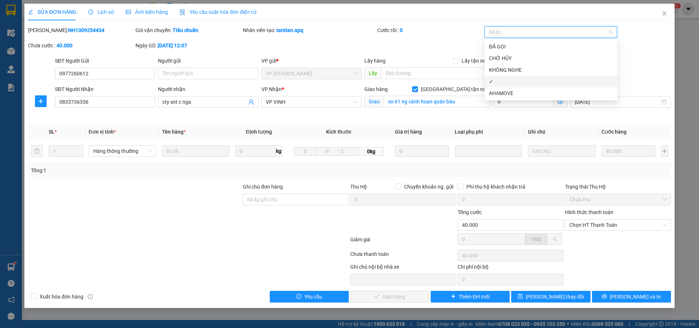
click at [500, 83] on div "✓" at bounding box center [551, 82] width 124 height 8
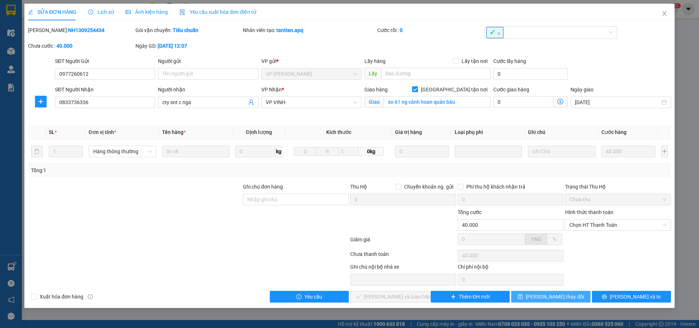
drag, startPoint x: 557, startPoint y: 297, endPoint x: 396, endPoint y: 201, distance: 187.2
click at [557, 297] on span "[PERSON_NAME] thay đổi" at bounding box center [555, 297] width 58 height 8
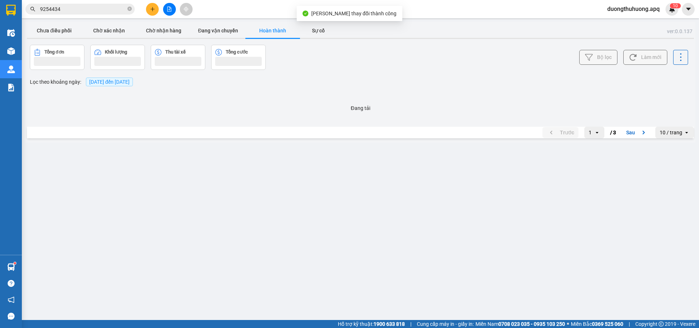
click at [75, 9] on input "9254434" at bounding box center [83, 9] width 86 height 8
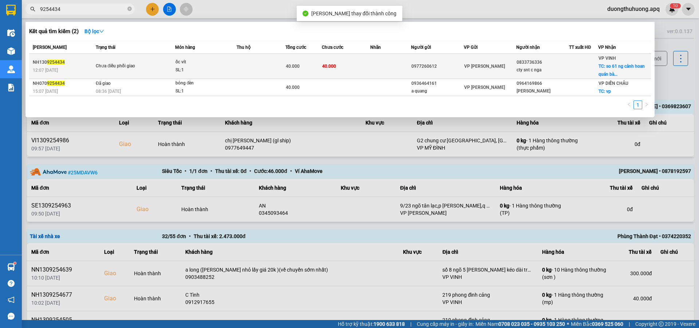
click at [229, 68] on div "SL: 1" at bounding box center [203, 70] width 55 height 8
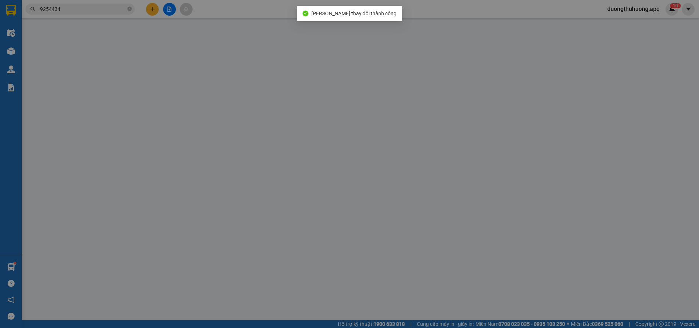
type input "0977260612"
type input "0833736336"
type input "cty snt c nga"
checkbox input "true"
type input "so 61 ng cảnh hoan quán bàu"
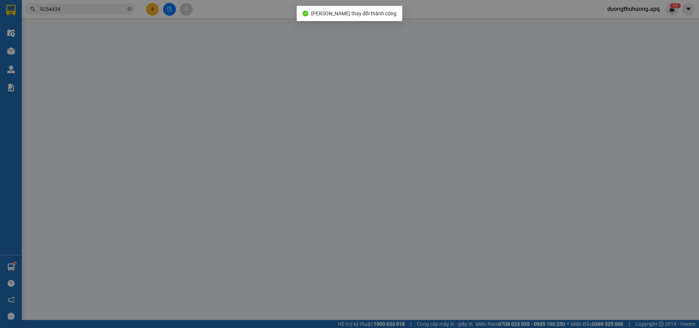
type input "40.000"
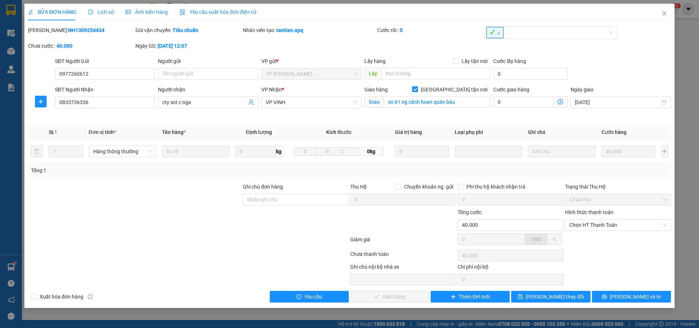
click at [107, 12] on span "Lịch sử" at bounding box center [101, 12] width 26 height 6
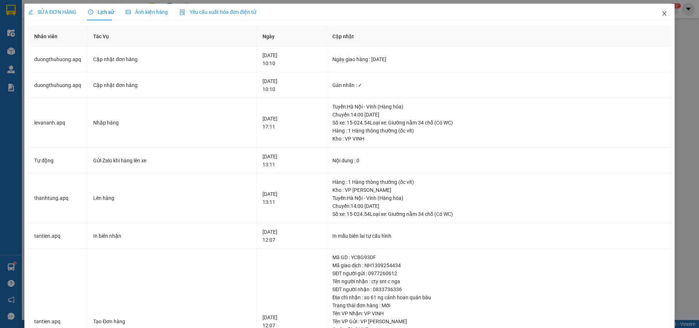
click at [662, 15] on icon "close" at bounding box center [665, 14] width 6 height 6
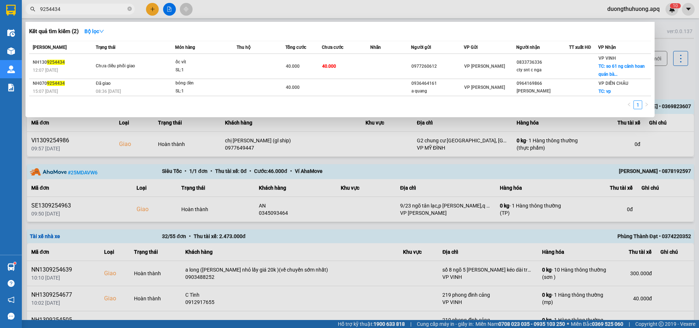
click at [118, 8] on input "9254434" at bounding box center [83, 9] width 86 height 8
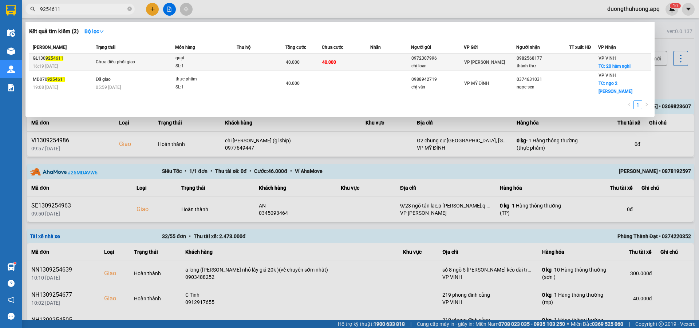
type input "9254611"
click at [211, 64] on div "SL: 1" at bounding box center [203, 66] width 55 height 8
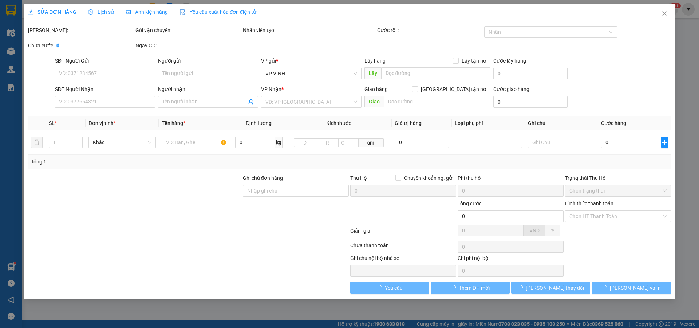
type input "0972307996"
type input "chị loan"
type input "0982568177"
type input "thành thư"
checkbox input "true"
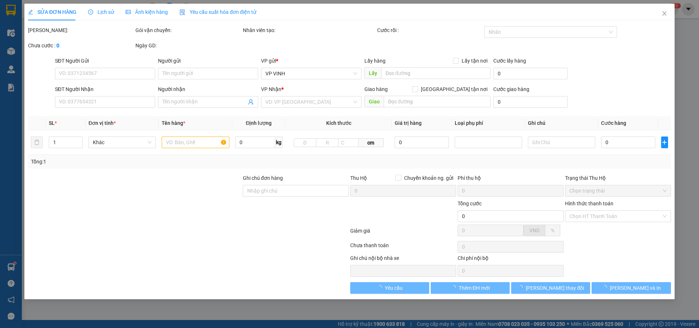
type input "20 hàm nghi"
type input "40.000"
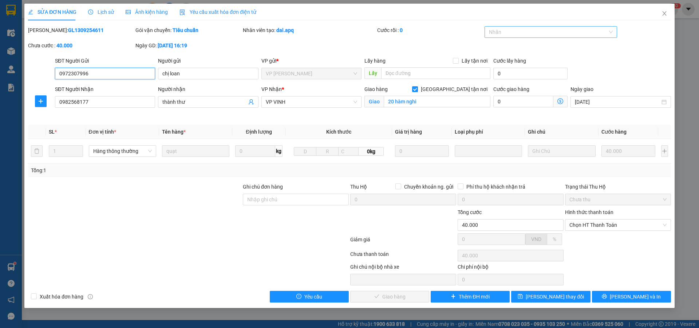
click at [522, 36] on div at bounding box center [548, 32] width 122 height 9
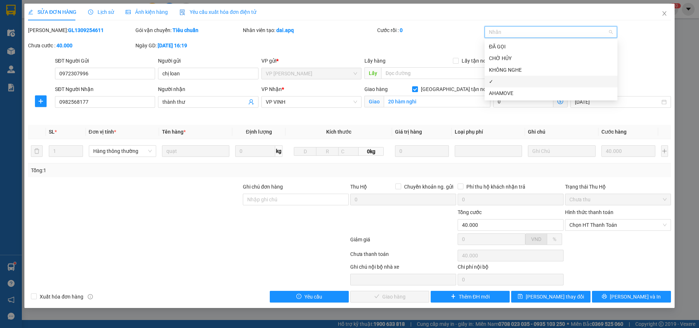
click at [498, 86] on div "✓" at bounding box center [551, 82] width 133 height 12
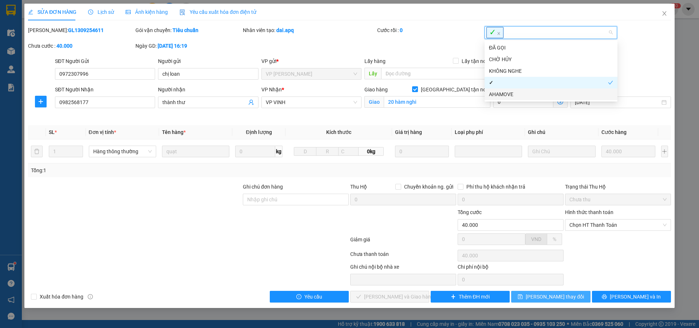
click at [571, 297] on button "[PERSON_NAME] thay đổi" at bounding box center [550, 297] width 79 height 12
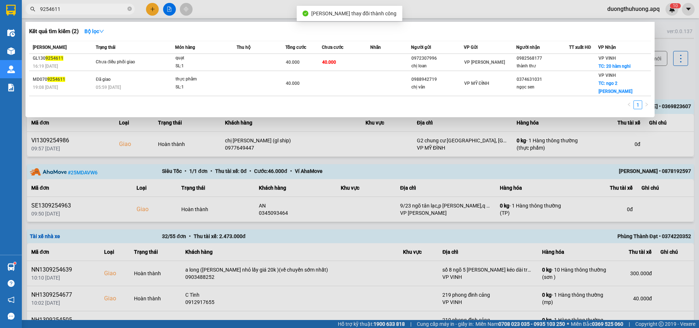
click at [71, 9] on input "9254611" at bounding box center [83, 9] width 86 height 8
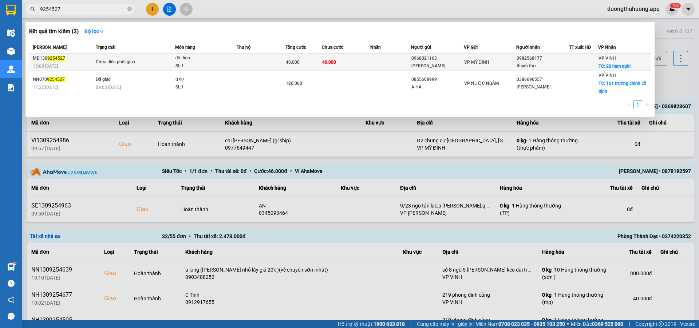
click at [199, 66] on div "SL: 1" at bounding box center [203, 66] width 55 height 8
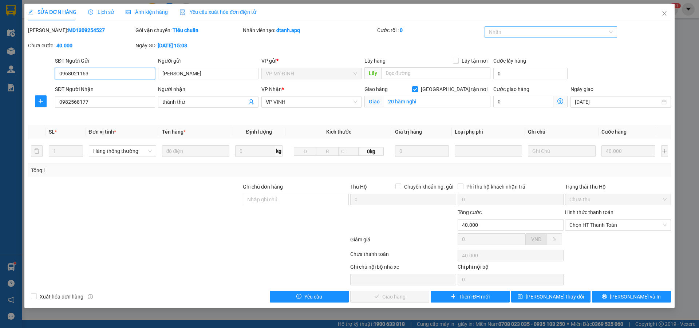
click at [567, 34] on div at bounding box center [548, 32] width 122 height 9
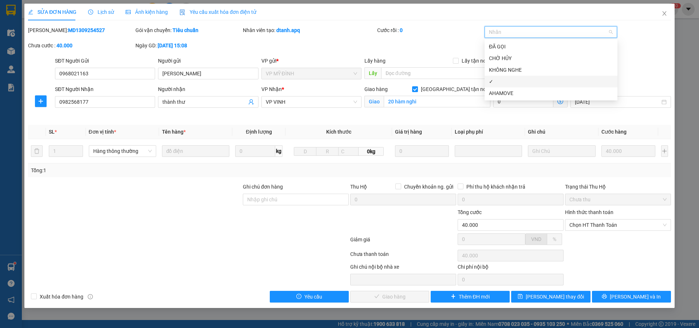
click at [501, 85] on div "✓" at bounding box center [551, 82] width 124 height 8
click at [556, 298] on span "[PERSON_NAME] thay đổi" at bounding box center [555, 297] width 58 height 8
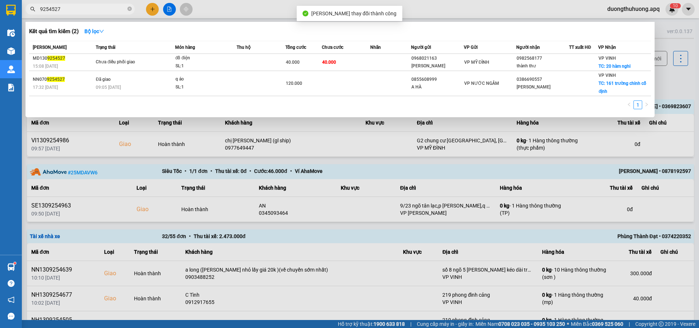
click at [94, 11] on input "9254527" at bounding box center [83, 9] width 86 height 8
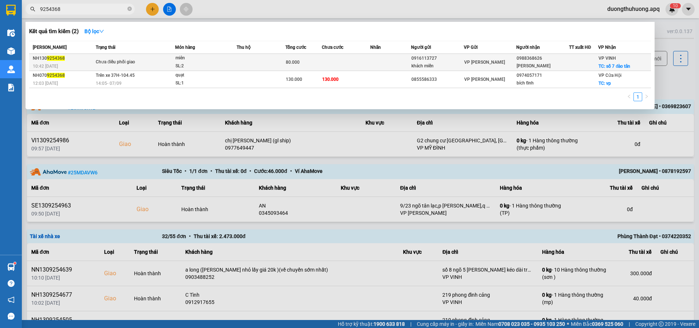
click at [196, 65] on div "SL: 2" at bounding box center [203, 66] width 55 height 8
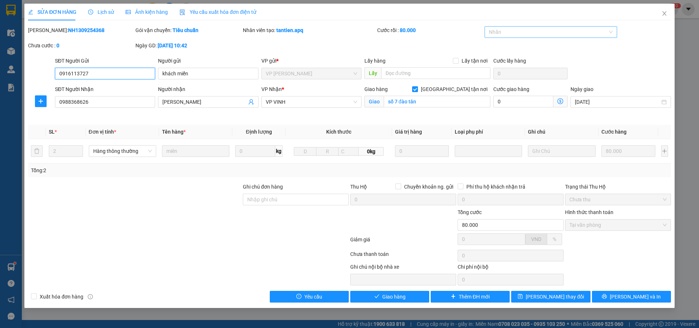
click at [561, 31] on div at bounding box center [548, 32] width 122 height 9
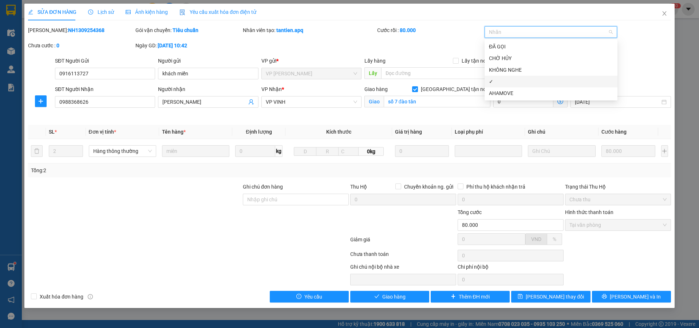
click at [498, 83] on div "✓" at bounding box center [551, 82] width 124 height 8
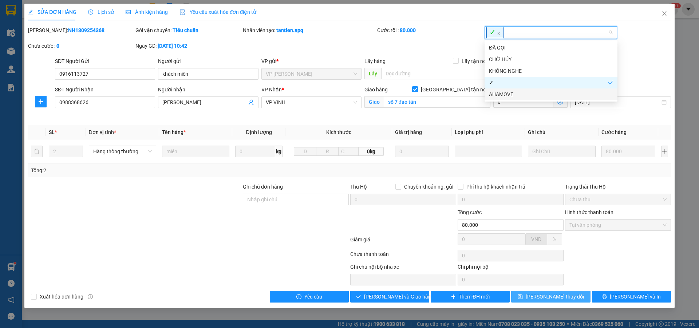
click at [552, 296] on span "[PERSON_NAME] thay đổi" at bounding box center [555, 297] width 58 height 8
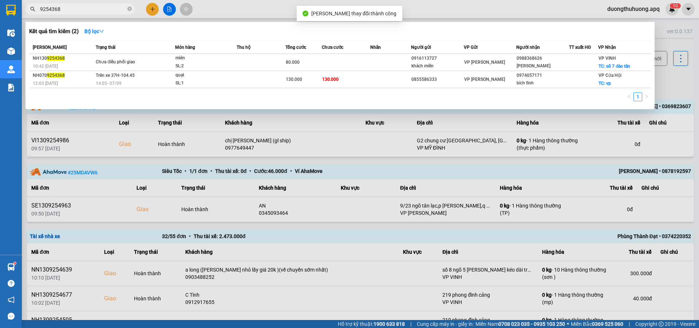
click at [98, 10] on input "9254368" at bounding box center [83, 9] width 86 height 8
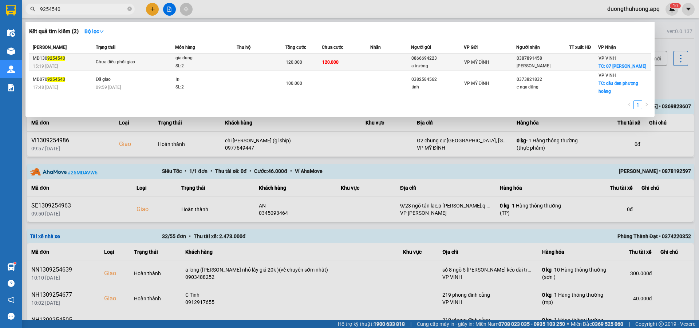
type input "9254540"
click at [203, 62] on div "gia dụng" at bounding box center [203, 58] width 55 height 8
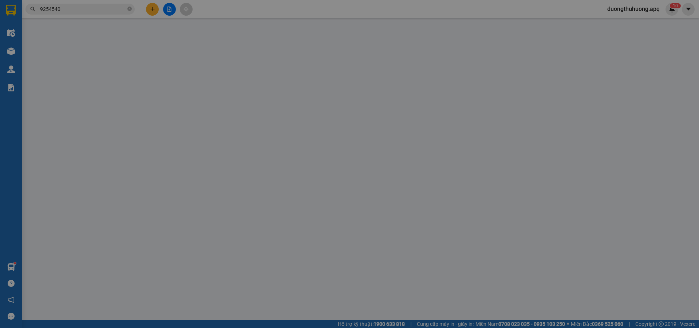
type input "0866694223"
type input "a trường"
type input "0387891458"
type input "[PERSON_NAME]"
checkbox input "true"
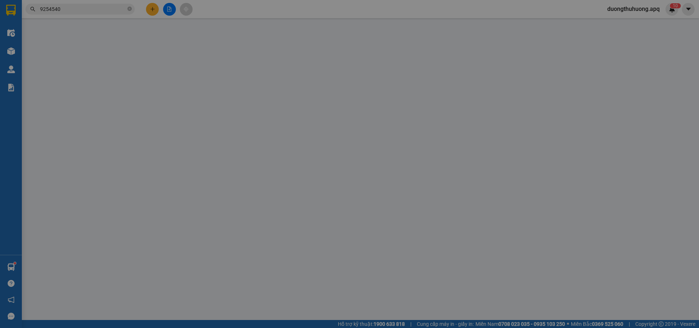
type input "07 [PERSON_NAME]"
type input "120.000"
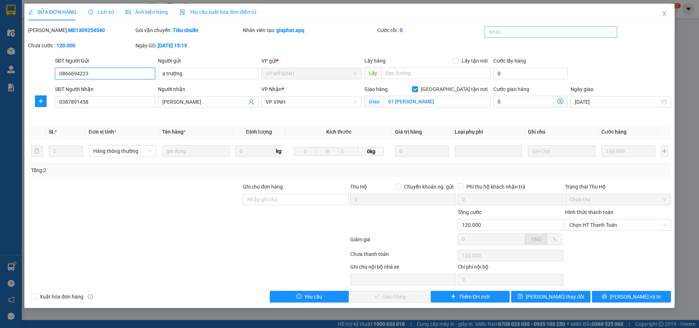
click at [559, 30] on div at bounding box center [548, 32] width 122 height 9
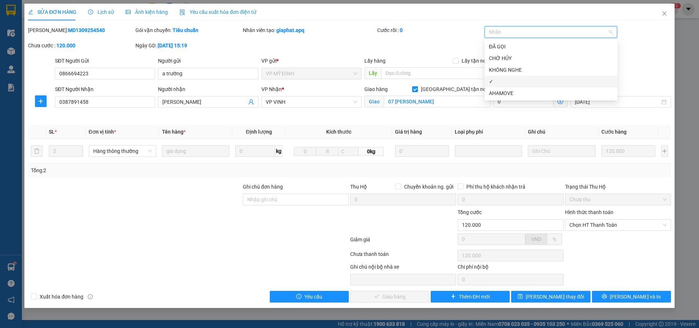
click at [496, 81] on div "✓" at bounding box center [551, 82] width 124 height 8
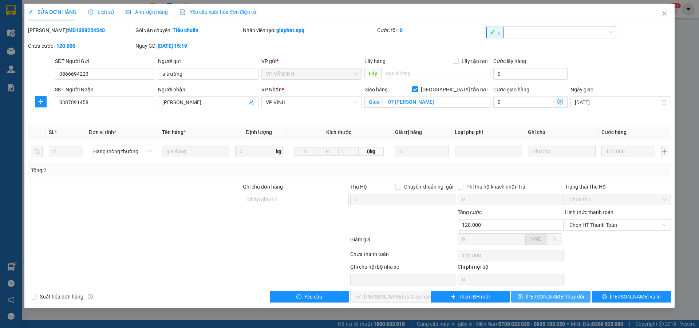
drag, startPoint x: 549, startPoint y: 298, endPoint x: 311, endPoint y: 126, distance: 294.5
click at [549, 298] on span "[PERSON_NAME] thay đổi" at bounding box center [555, 297] width 58 height 8
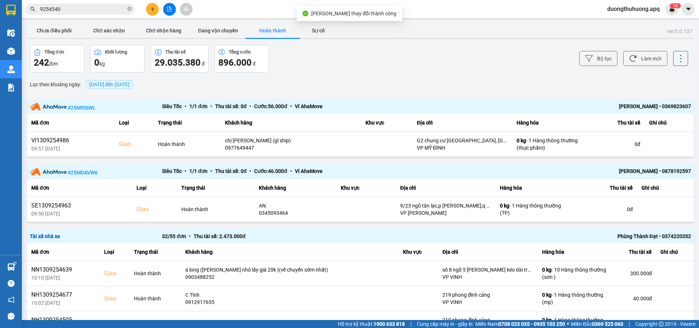
click at [109, 8] on input "9254540" at bounding box center [83, 9] width 86 height 8
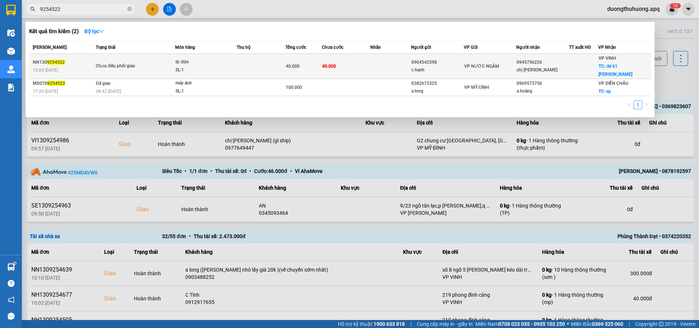
click at [204, 72] on div "SL: 1" at bounding box center [203, 70] width 55 height 8
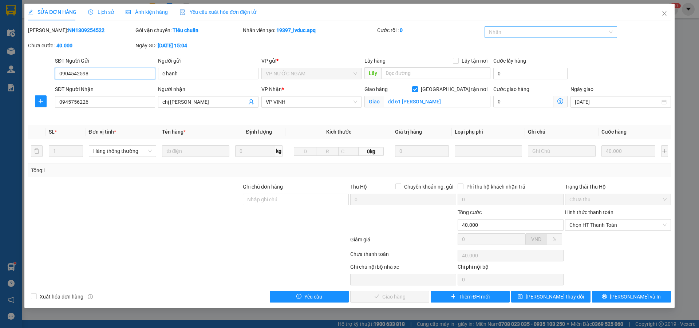
click at [553, 33] on div at bounding box center [548, 32] width 122 height 9
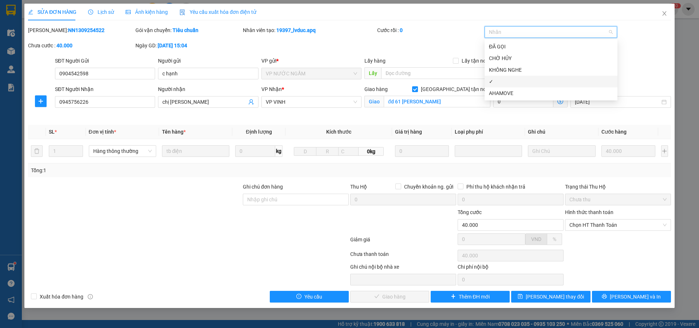
click at [495, 83] on div "✓" at bounding box center [551, 82] width 124 height 8
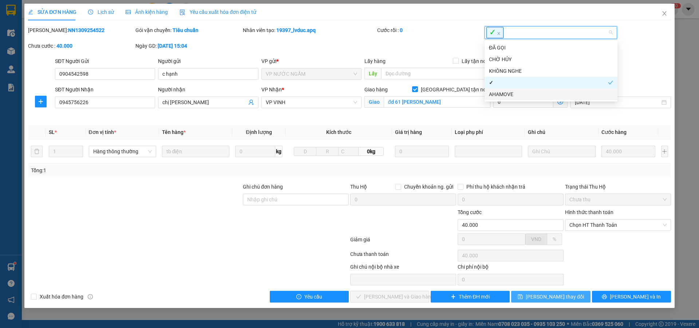
click at [548, 295] on span "[PERSON_NAME] thay đổi" at bounding box center [555, 297] width 58 height 8
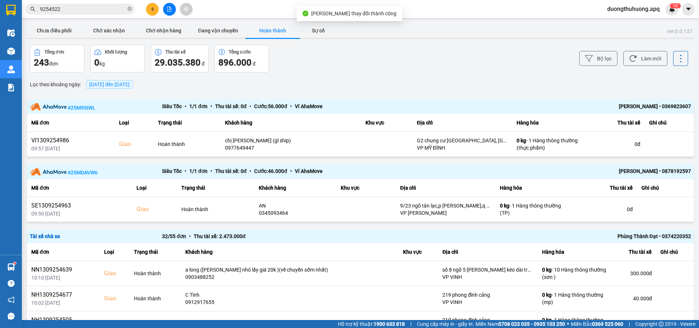
click at [103, 10] on input "9254522" at bounding box center [83, 9] width 86 height 8
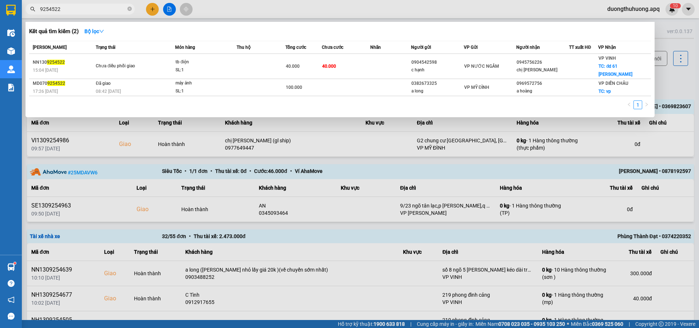
click at [103, 9] on input "9254522" at bounding box center [83, 9] width 86 height 8
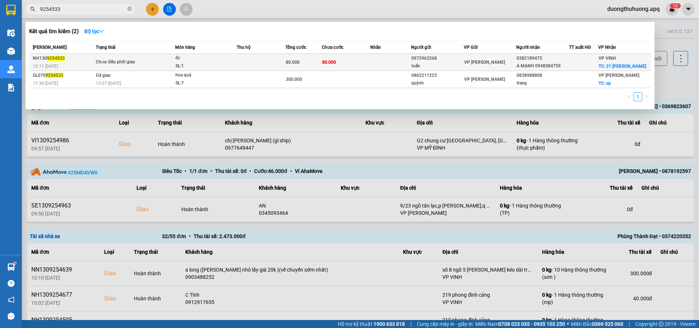
type input "9254533"
click at [198, 66] on div "SL: 1" at bounding box center [203, 66] width 55 height 8
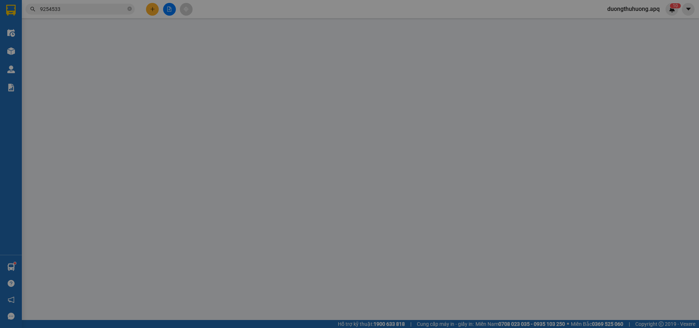
type input "0972963268"
type input "tuấn"
type input "0382189475"
type input "A MẠNH 0948584759"
checkbox input "true"
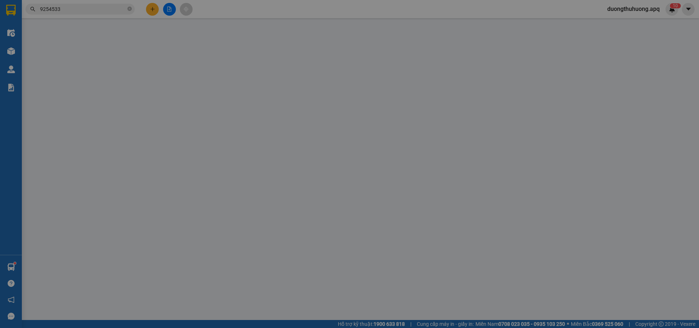
type input "21 [PERSON_NAME]"
type input "80.000"
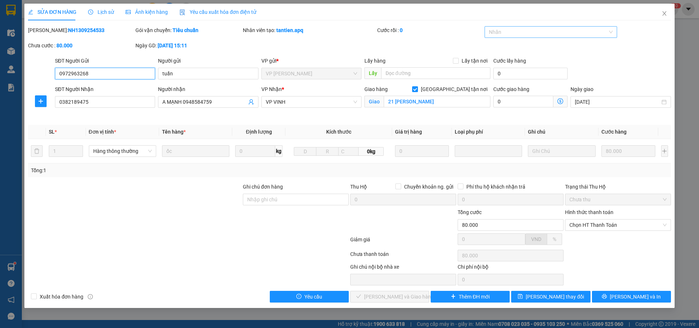
click at [564, 31] on div at bounding box center [548, 32] width 122 height 9
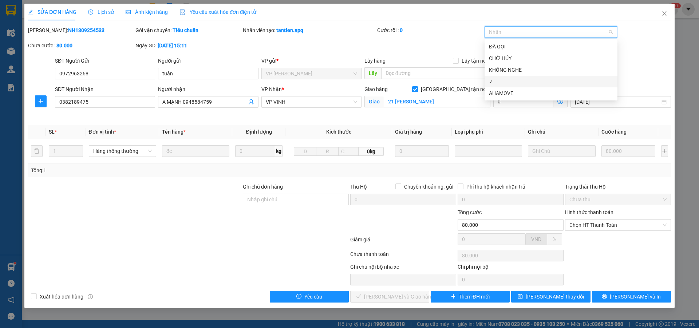
click at [500, 83] on div "✓" at bounding box center [551, 82] width 124 height 8
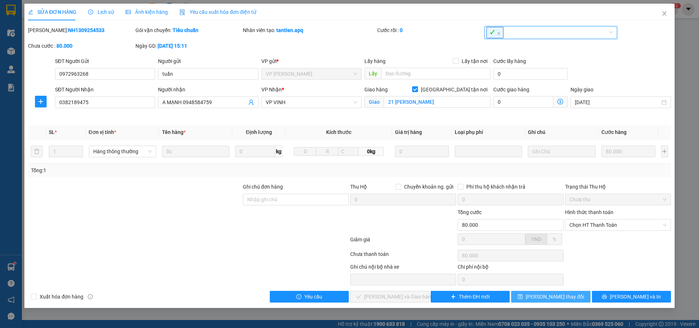
click at [556, 299] on span "[PERSON_NAME] thay đổi" at bounding box center [555, 297] width 58 height 8
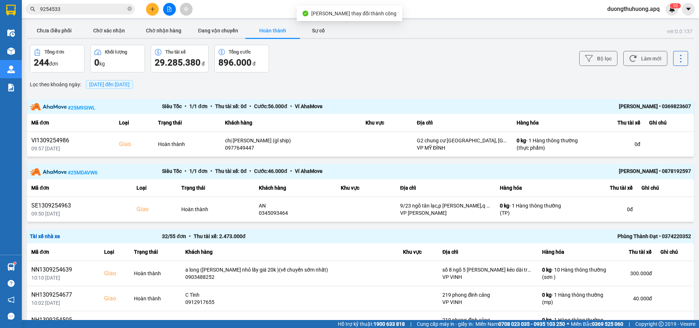
click at [96, 9] on input "9254533" at bounding box center [83, 9] width 86 height 8
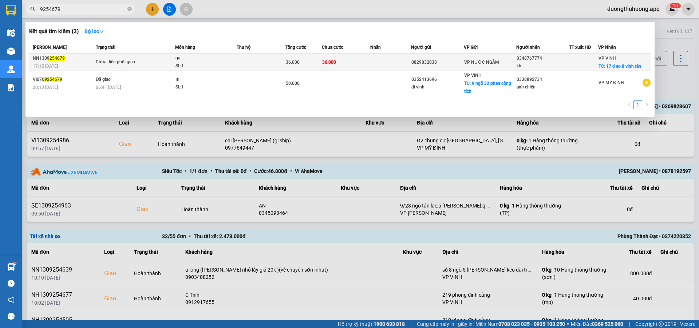
type input "9254679"
click at [203, 65] on div "SL: 1" at bounding box center [203, 66] width 55 height 8
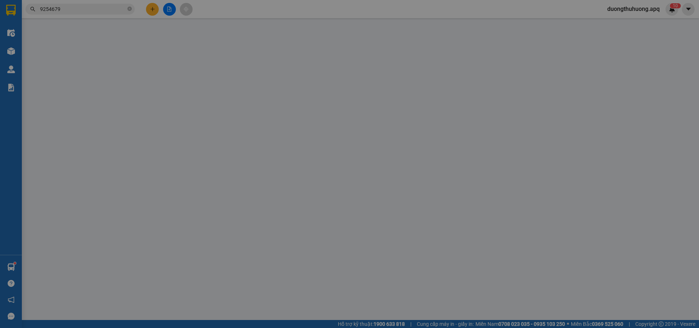
type input "0829832038"
type input "0348767774"
type input "kh"
checkbox input "true"
type input "17 d so 8 vinh tân"
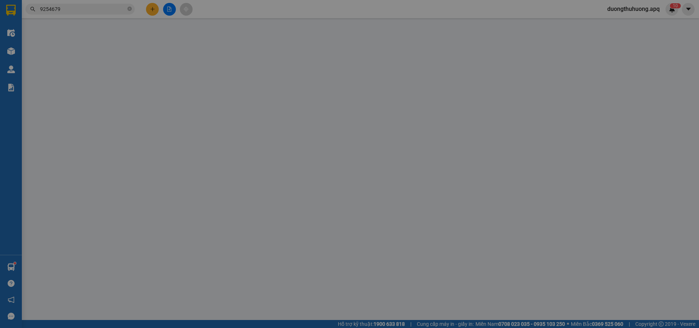
type input "36.000"
type input "10"
type input "36.000"
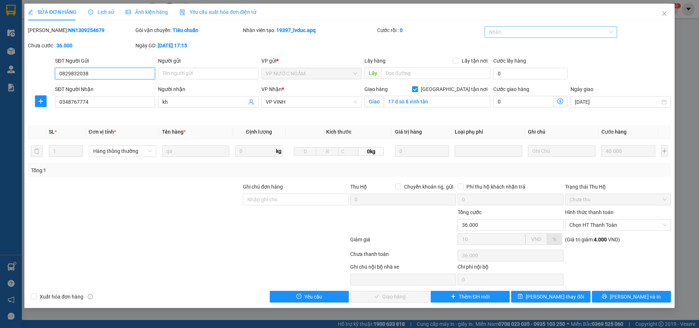
click at [558, 36] on div at bounding box center [548, 32] width 122 height 9
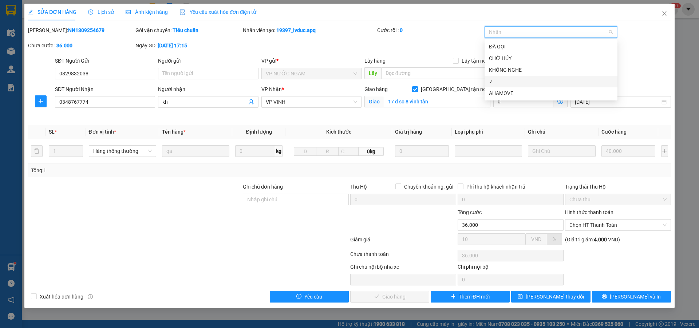
click at [498, 82] on div "✓" at bounding box center [551, 82] width 124 height 8
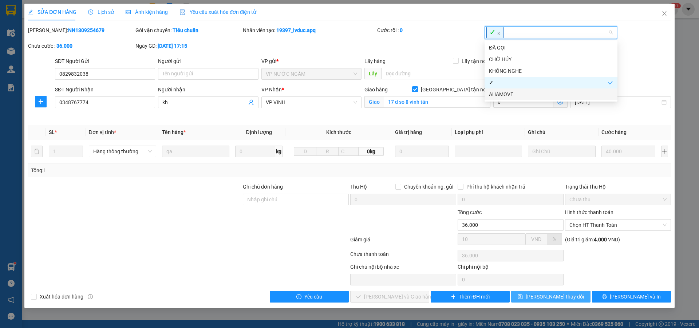
click at [568, 298] on span "[PERSON_NAME] thay đổi" at bounding box center [555, 297] width 58 height 8
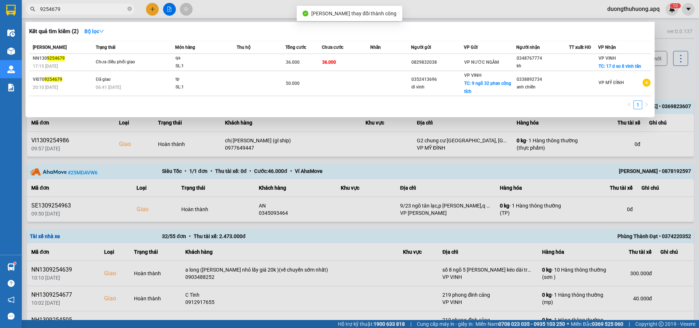
click at [80, 9] on input "9254679" at bounding box center [83, 9] width 86 height 8
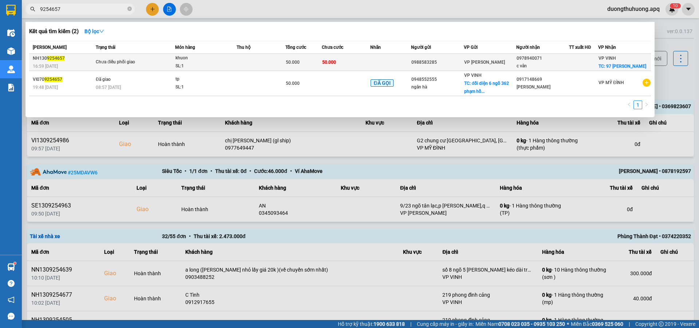
click at [200, 66] on div "SL: 1" at bounding box center [203, 66] width 55 height 8
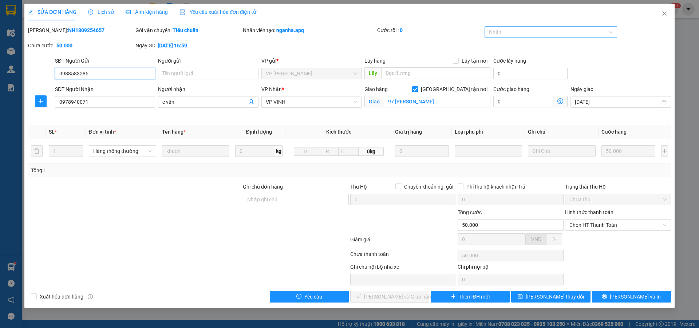
click at [557, 34] on div at bounding box center [548, 32] width 122 height 9
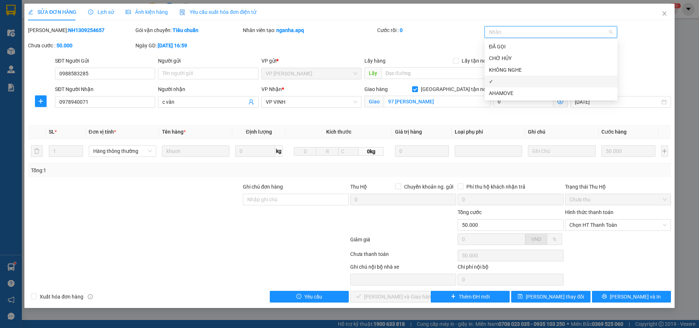
click at [497, 82] on div "✓" at bounding box center [551, 82] width 124 height 8
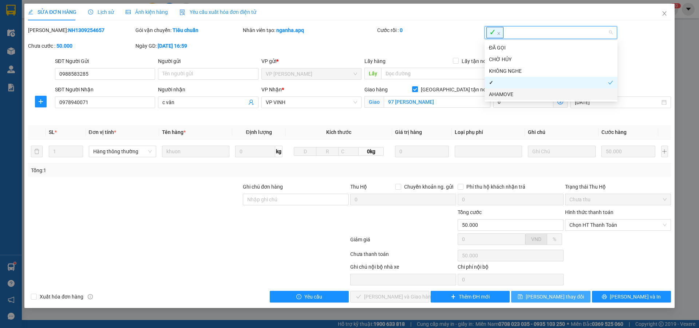
click at [563, 299] on span "[PERSON_NAME] thay đổi" at bounding box center [555, 297] width 58 height 8
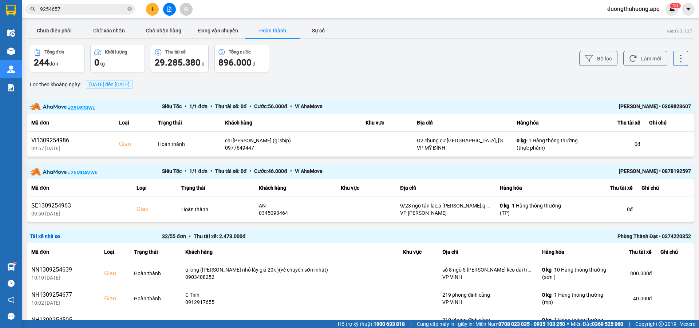
click at [70, 9] on input "9254657" at bounding box center [83, 9] width 86 height 8
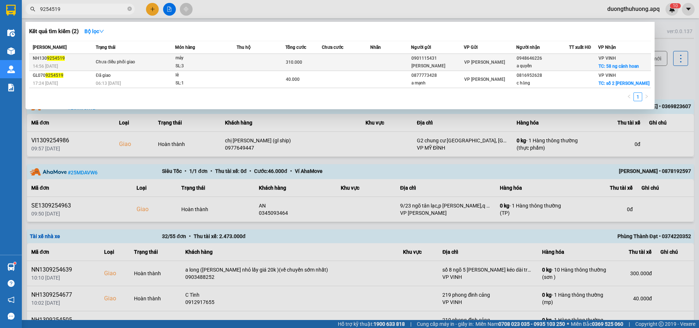
type input "9254519"
click at [216, 64] on div "SL: 3" at bounding box center [203, 66] width 55 height 8
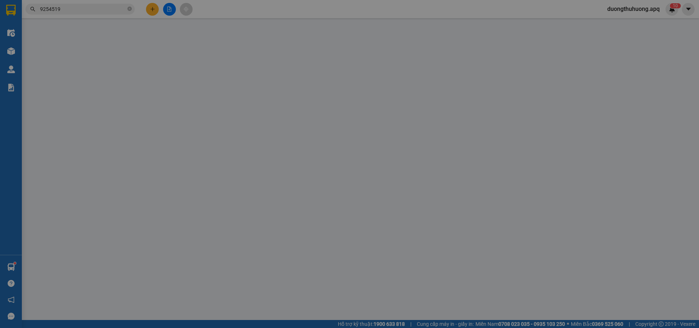
type input "0901115431"
type input "[PERSON_NAME]"
type input "0948646226"
type input "a quyền"
checkbox input "true"
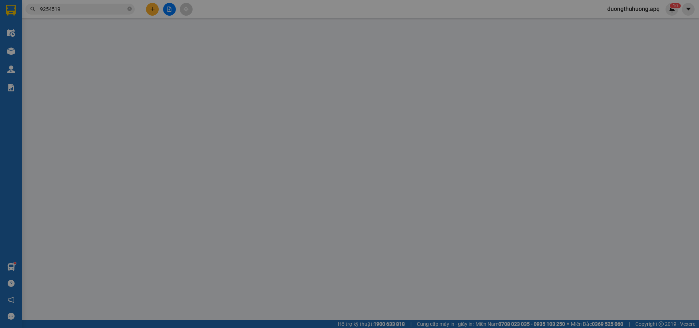
type input "58 ng cảnh hoan"
type input "310.000"
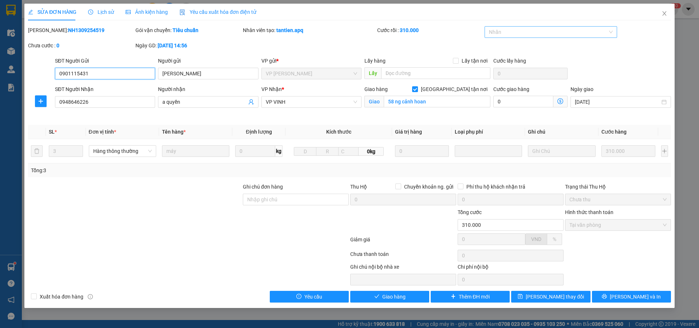
click at [547, 31] on div at bounding box center [548, 32] width 122 height 9
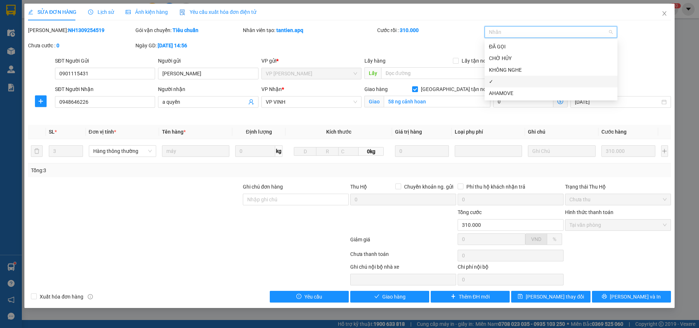
click at [500, 82] on div "✓" at bounding box center [551, 82] width 124 height 8
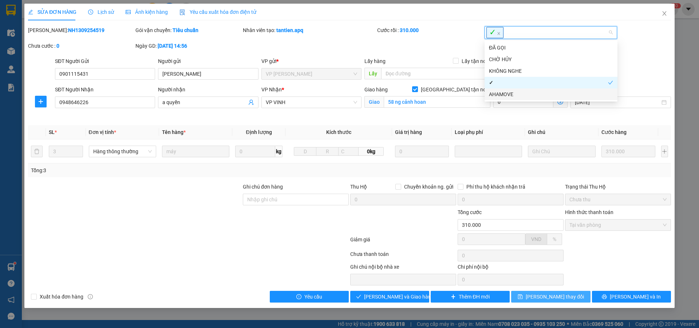
click at [547, 297] on span "[PERSON_NAME] thay đổi" at bounding box center [555, 297] width 58 height 8
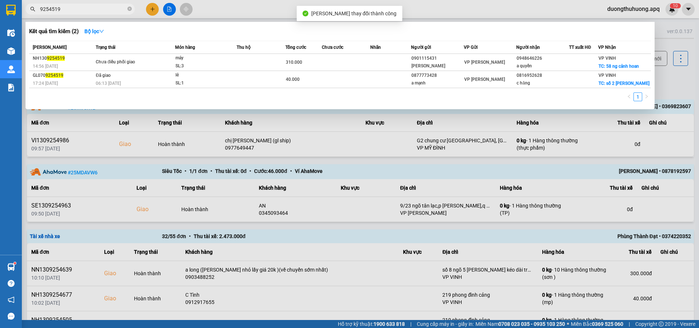
click at [93, 9] on input "9254519" at bounding box center [83, 9] width 86 height 8
click at [93, 8] on input "9254519" at bounding box center [83, 9] width 86 height 8
click at [218, 96] on div "1" at bounding box center [340, 99] width 622 height 13
click at [78, 5] on span "9254519" at bounding box center [79, 9] width 109 height 11
click at [77, 10] on input "9254519" at bounding box center [83, 9] width 86 height 8
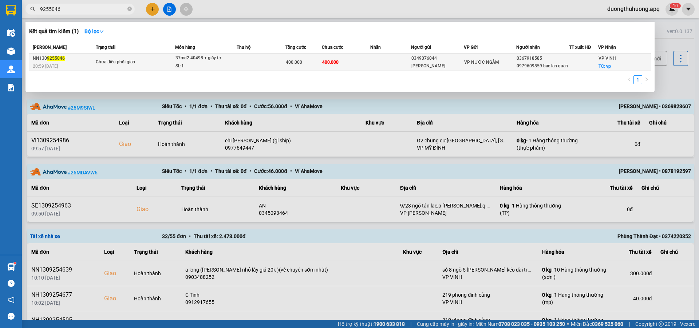
type input "9255046"
click at [191, 65] on div "SL: 1" at bounding box center [203, 66] width 55 height 8
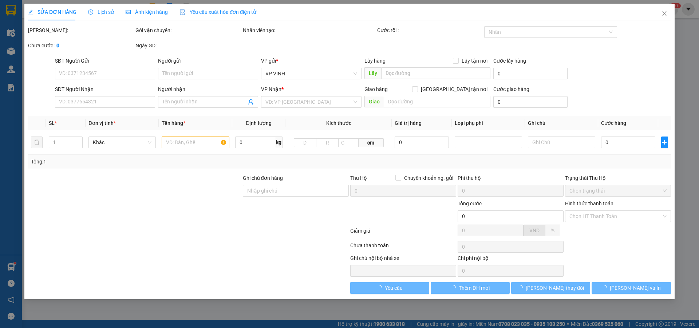
type input "0349076044"
type input "[PERSON_NAME]"
type input "0367918585"
type input "0979609859 bác lan quân"
checkbox input "true"
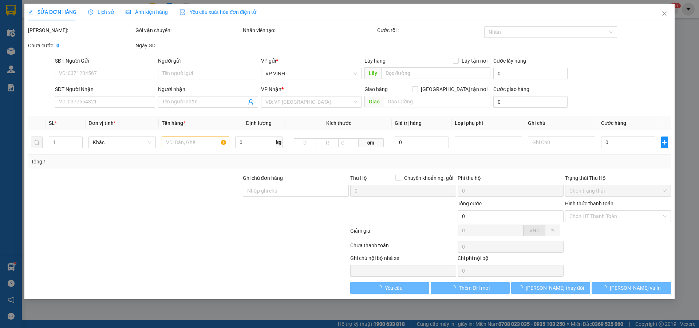
type input "vp"
type input "400.000"
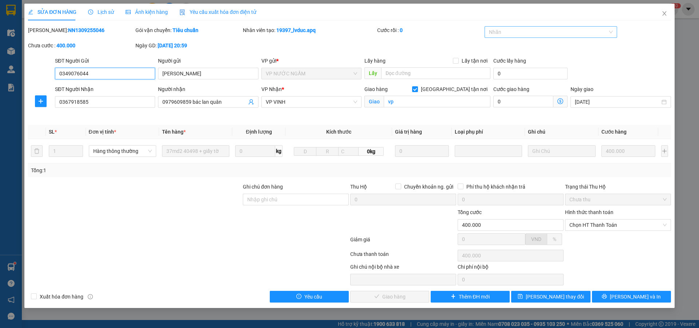
click at [543, 33] on div at bounding box center [548, 32] width 122 height 9
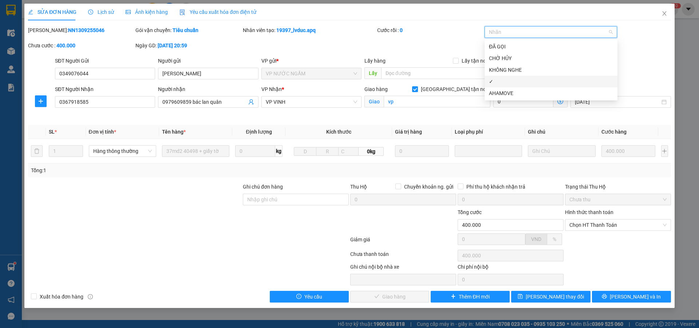
click at [498, 78] on div "✓" at bounding box center [551, 82] width 124 height 8
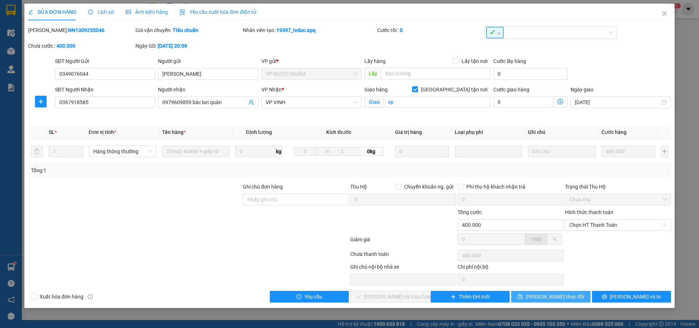
click at [549, 297] on span "[PERSON_NAME] thay đổi" at bounding box center [555, 297] width 58 height 8
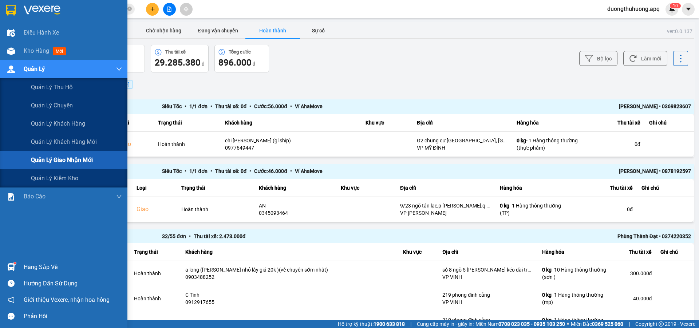
click at [67, 159] on span "Quản lý giao nhận mới" at bounding box center [62, 160] width 62 height 9
